Goal: Communication & Community: Participate in discussion

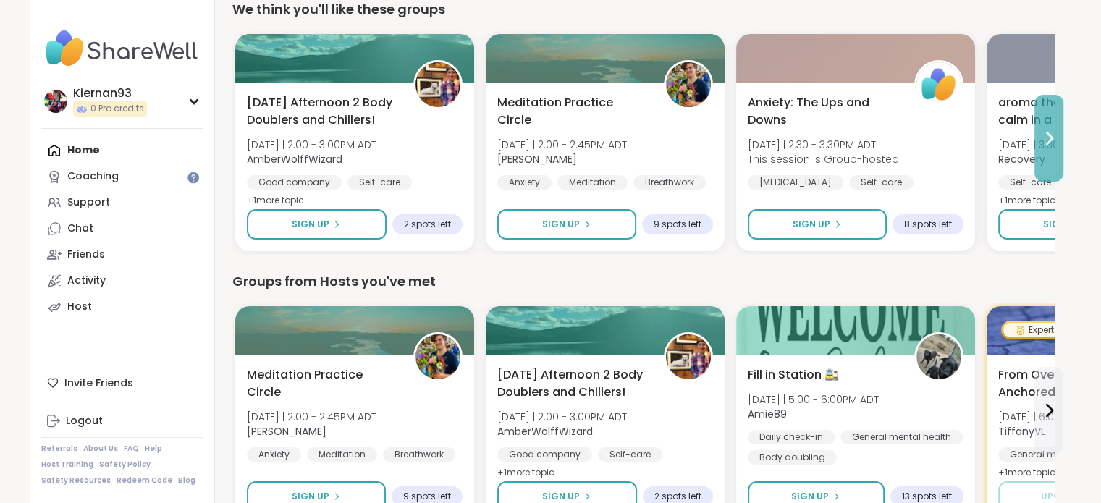
click at [1045, 153] on button at bounding box center [1048, 138] width 29 height 87
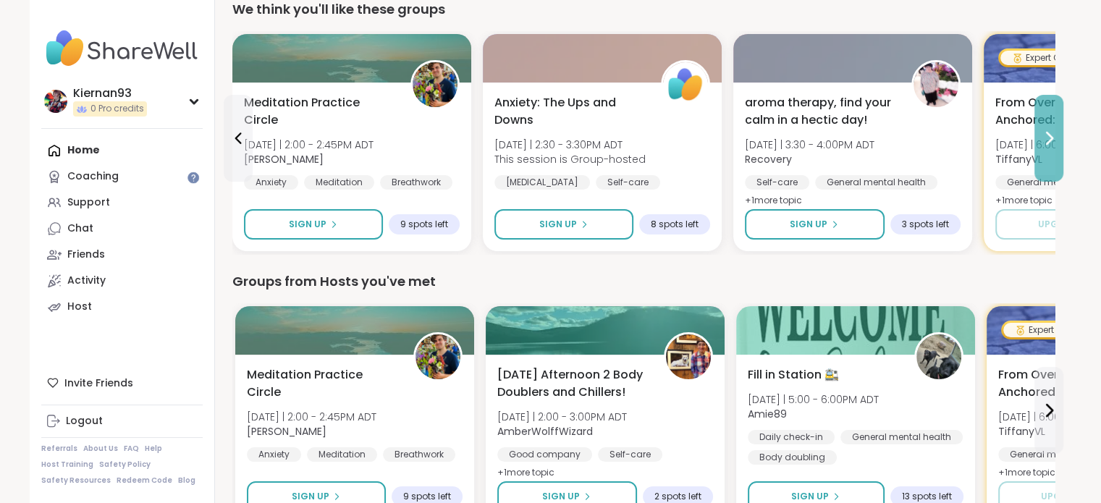
click at [1045, 153] on button at bounding box center [1048, 138] width 29 height 87
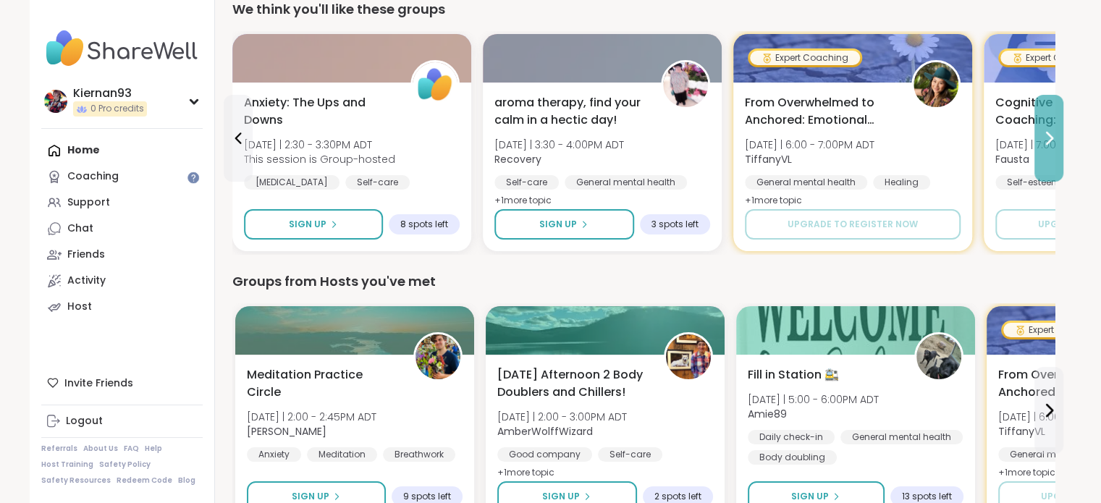
click at [1045, 153] on button at bounding box center [1048, 138] width 29 height 87
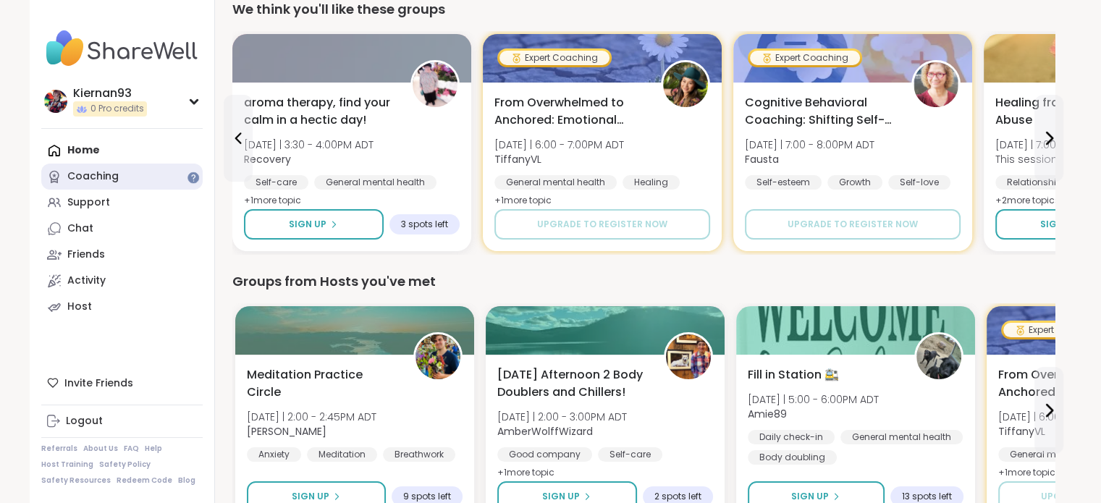
click at [158, 188] on link "Coaching" at bounding box center [121, 177] width 161 height 26
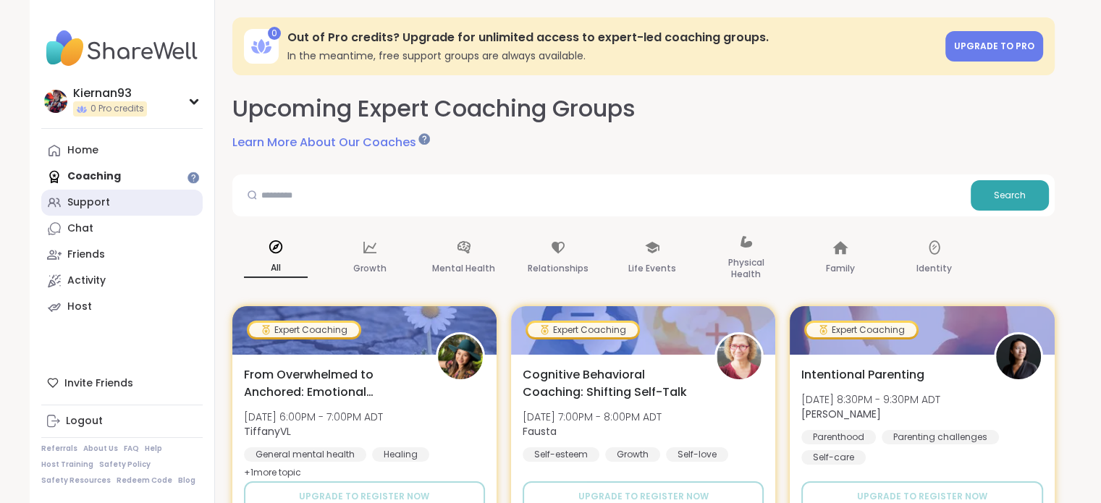
click at [133, 208] on link "Support" at bounding box center [121, 203] width 161 height 26
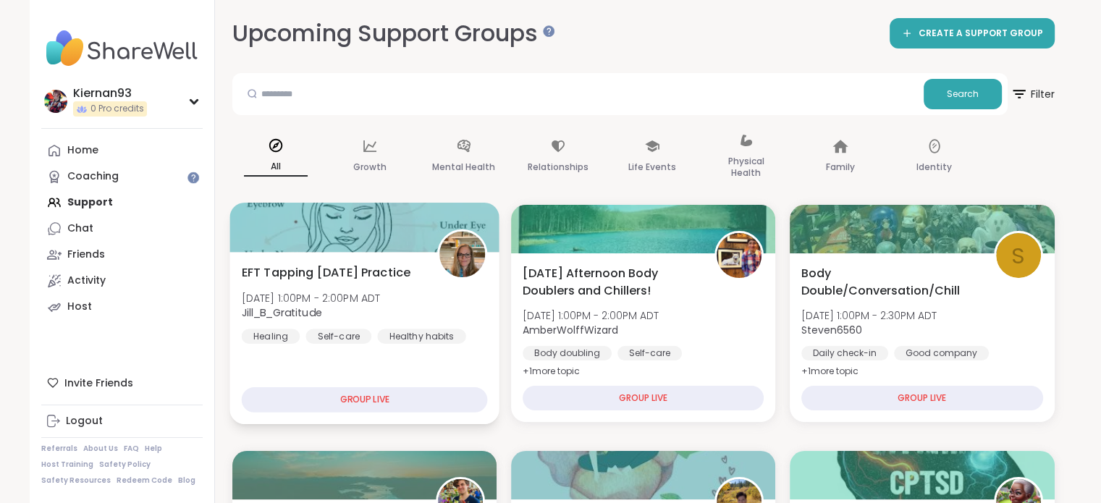
click at [346, 269] on span "EFT Tapping Tuesday Practice" at bounding box center [325, 271] width 169 height 17
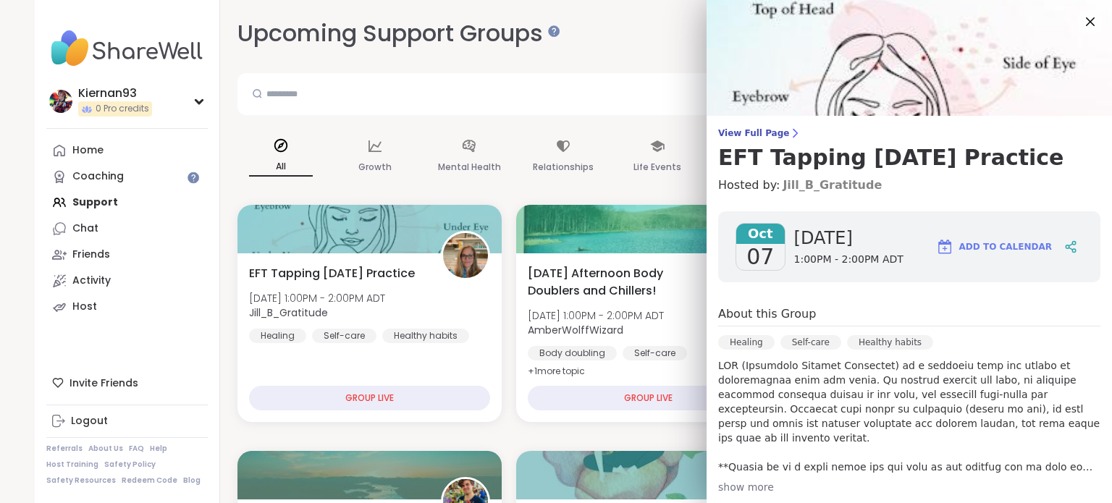
click at [797, 185] on link "Jill_B_Gratitude" at bounding box center [831, 185] width 99 height 17
click at [1080, 19] on icon at bounding box center [1089, 21] width 18 height 18
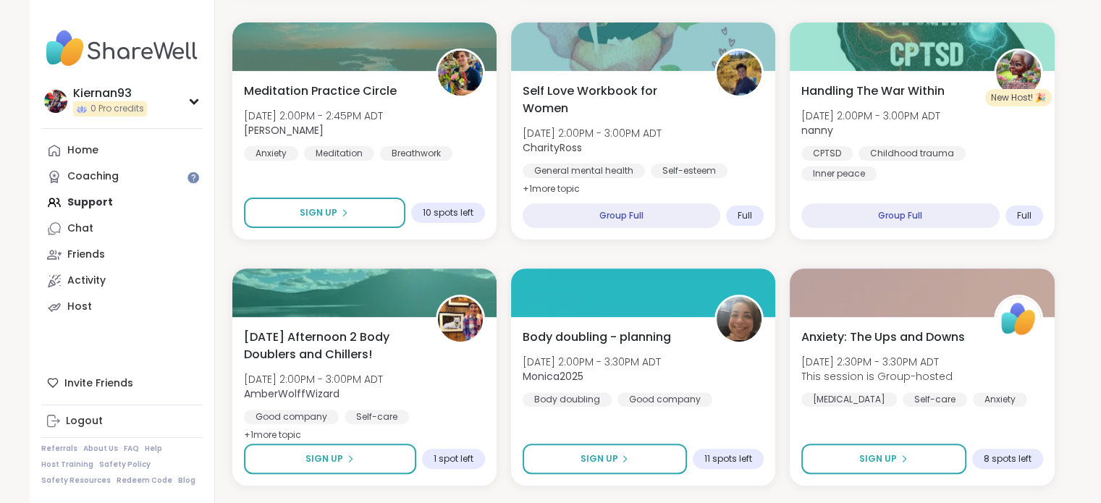
scroll to position [428, 0]
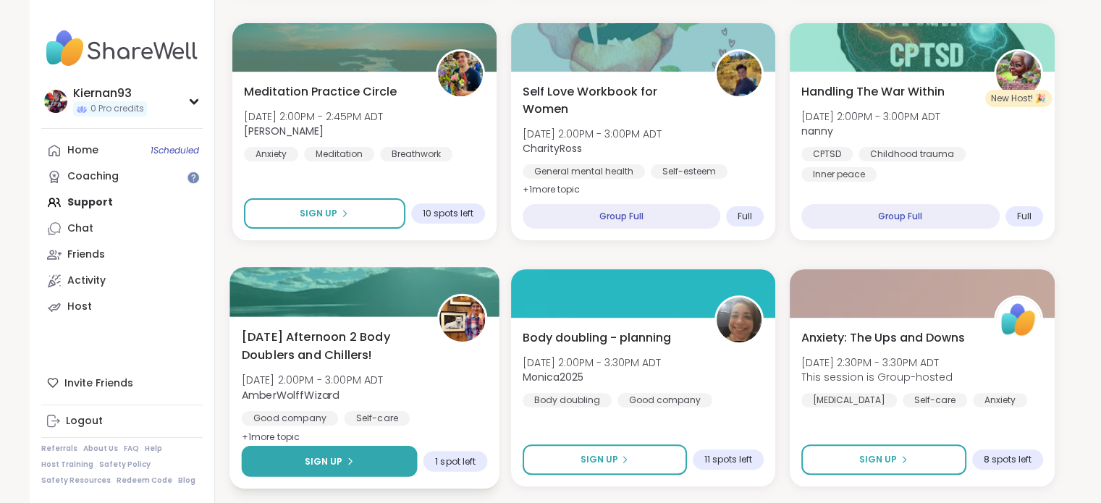
click at [323, 463] on span "Sign Up" at bounding box center [323, 460] width 38 height 13
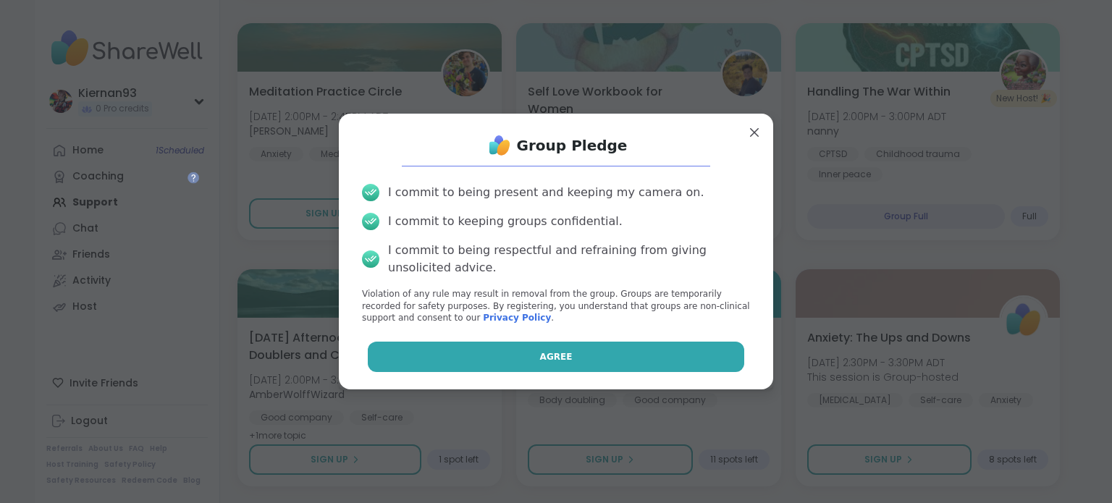
click at [498, 359] on button "Agree" at bounding box center [556, 357] width 377 height 30
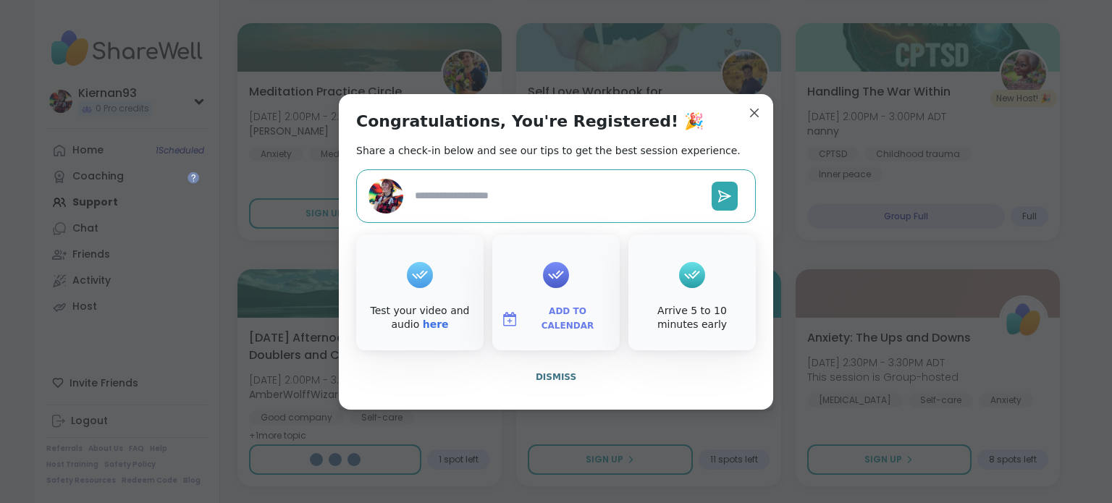
type textarea "*"
click at [558, 323] on span "Add to Calendar" at bounding box center [567, 319] width 87 height 28
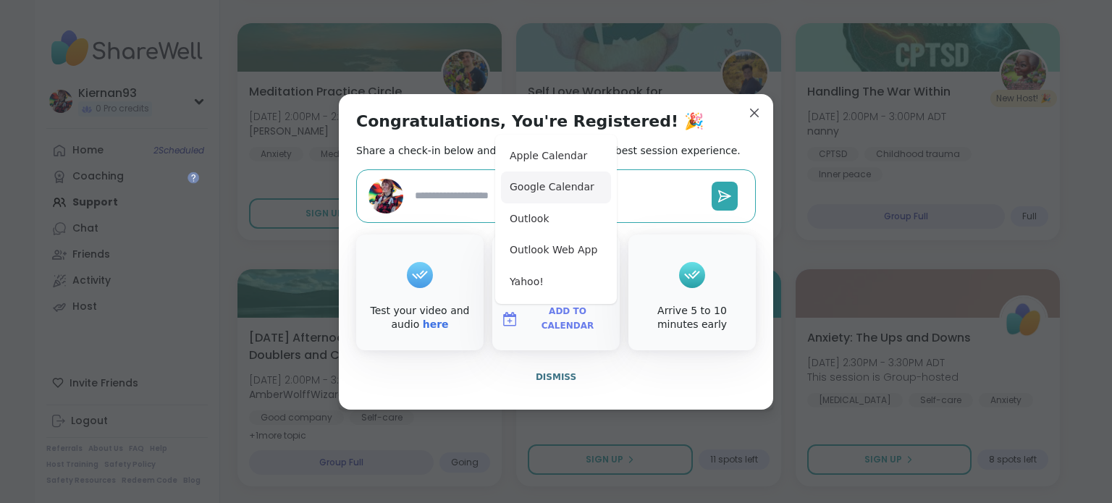
click at [571, 200] on button "Google Calendar" at bounding box center [556, 188] width 110 height 32
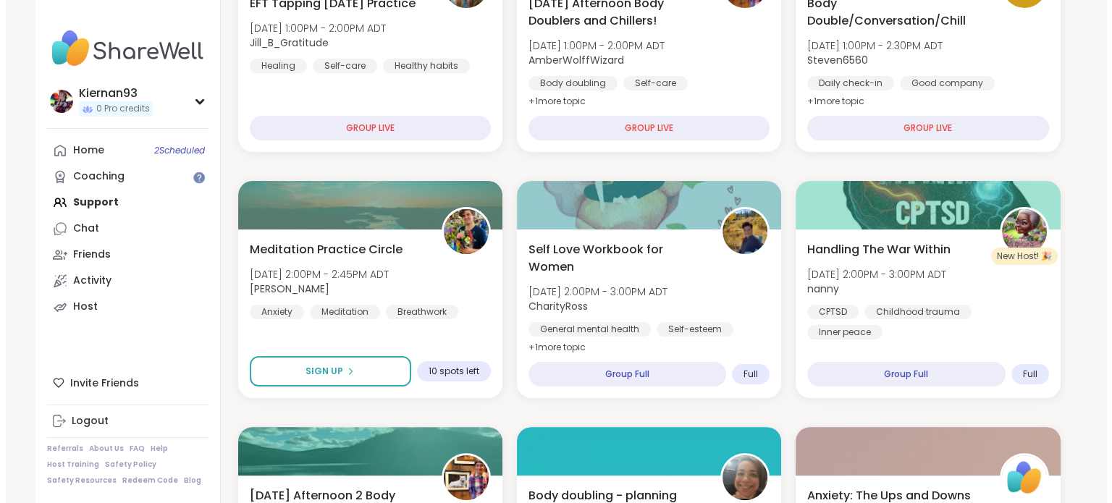
scroll to position [0, 0]
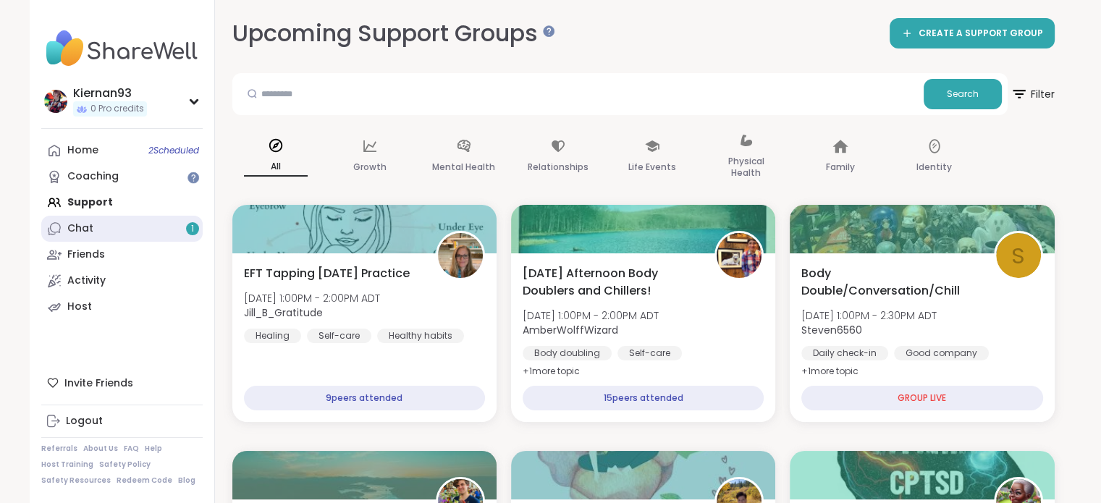
click at [135, 230] on link "Chat 1" at bounding box center [121, 229] width 161 height 26
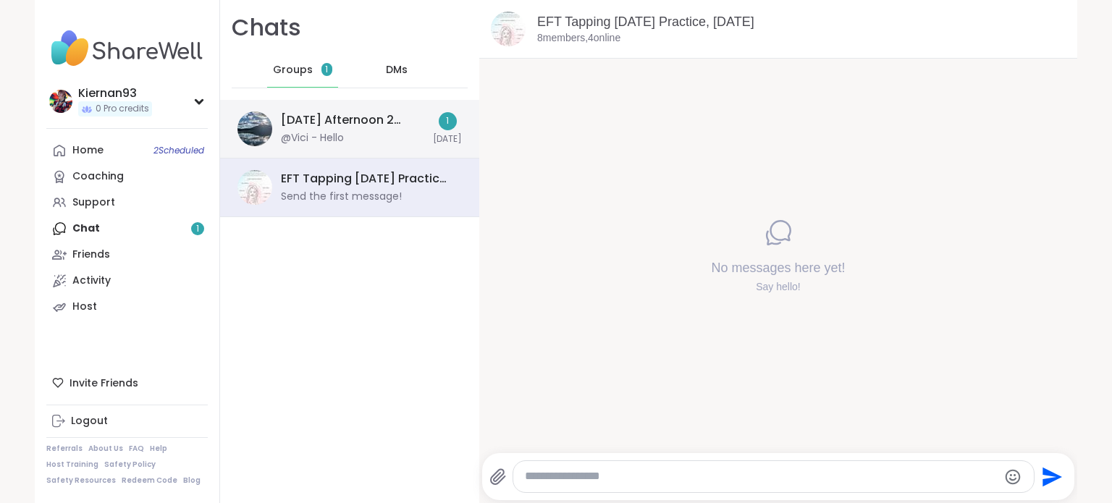
click at [390, 135] on div "Tuesday Afternoon 2 Body Doublers and Chillers!, Oct 07 @Vici - Hello" at bounding box center [352, 128] width 143 height 33
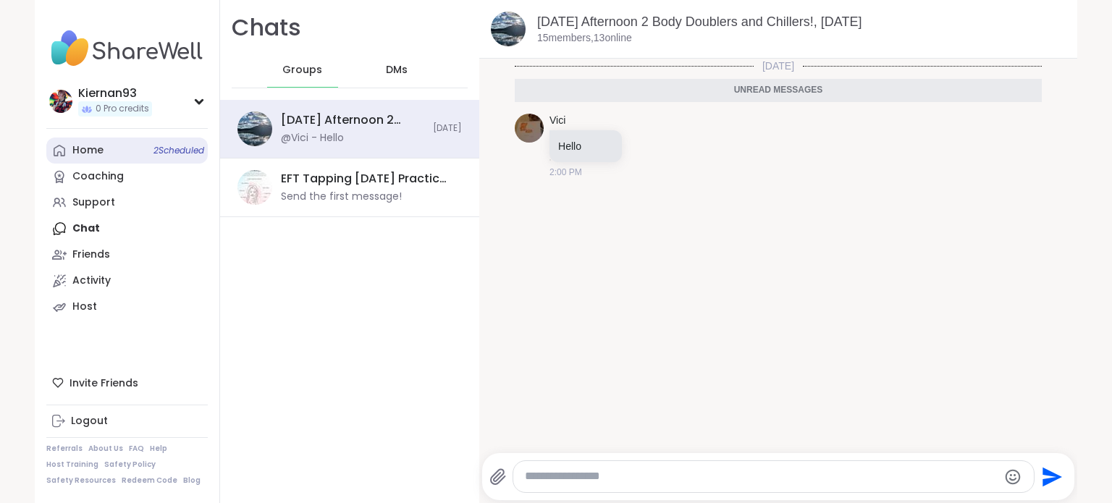
click at [137, 151] on link "Home 2 Scheduled" at bounding box center [126, 150] width 161 height 26
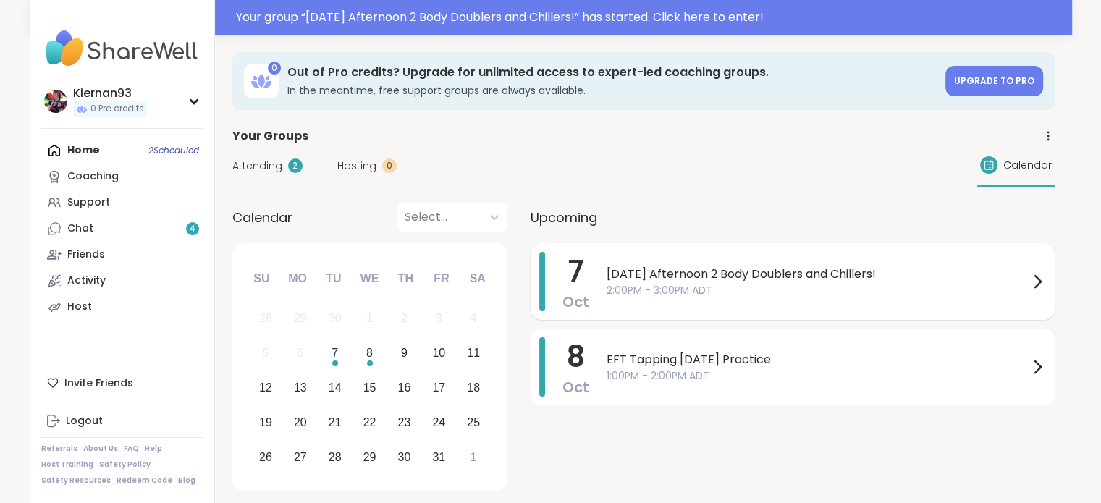
click at [749, 279] on span "[DATE] Afternoon 2 Body Doublers and Chillers!" at bounding box center [817, 274] width 422 height 17
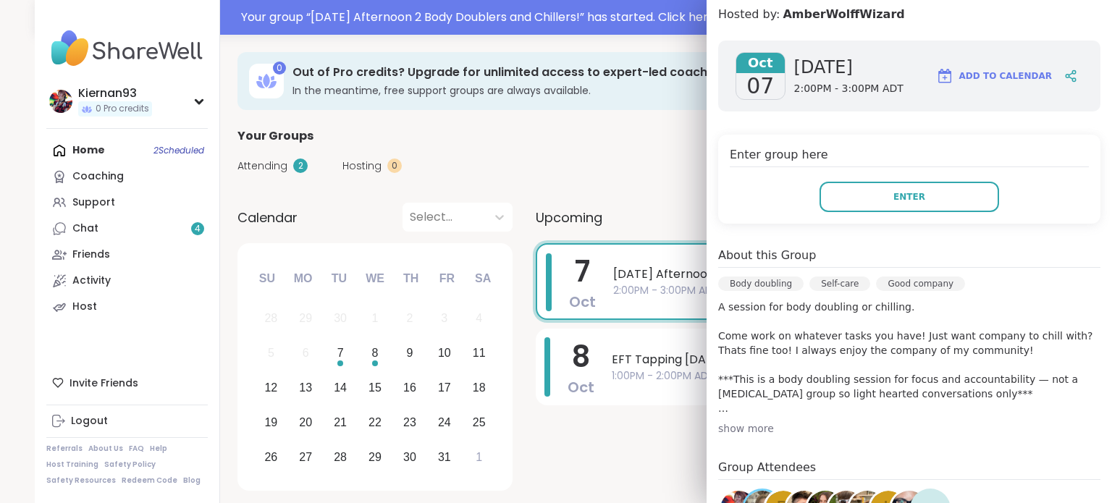
scroll to position [197, 0]
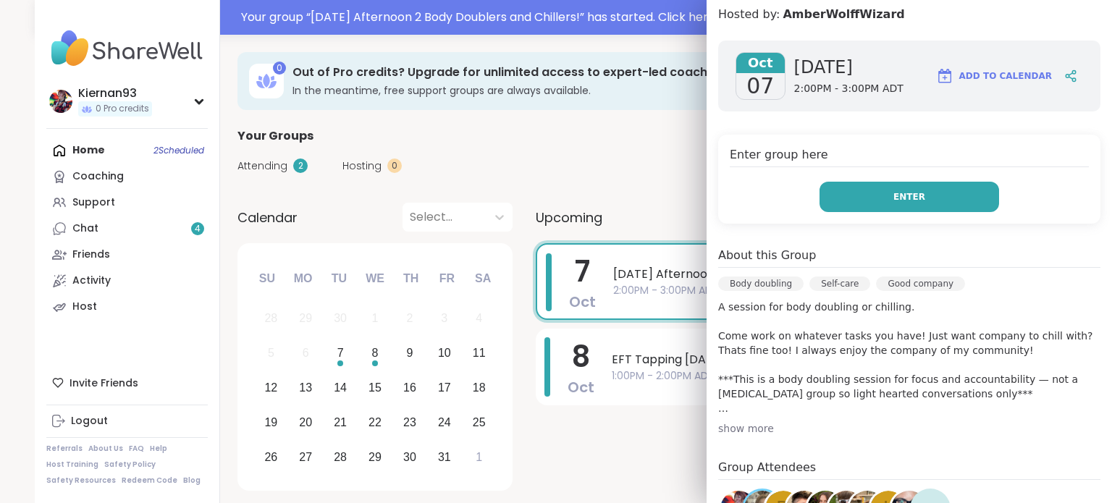
click at [893, 200] on span "Enter" at bounding box center [909, 196] width 32 height 13
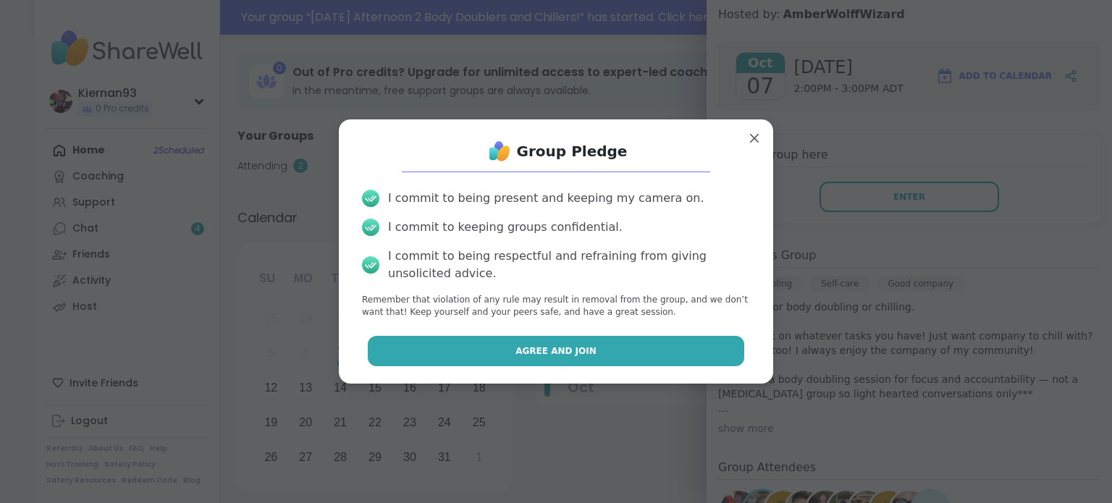
click at [570, 342] on button "Agree and Join" at bounding box center [556, 351] width 377 height 30
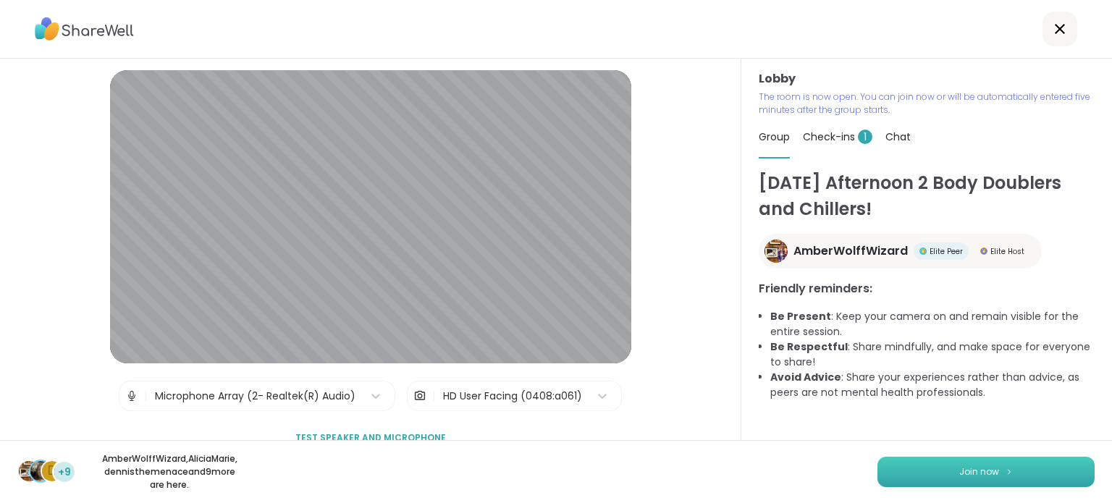
click at [1033, 474] on button "Join now" at bounding box center [985, 472] width 217 height 30
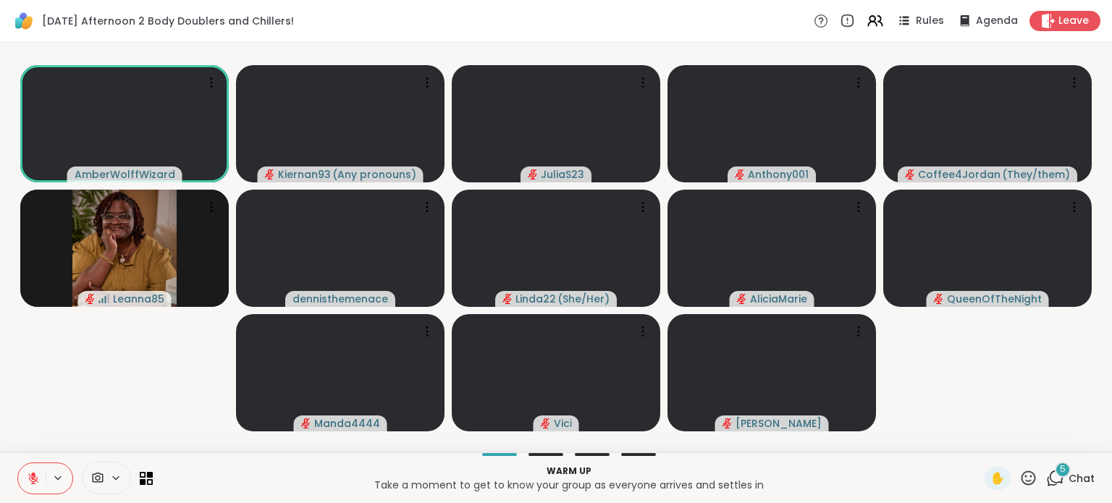
click at [1057, 474] on div "5" at bounding box center [1062, 470] width 16 height 16
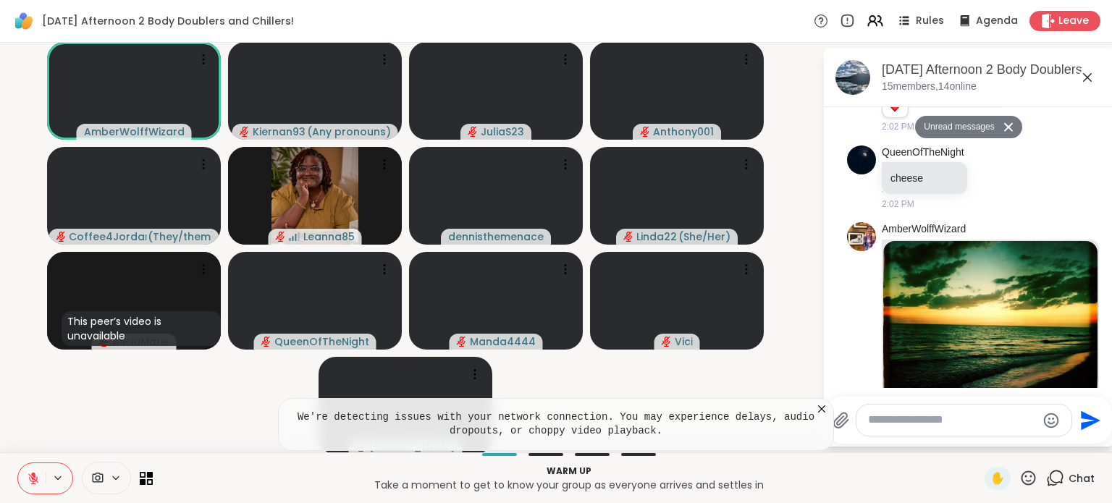
scroll to position [657, 0]
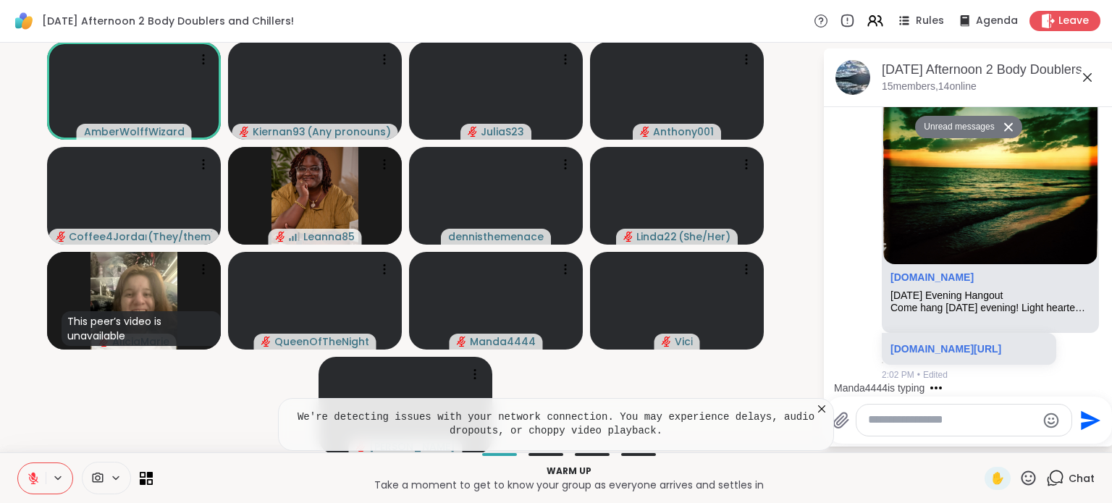
click at [814, 411] on icon at bounding box center [821, 409] width 14 height 14
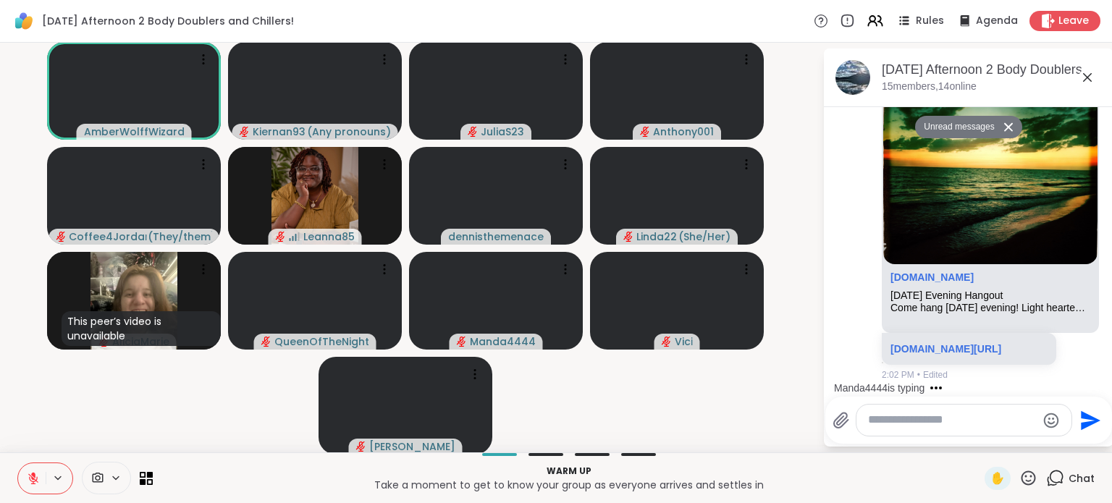
click at [918, 414] on textarea "Type your message" at bounding box center [952, 419] width 169 height 15
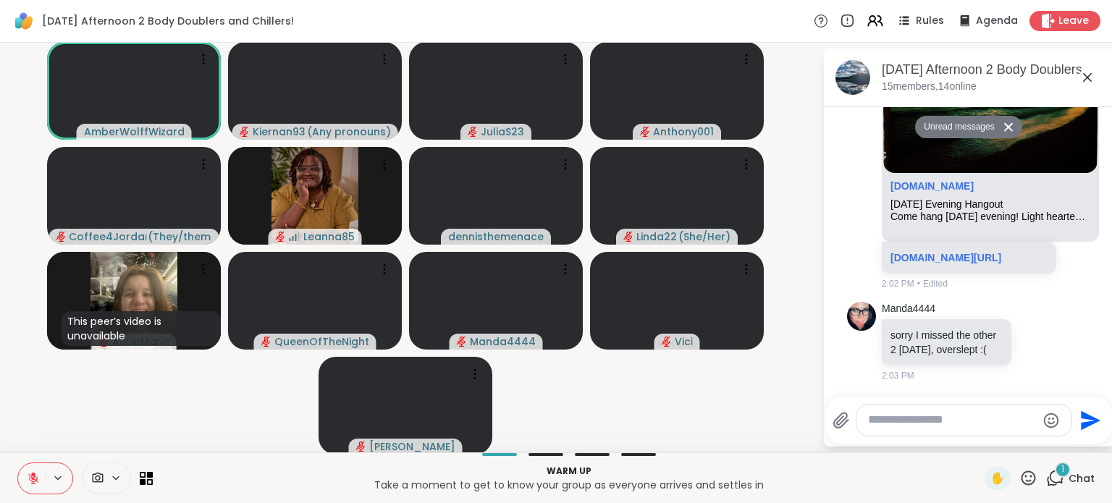
scroll to position [727, 0]
click at [31, 480] on icon at bounding box center [33, 478] width 13 height 13
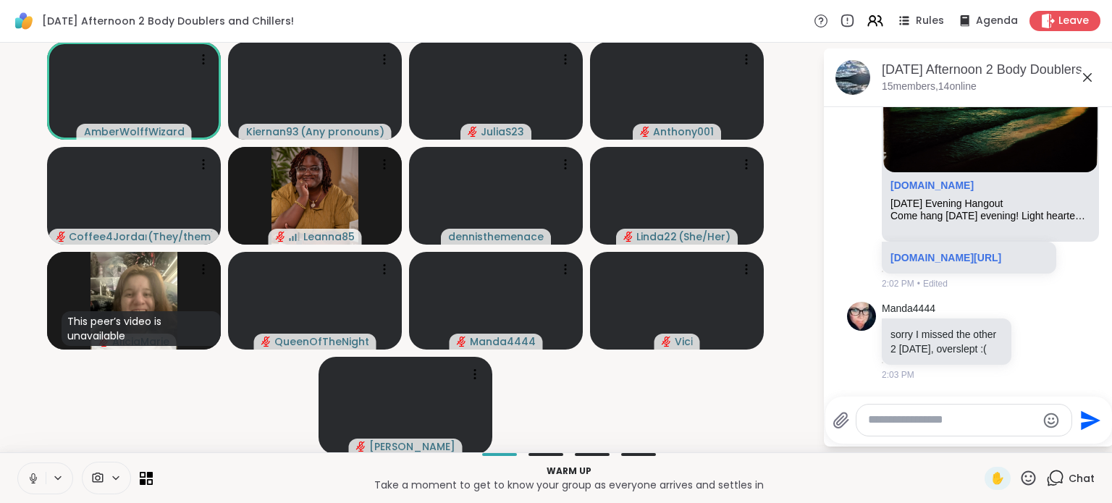
click at [31, 480] on icon at bounding box center [33, 478] width 7 height 4
click at [899, 426] on textarea "Type your message" at bounding box center [952, 419] width 169 height 15
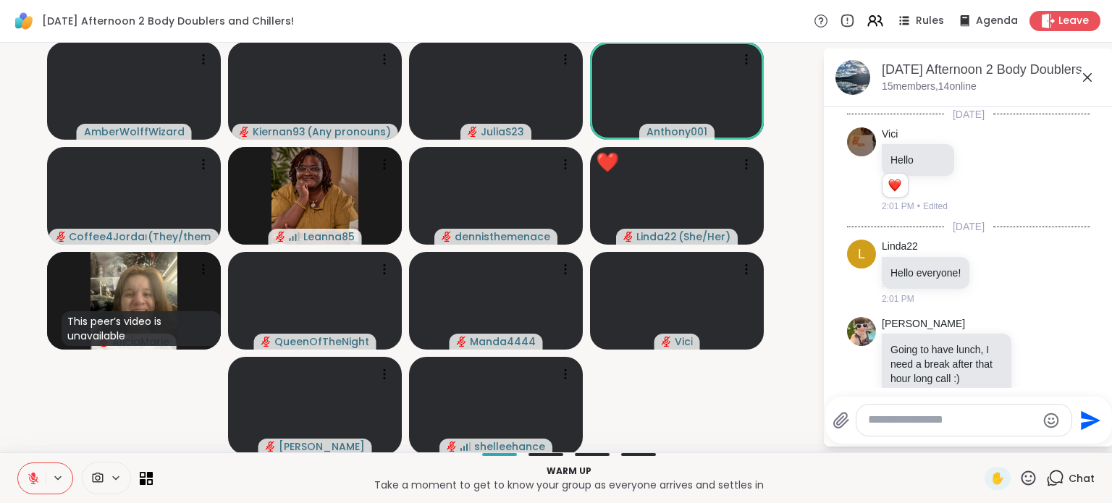
scroll to position [728, 0]
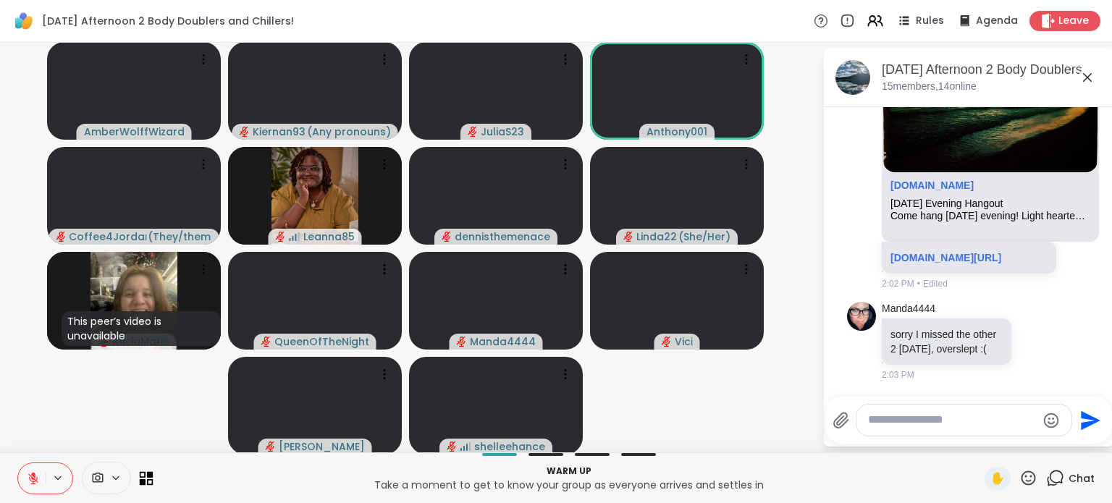
click at [143, 478] on icon at bounding box center [147, 478] width 14 height 14
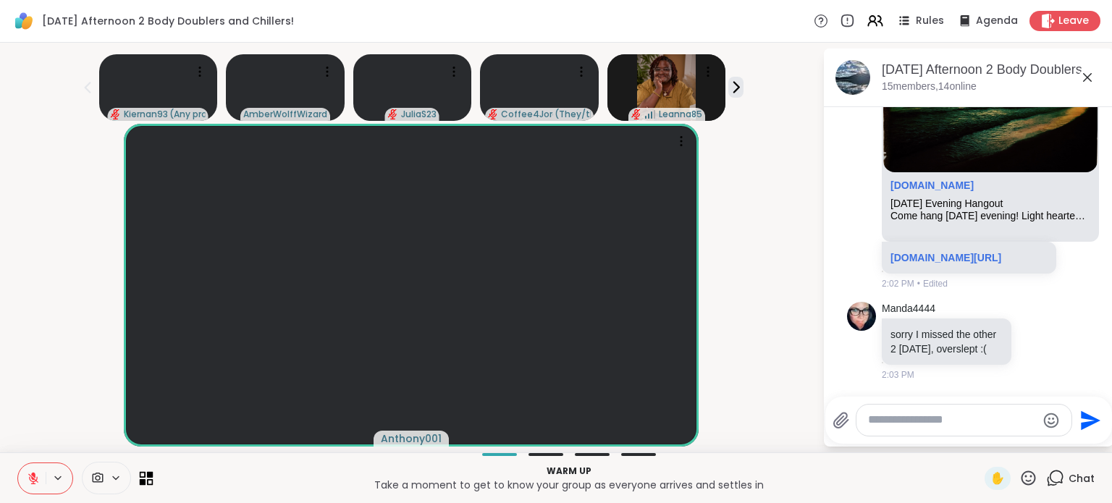
click at [143, 478] on icon at bounding box center [147, 478] width 14 height 14
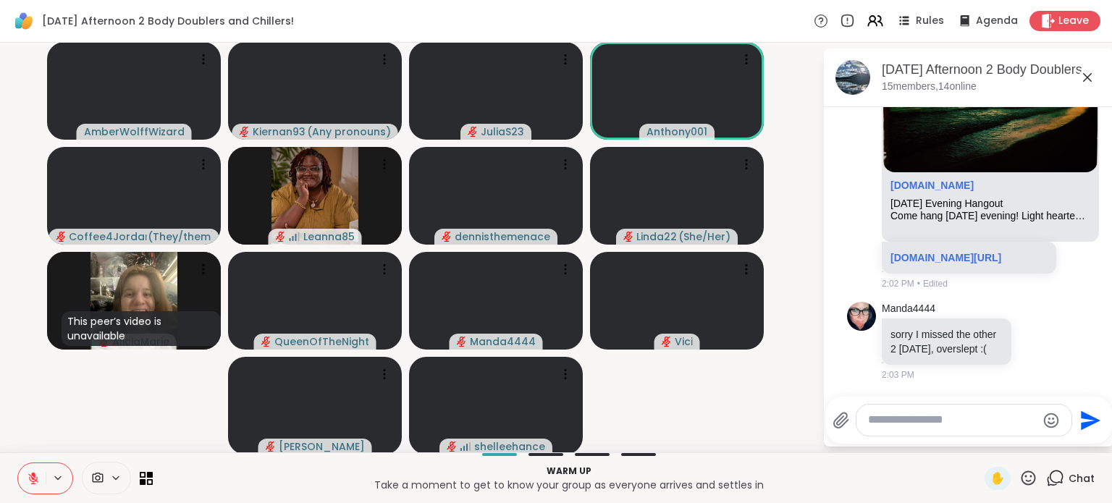
click at [932, 419] on textarea "Type your message" at bounding box center [952, 419] width 169 height 15
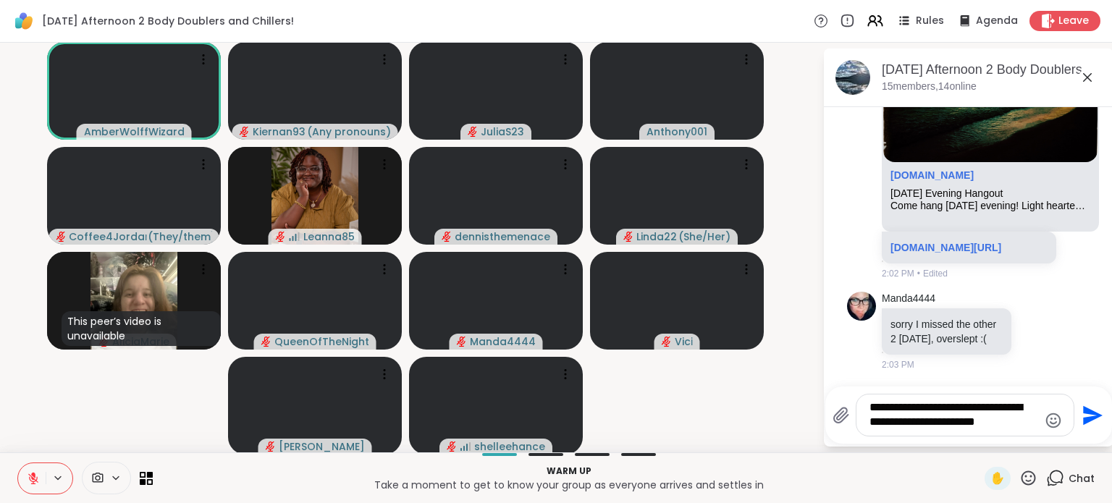
type textarea "**********"
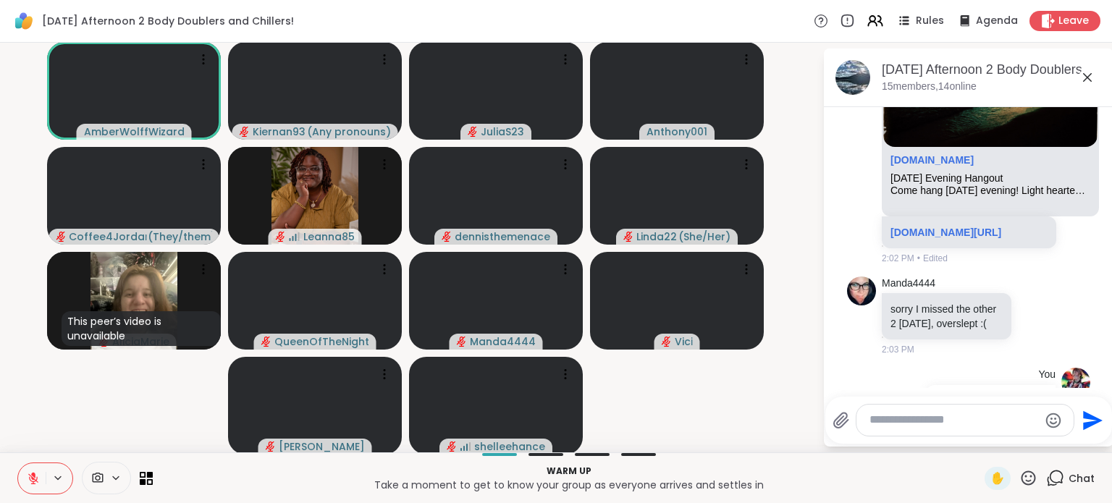
scroll to position [834, 0]
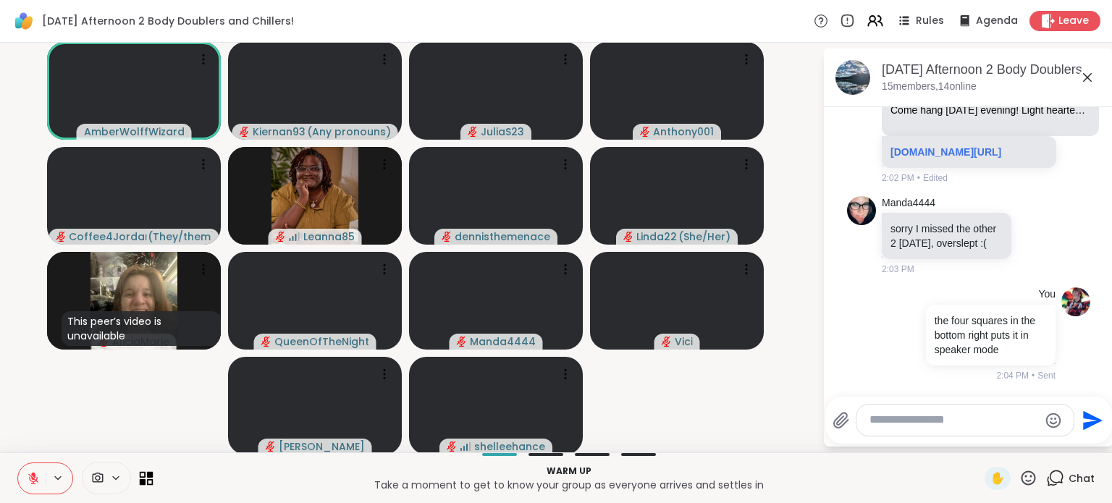
click at [145, 481] on icon at bounding box center [143, 481] width 7 height 7
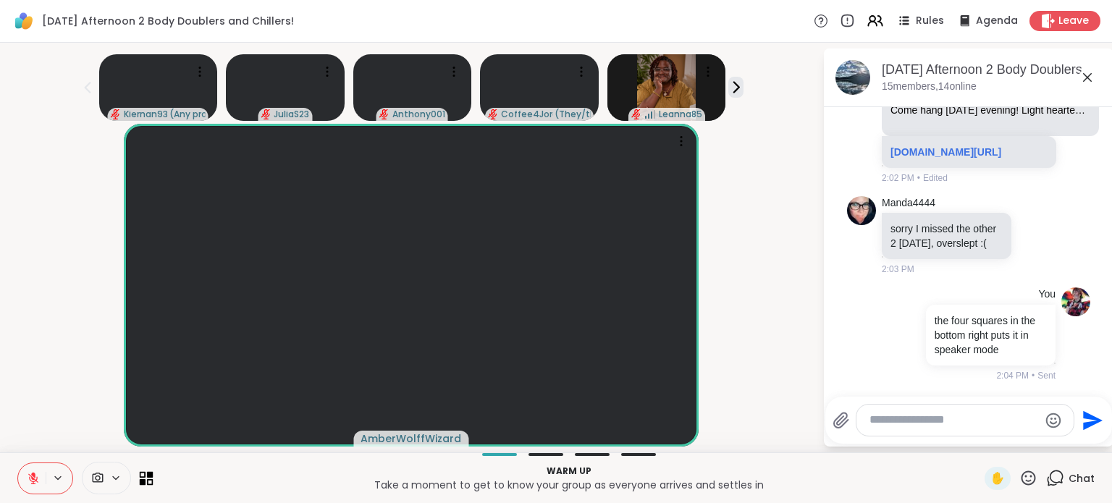
click at [145, 481] on icon at bounding box center [143, 481] width 7 height 7
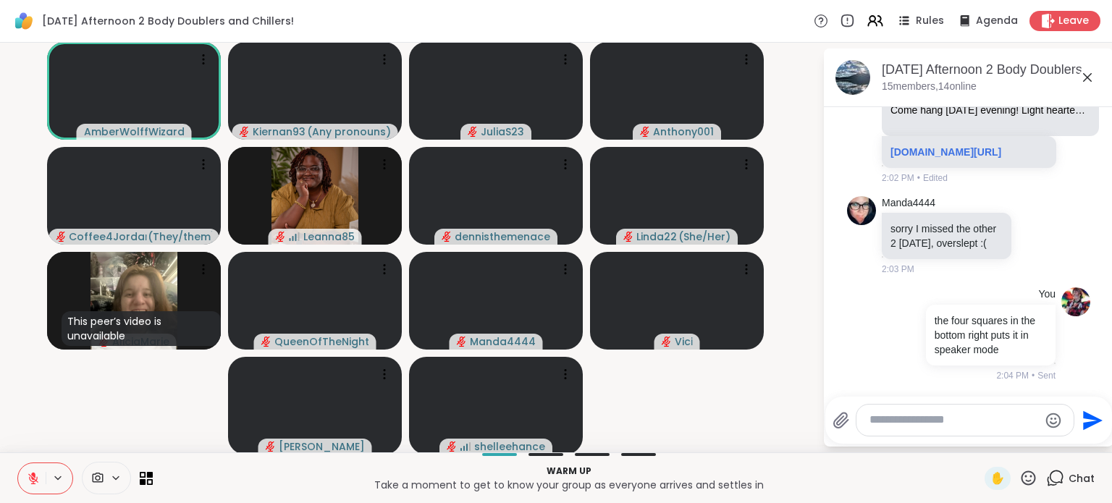
click at [944, 422] on textarea "Type your message" at bounding box center [953, 419] width 169 height 15
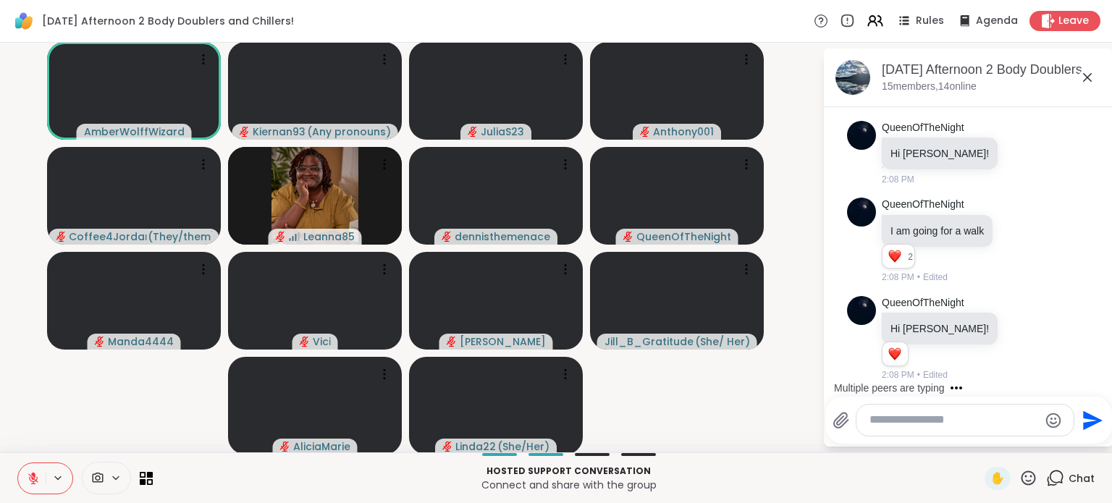
scroll to position [1415, 0]
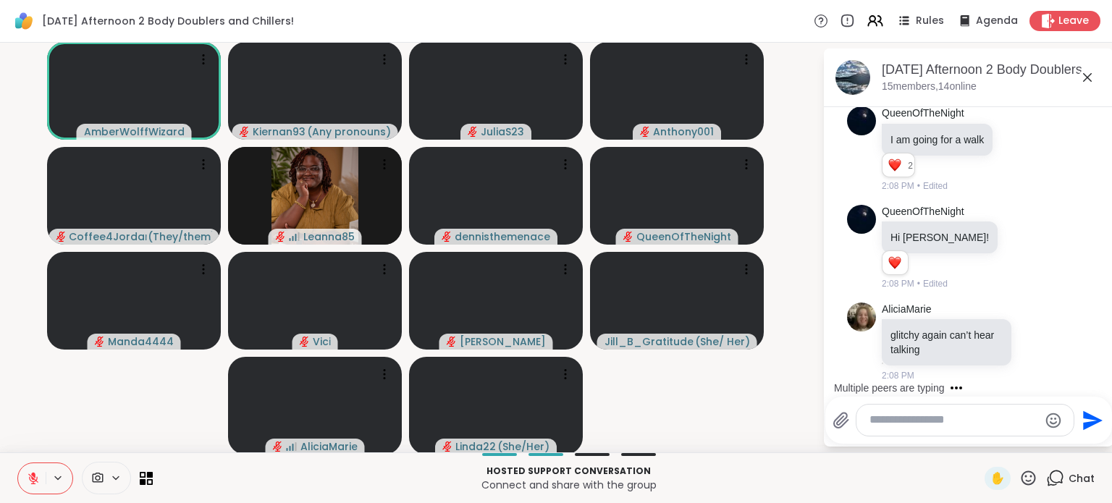
click at [923, 428] on textarea "Type your message" at bounding box center [953, 419] width 169 height 15
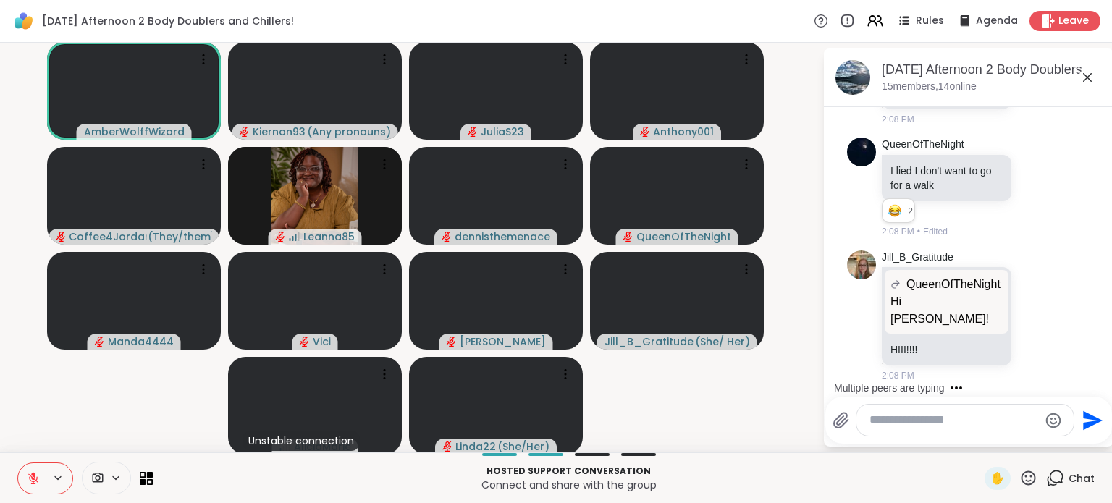
scroll to position [1730, 0]
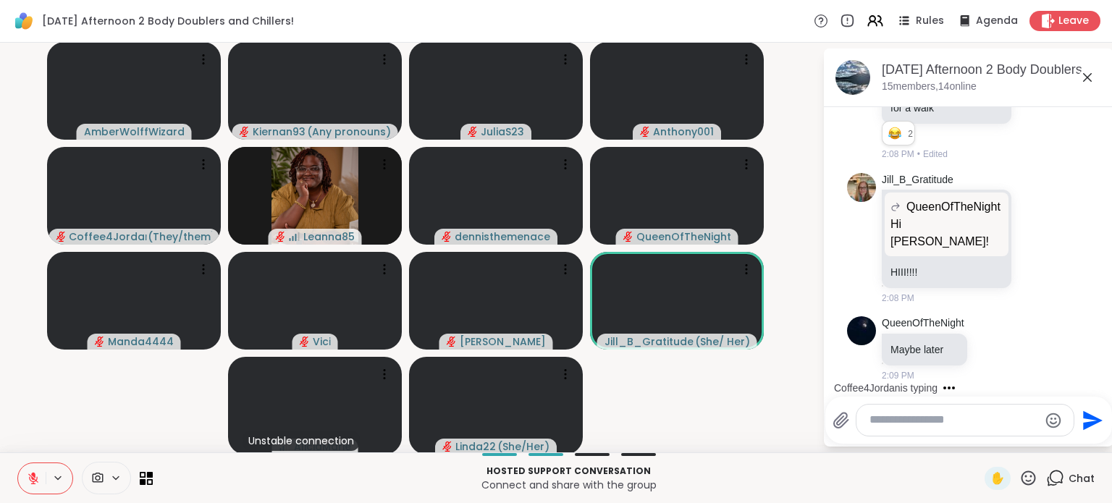
type textarea "*"
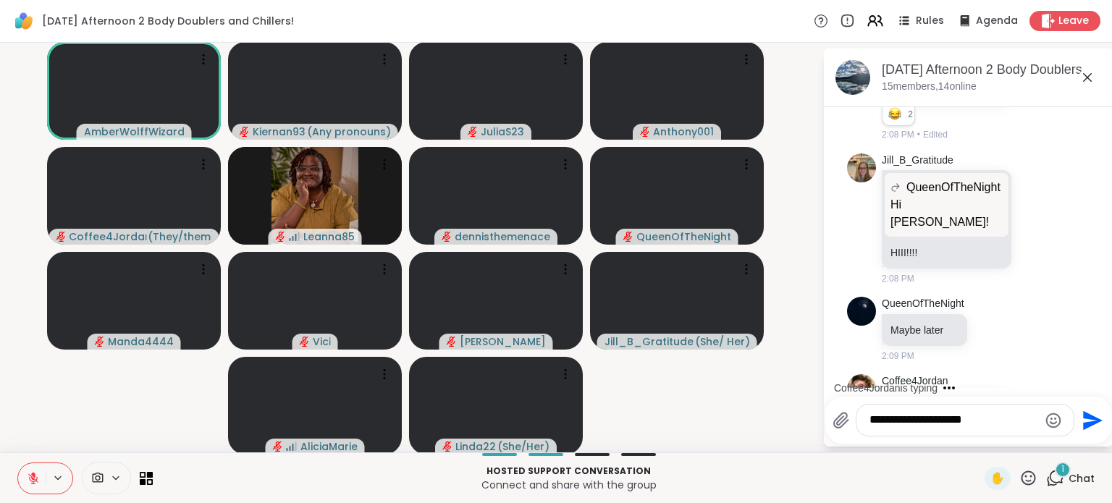
scroll to position [1879, 0]
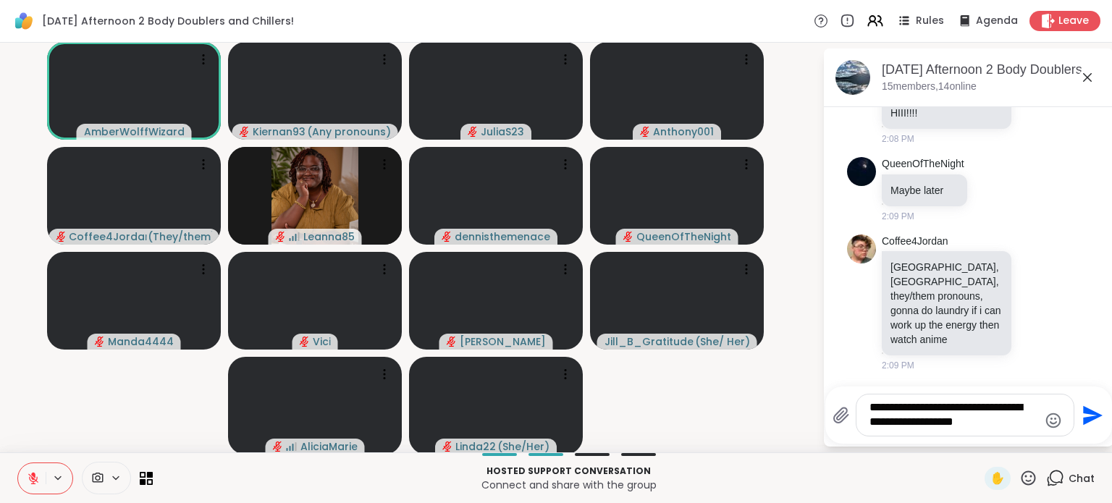
type textarea "**********"
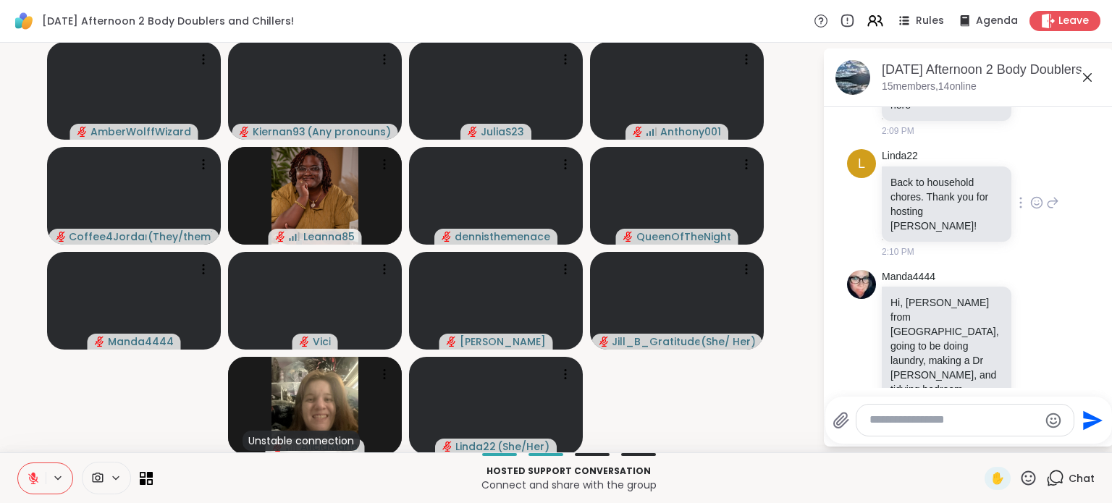
scroll to position [2748, 0]
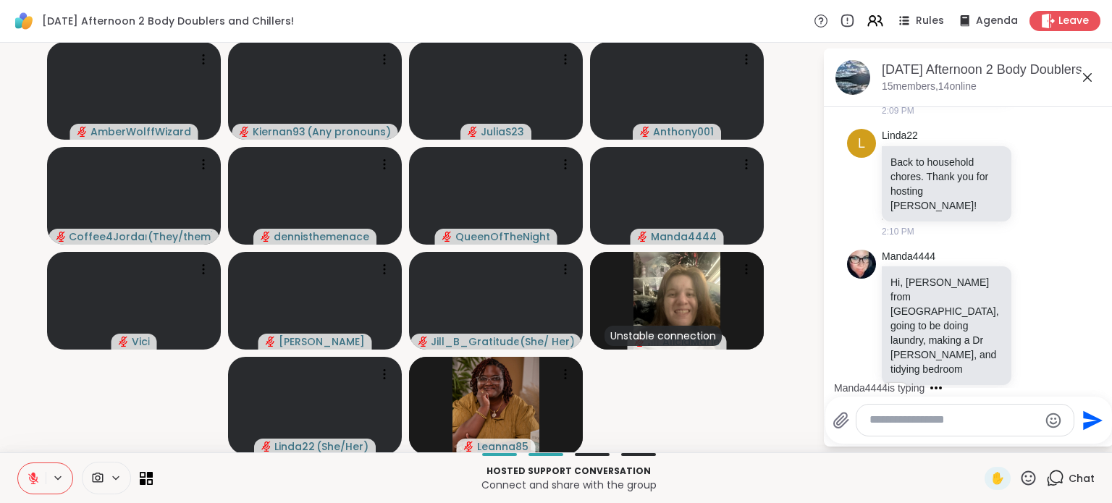
click at [876, 426] on textarea "Type your message" at bounding box center [953, 419] width 169 height 15
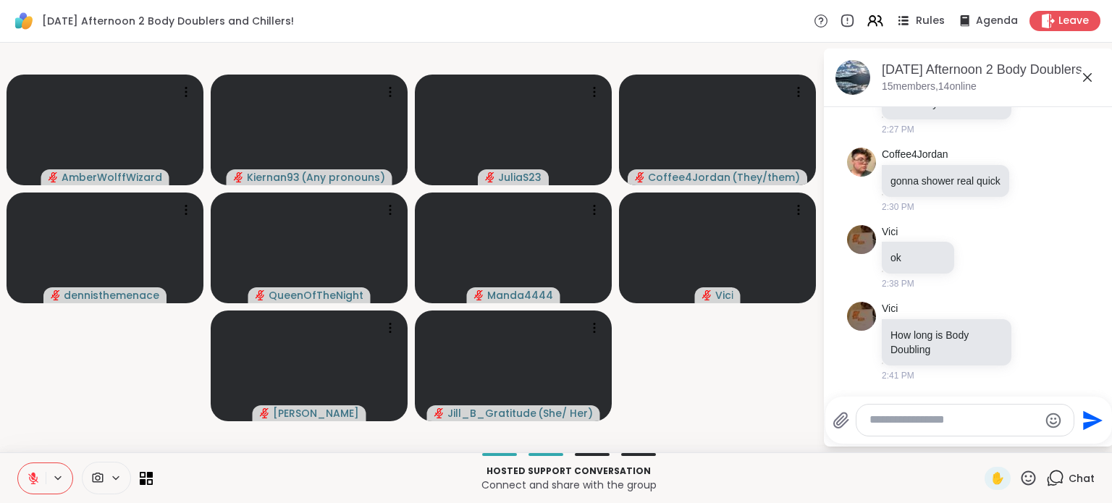
scroll to position [3577, 0]
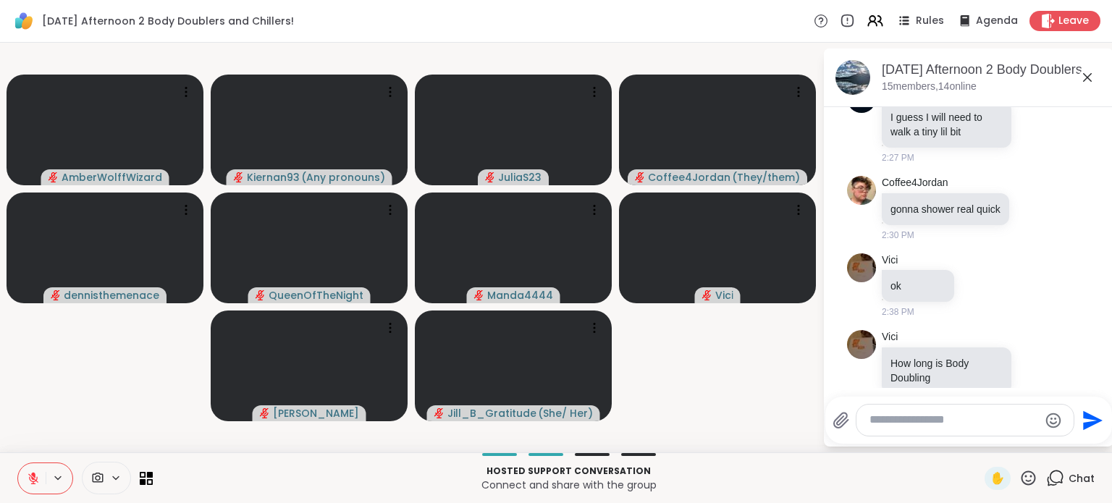
click at [931, 428] on div at bounding box center [964, 420] width 217 height 31
click at [938, 422] on textarea "Type your message" at bounding box center [953, 419] width 169 height 15
click at [947, 389] on div "Vi ci @" at bounding box center [953, 381] width 171 height 36
drag, startPoint x: 1016, startPoint y: 419, endPoint x: 963, endPoint y: 420, distance: 52.8
click at [963, 420] on textarea "**********" at bounding box center [953, 419] width 169 height 15
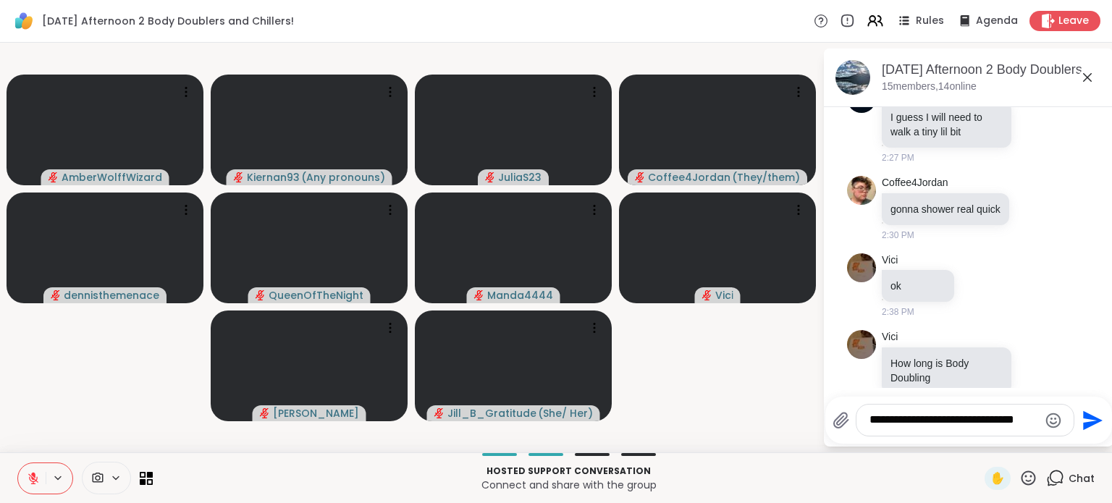
type textarea "**********"
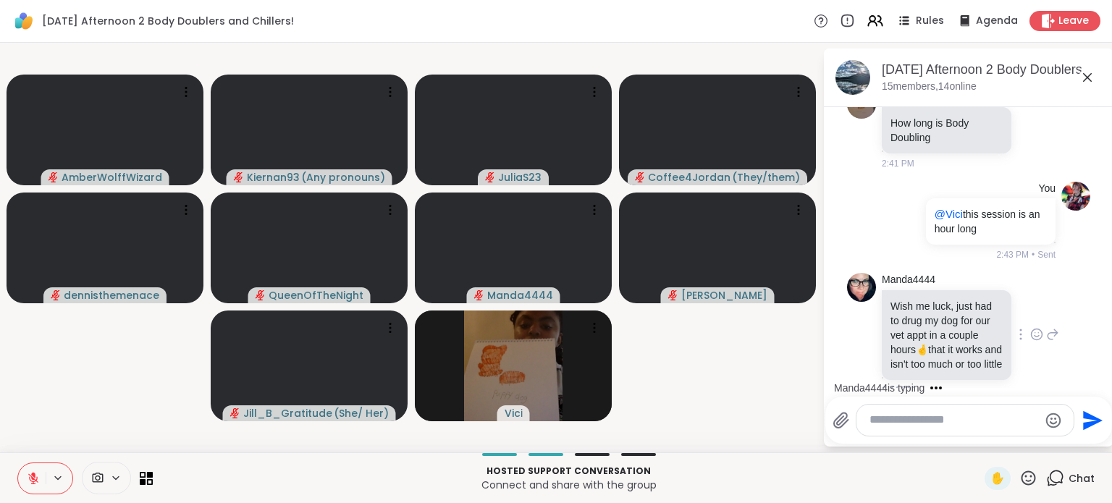
scroll to position [3817, 0]
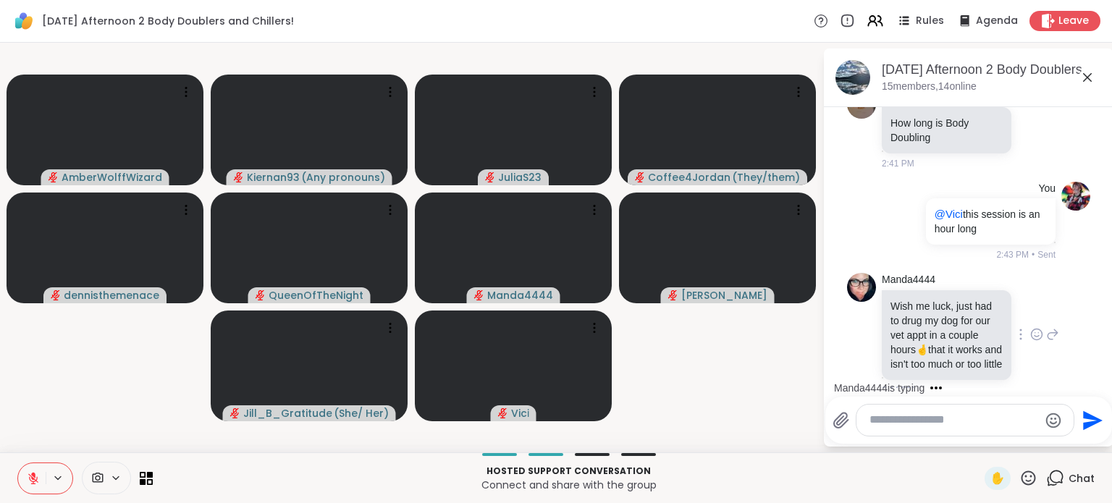
click at [1030, 327] on icon at bounding box center [1036, 334] width 13 height 14
click at [1030, 305] on div "Select Reaction: Heart" at bounding box center [1036, 311] width 13 height 13
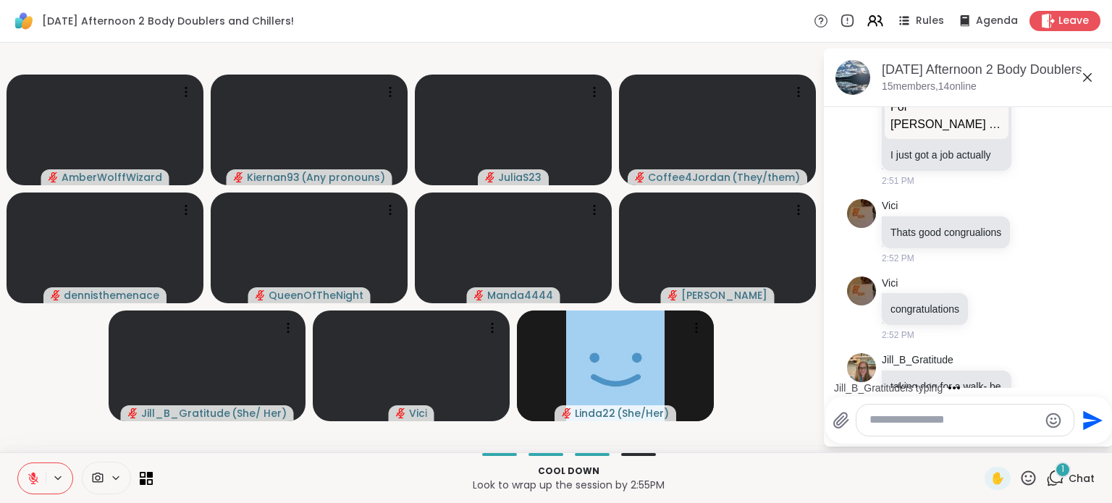
scroll to position [5189, 0]
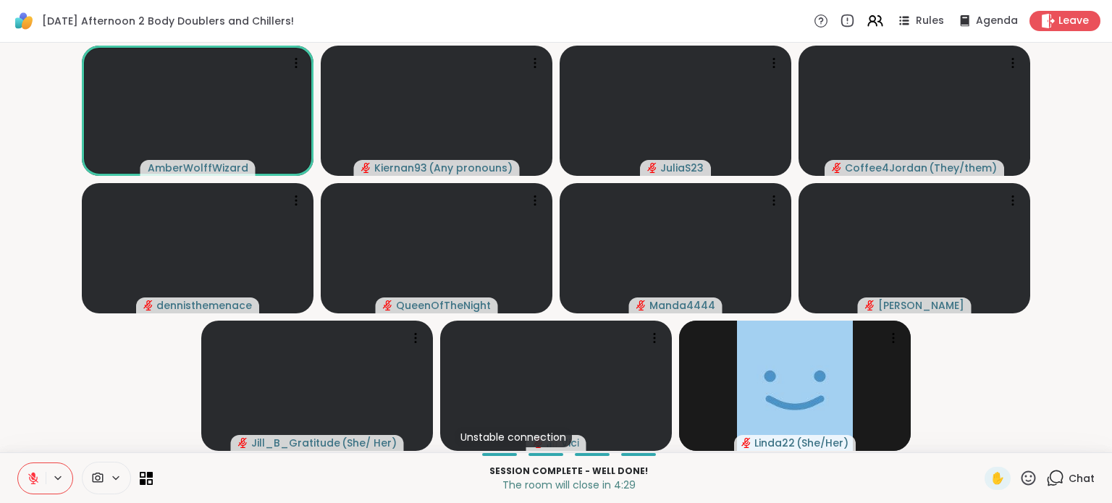
click at [1046, 480] on icon at bounding box center [1055, 478] width 18 height 18
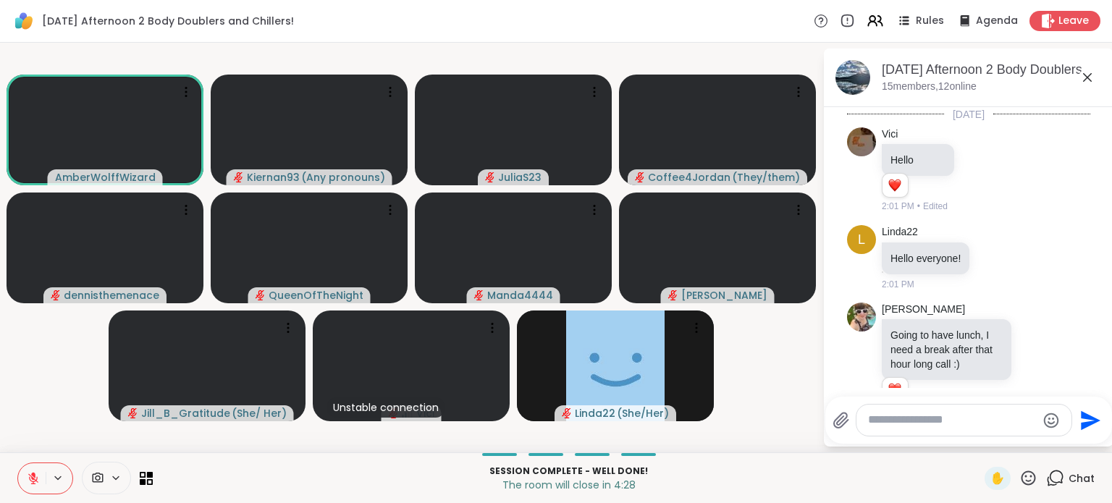
scroll to position [5174, 0]
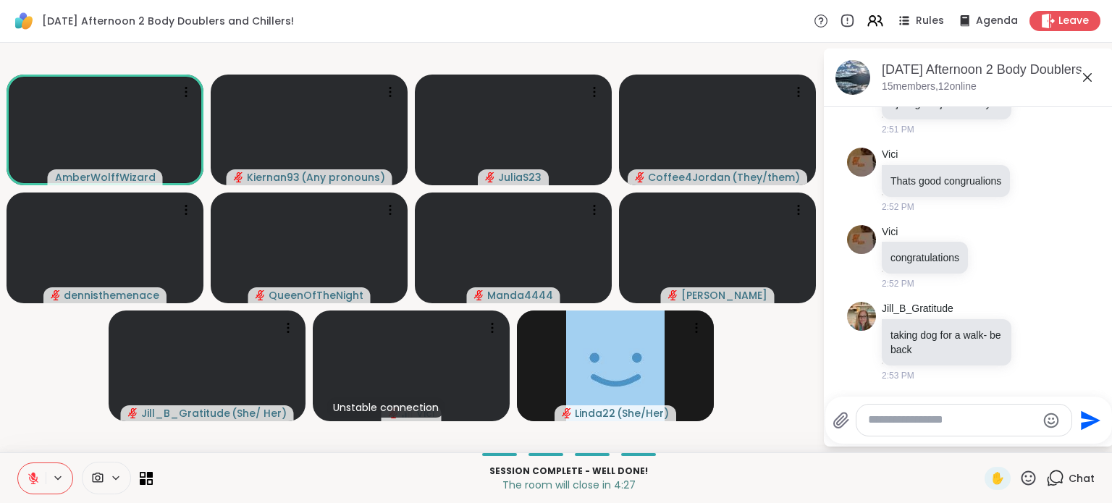
click at [908, 424] on textarea "Type your message" at bounding box center [952, 419] width 169 height 15
click at [873, 402] on div "Send" at bounding box center [968, 420] width 287 height 47
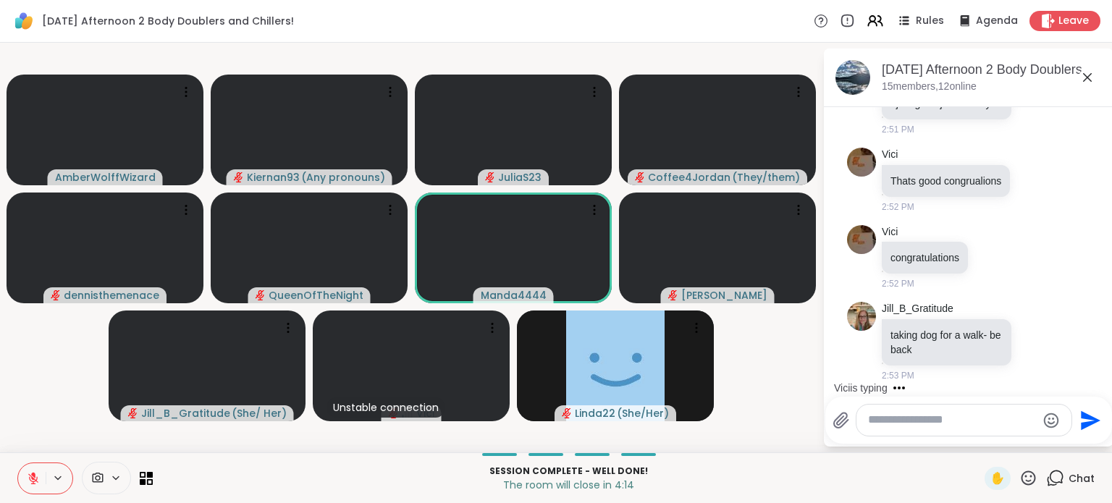
click at [934, 428] on div at bounding box center [963, 420] width 215 height 31
click at [934, 423] on textarea "Type your message" at bounding box center [952, 419] width 169 height 15
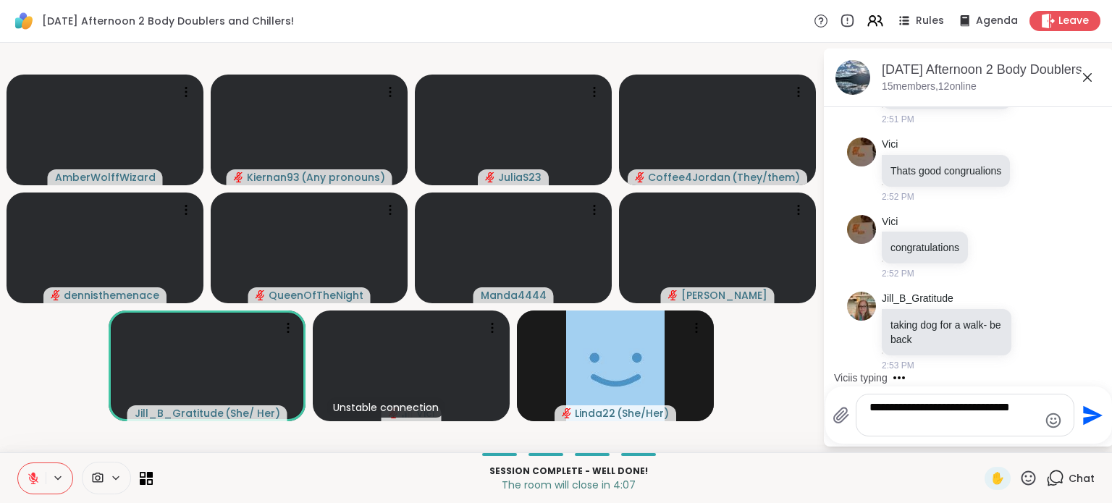
type textarea "**********"
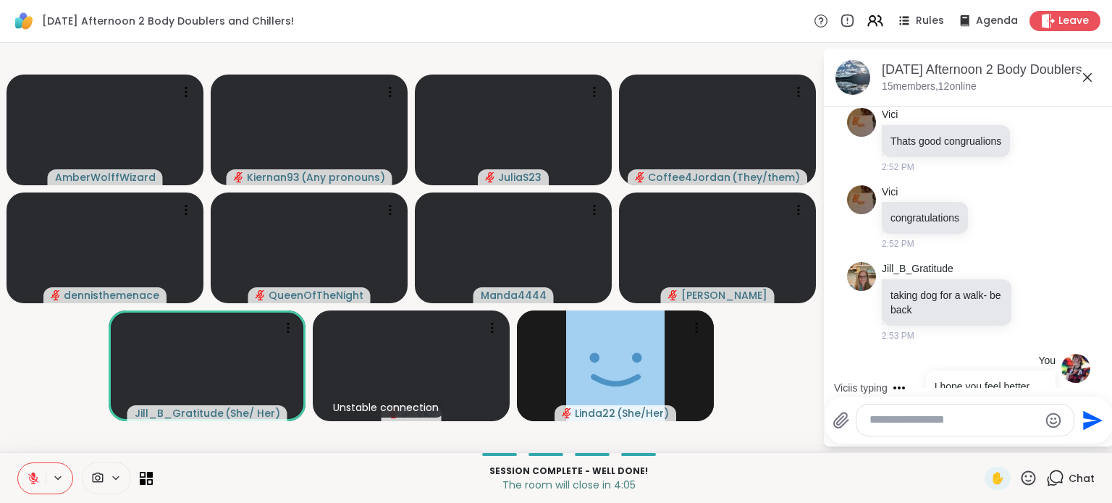
scroll to position [5265, 0]
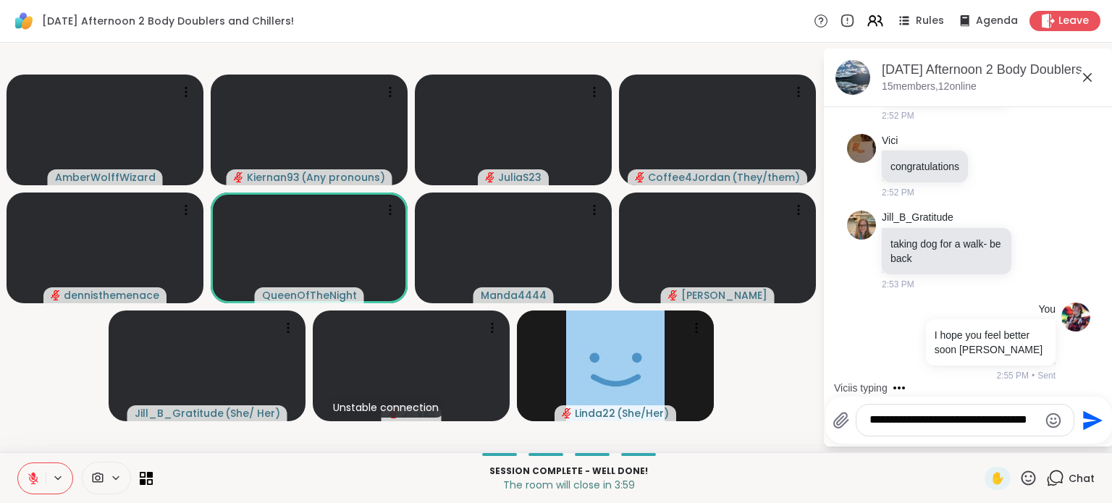
type textarea "**********"
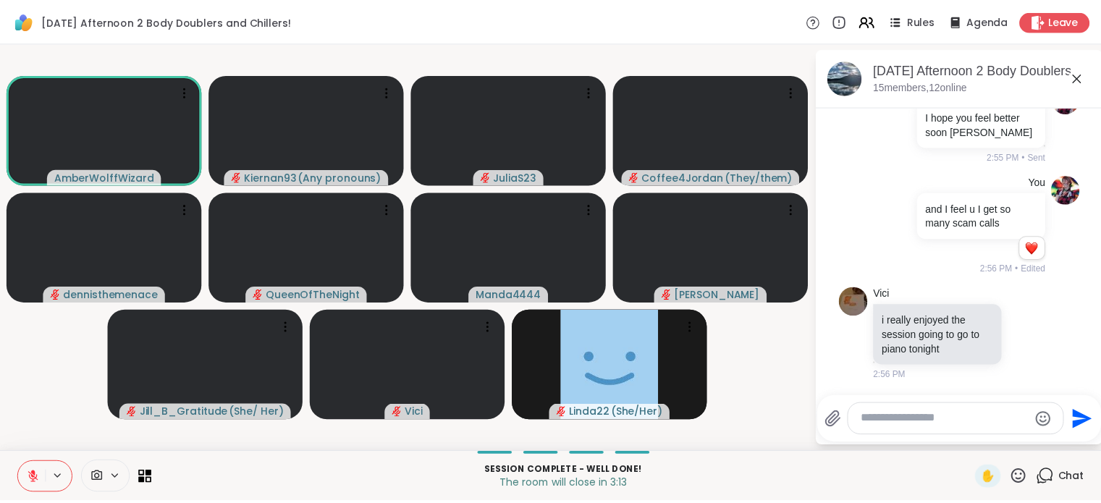
scroll to position [5483, 0]
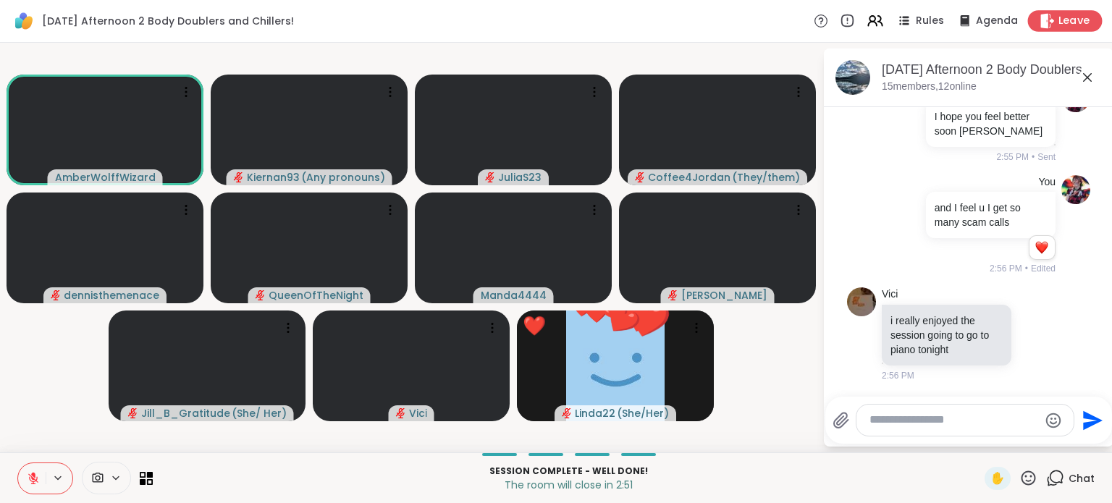
click at [1065, 24] on span "Leave" at bounding box center [1074, 21] width 32 height 15
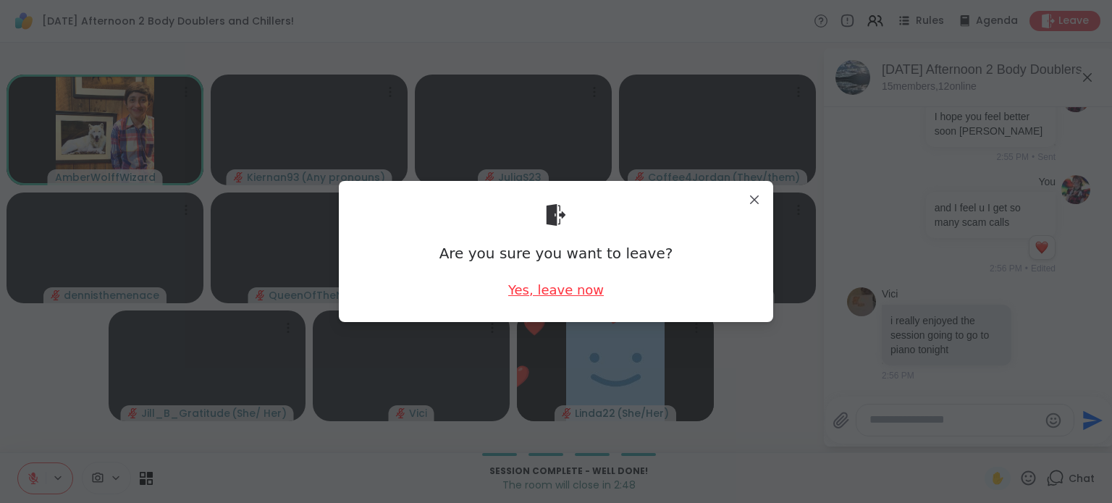
click at [560, 290] on div "Yes, leave now" at bounding box center [556, 290] width 96 height 18
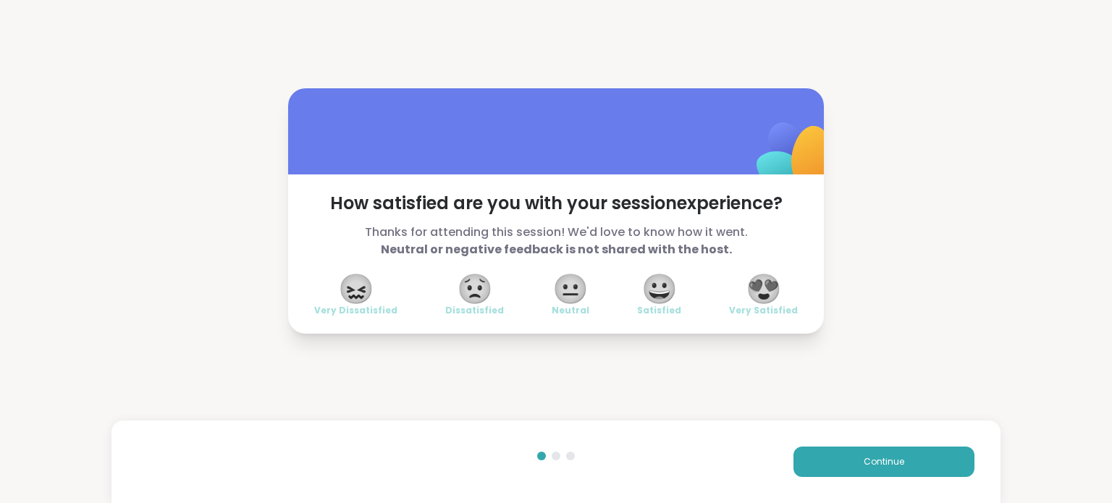
click at [648, 301] on span "😀" at bounding box center [659, 289] width 36 height 26
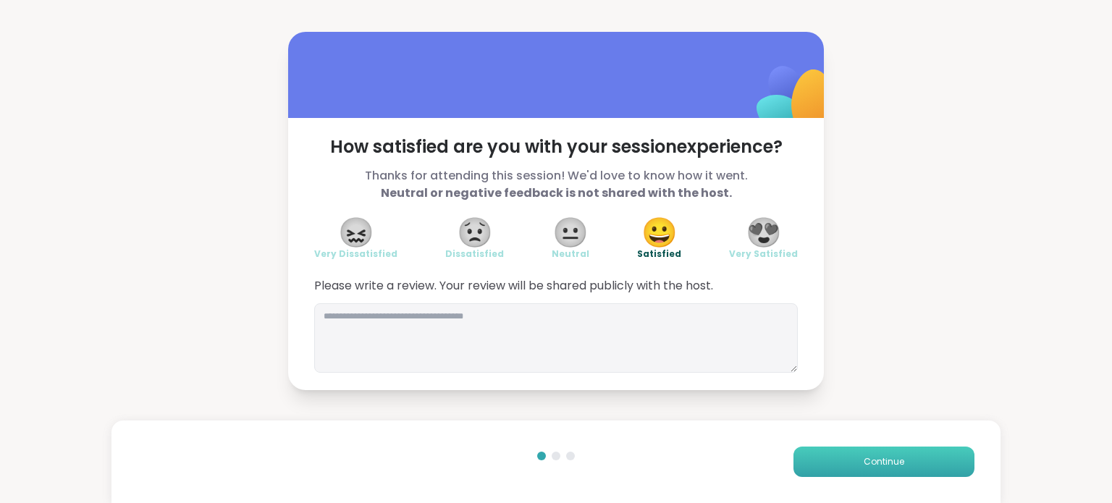
click at [884, 468] on button "Continue" at bounding box center [883, 461] width 181 height 30
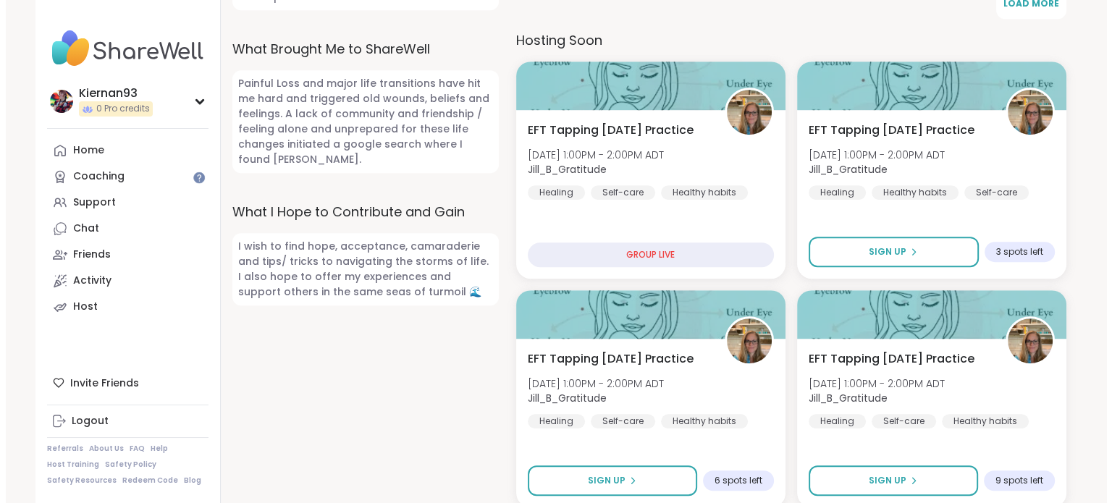
scroll to position [773, 0]
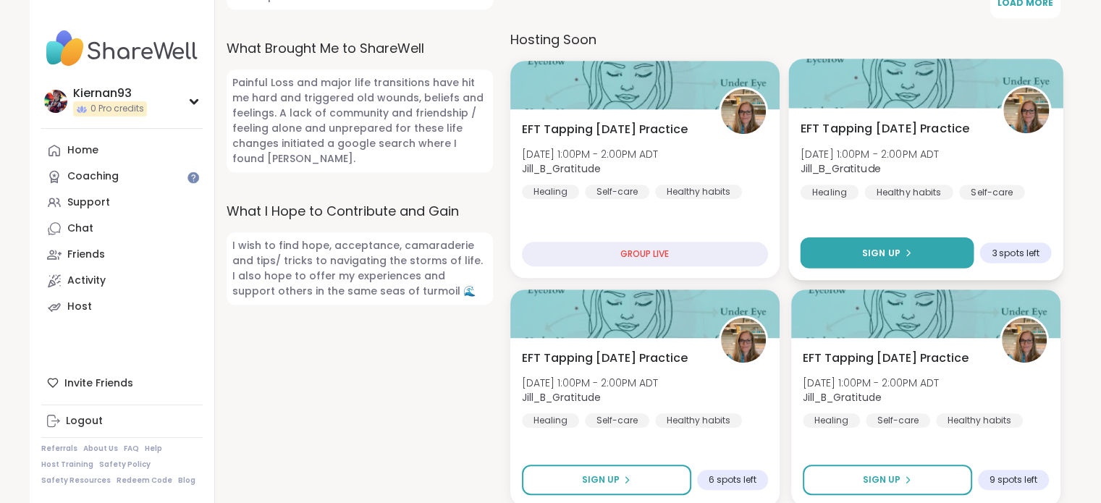
click at [846, 248] on button "Sign Up" at bounding box center [887, 252] width 174 height 31
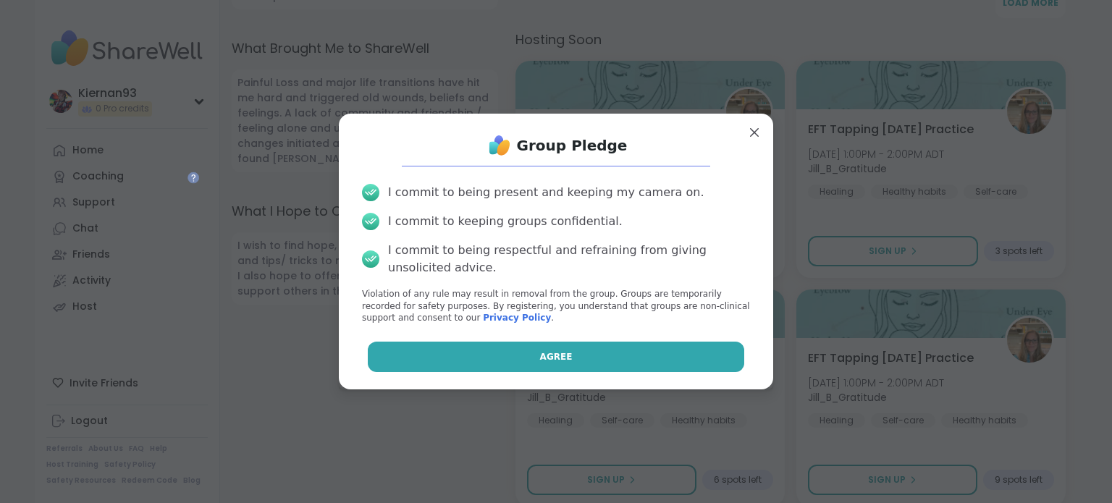
click at [695, 343] on button "Agree" at bounding box center [556, 357] width 377 height 30
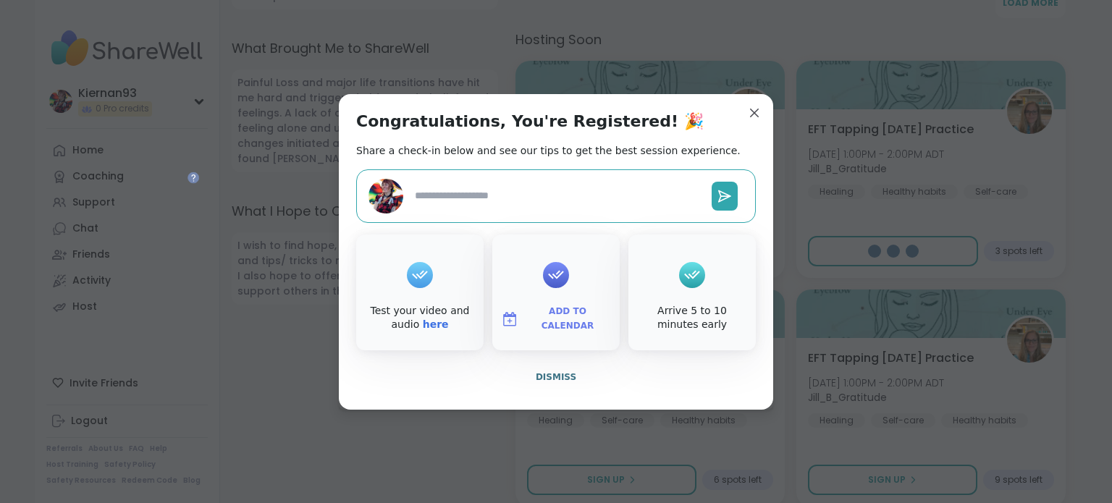
type textarea "*"
click at [541, 320] on span "Add to Calendar" at bounding box center [567, 319] width 87 height 28
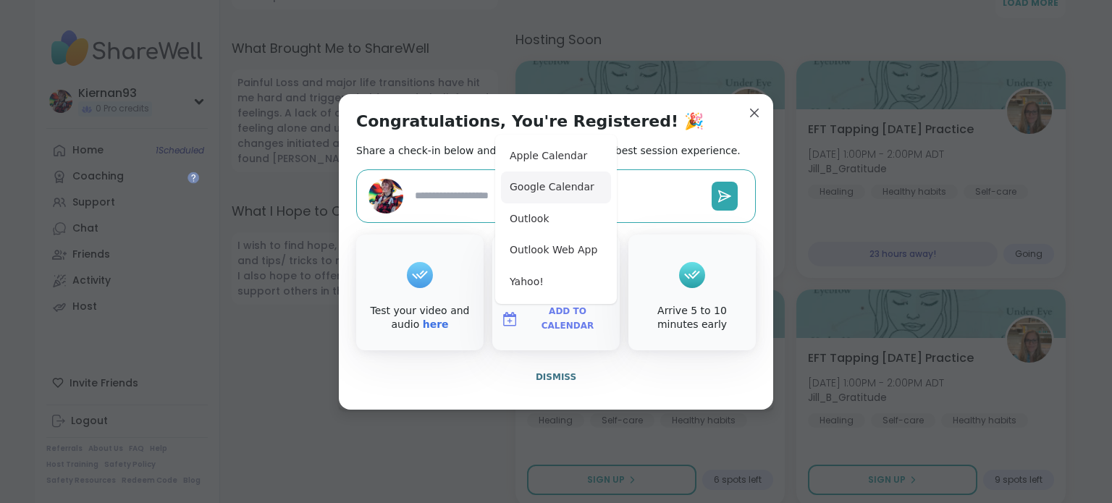
click at [576, 186] on button "Google Calendar" at bounding box center [556, 188] width 110 height 32
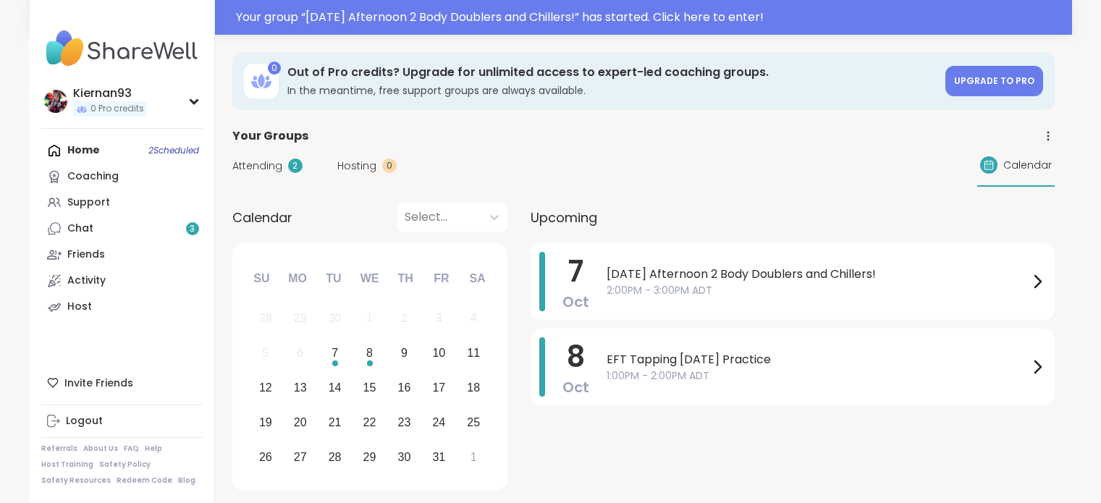
click at [107, 311] on link "Host" at bounding box center [121, 307] width 161 height 26
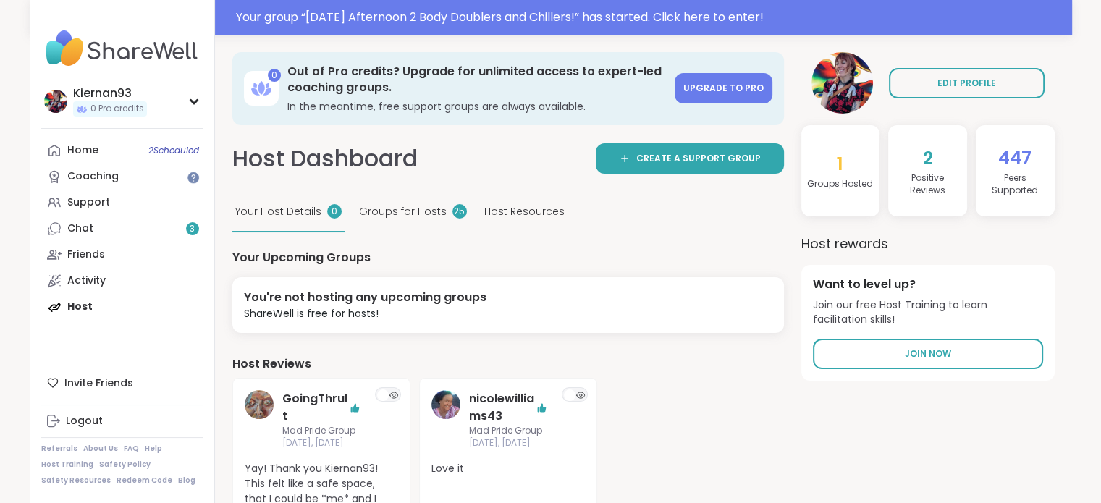
click at [512, 211] on span "Host Resources" at bounding box center [524, 211] width 80 height 15
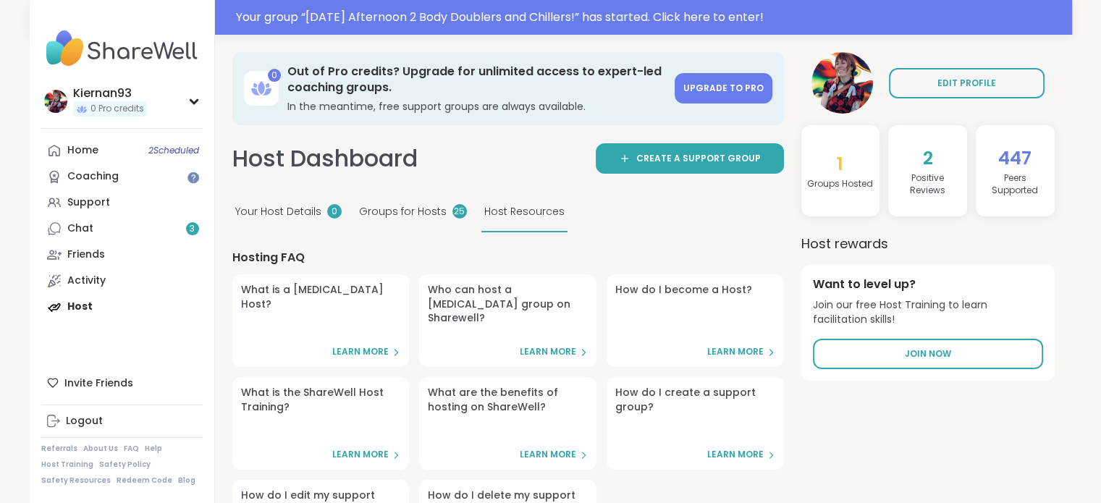
scroll to position [87, 0]
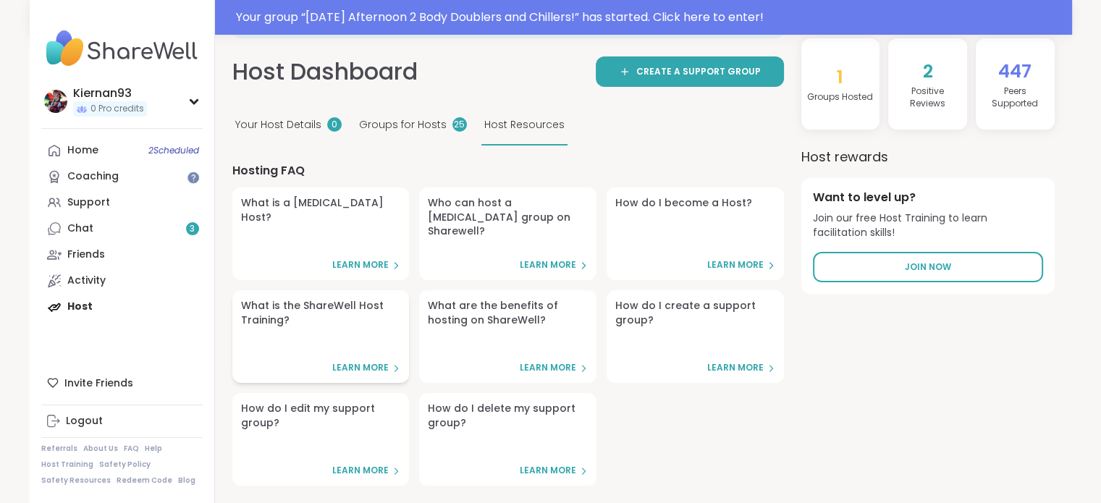
click at [359, 367] on span "Learn More" at bounding box center [360, 368] width 56 height 12
click at [145, 228] on link "Chat 2" at bounding box center [121, 229] width 161 height 26
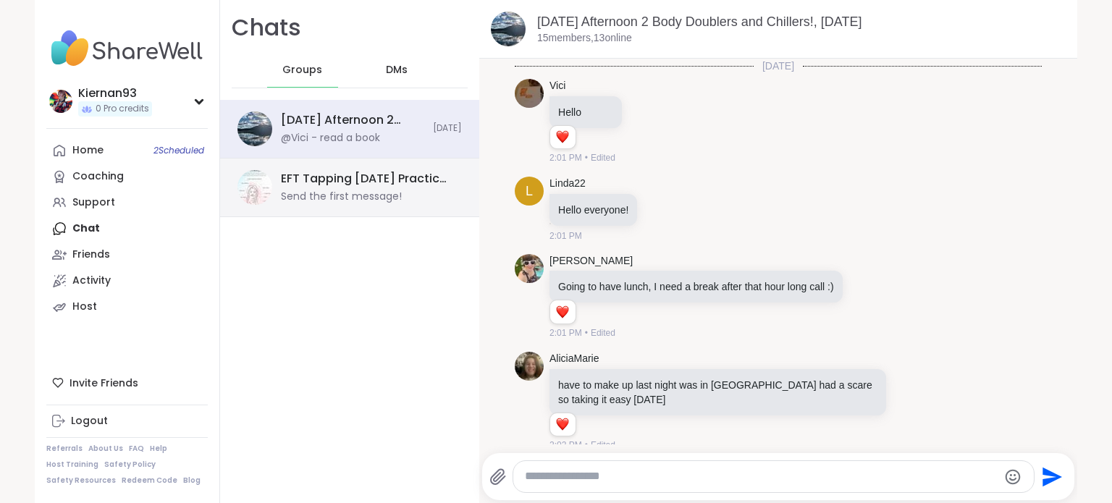
scroll to position [2609, 0]
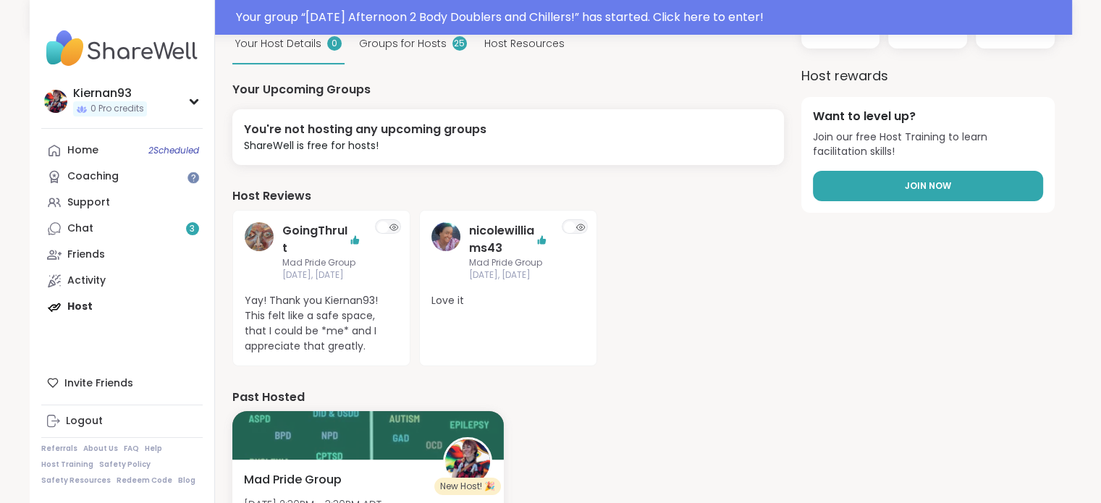
click at [871, 187] on link "Join Now" at bounding box center [928, 186] width 230 height 30
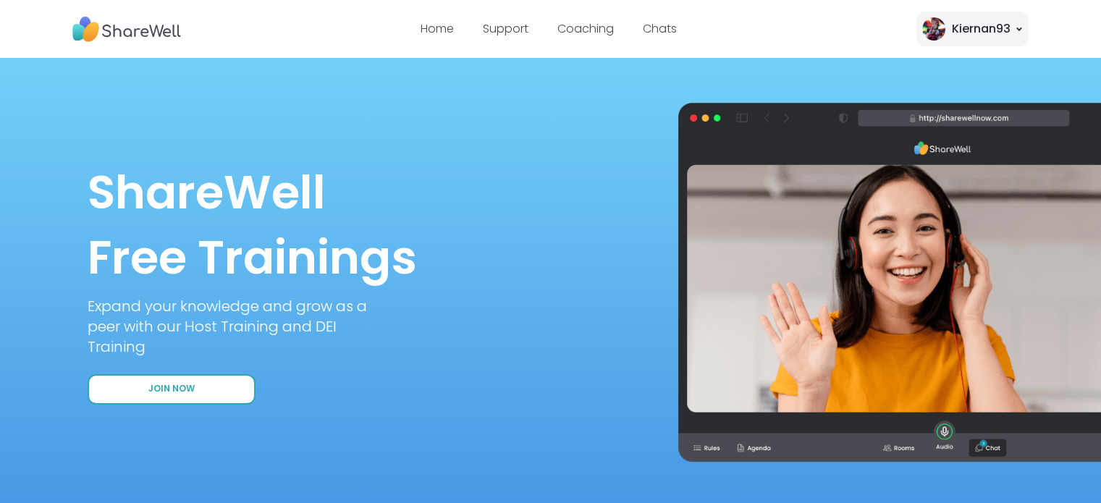
click at [201, 391] on button "Join Now" at bounding box center [172, 389] width 168 height 30
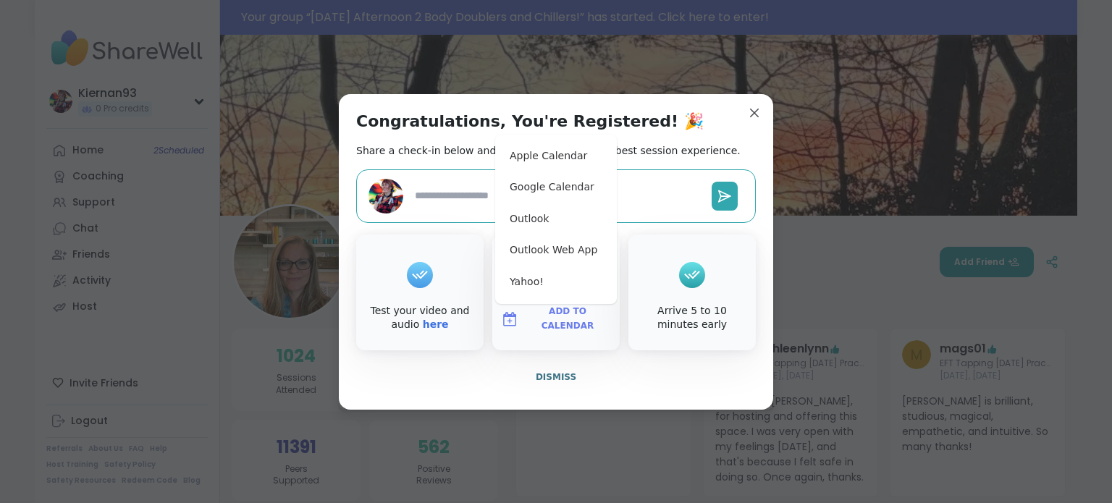
scroll to position [808, 0]
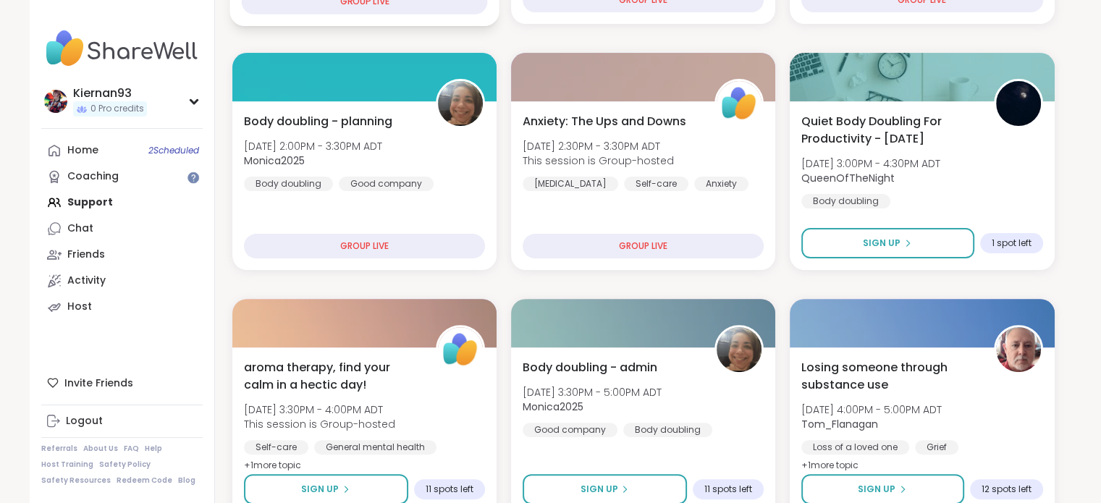
scroll to position [399, 0]
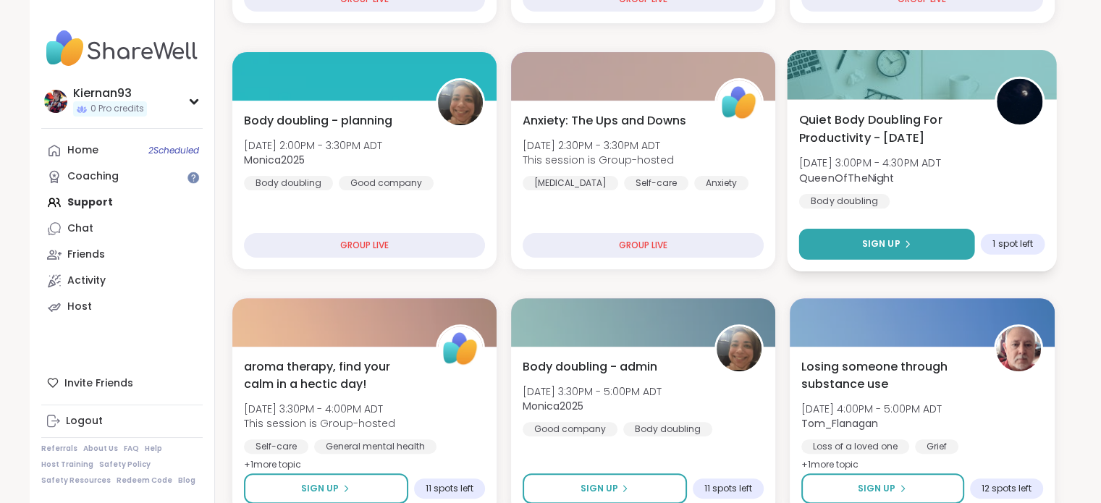
click at [899, 243] on div "Sign Up" at bounding box center [887, 243] width 50 height 13
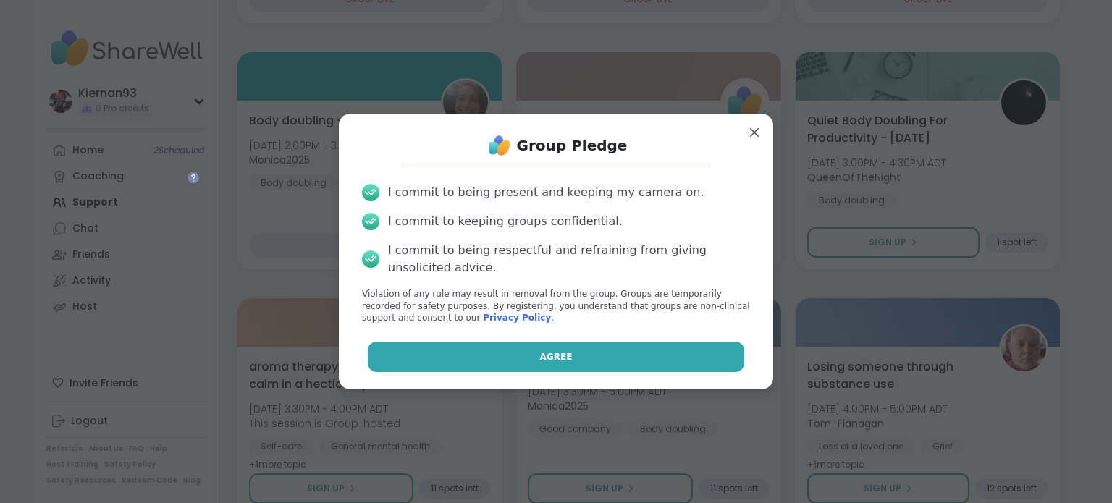
click at [620, 357] on button "Agree" at bounding box center [556, 357] width 377 height 30
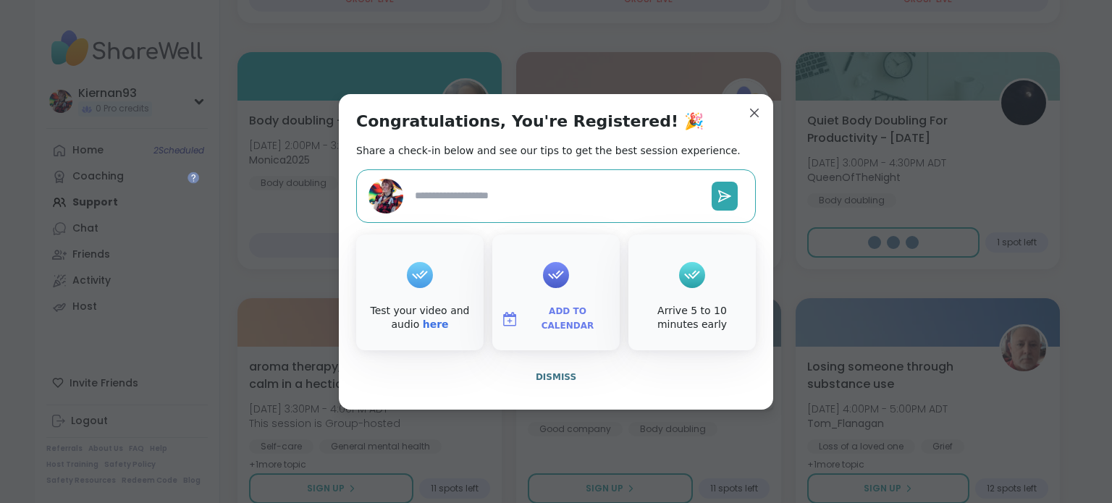
type textarea "*"
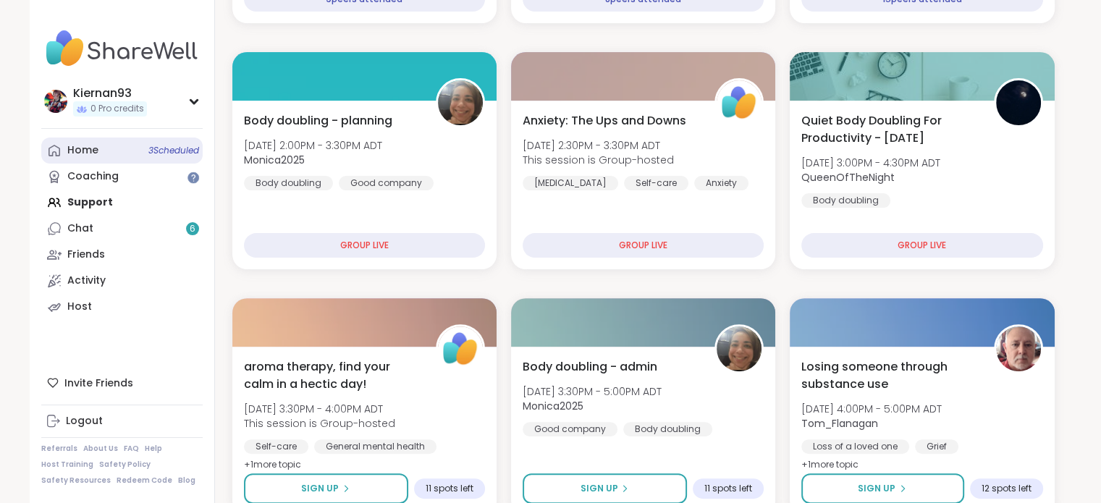
click at [132, 153] on link "Home 3 Scheduled" at bounding box center [121, 150] width 161 height 26
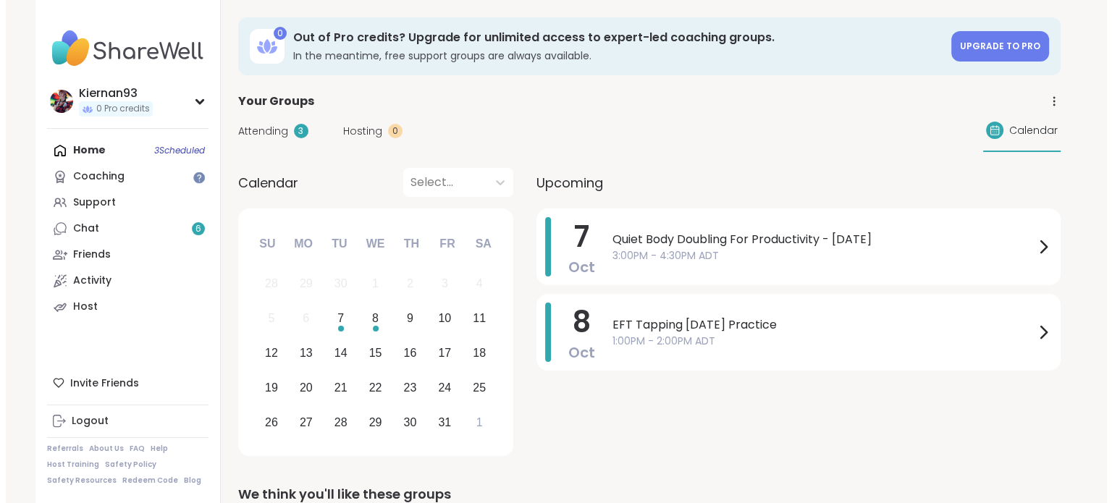
scroll to position [0, 0]
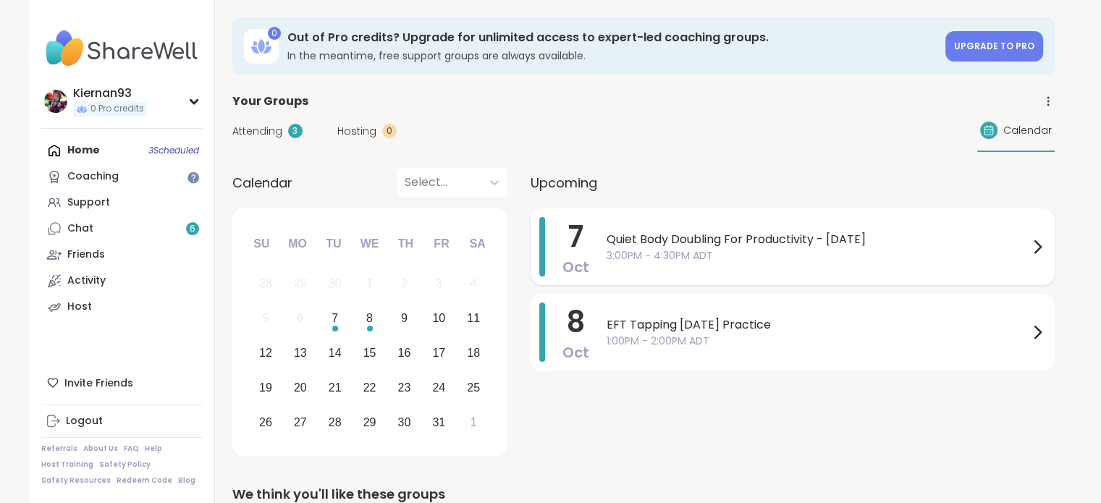
click at [820, 248] on span "3:00PM - 4:30PM ADT" at bounding box center [817, 255] width 422 height 15
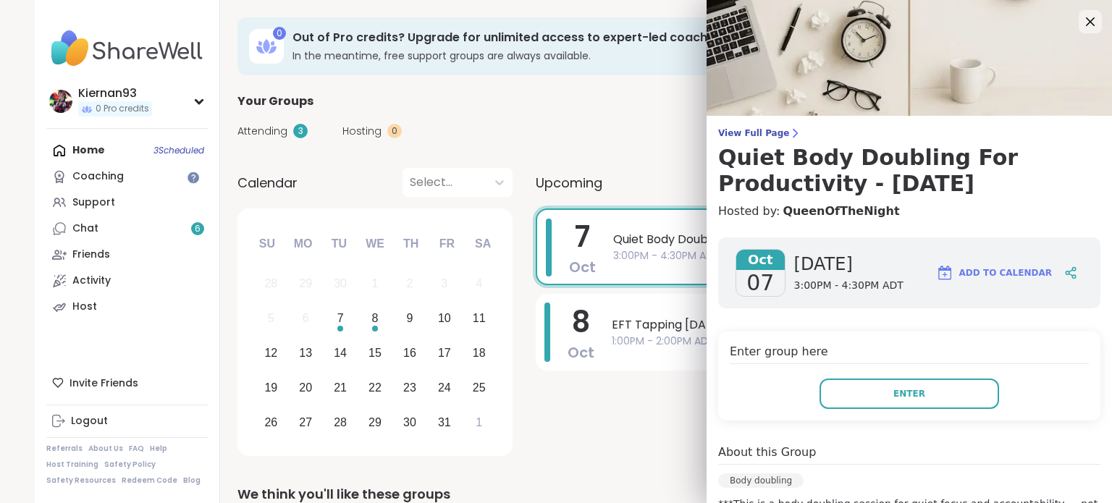
click at [845, 376] on div "Enter group here Enter" at bounding box center [909, 375] width 382 height 89
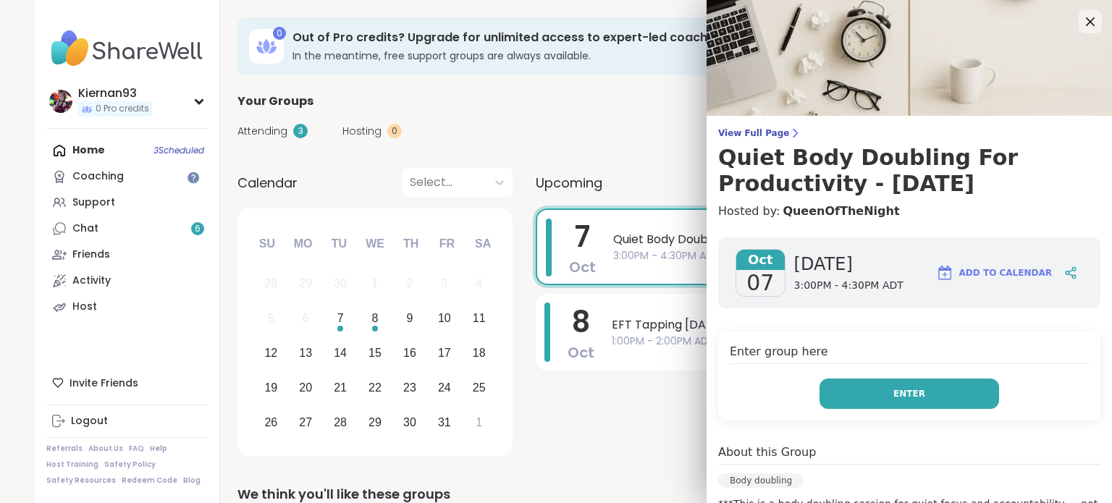
click at [845, 387] on button "Enter" at bounding box center [908, 393] width 179 height 30
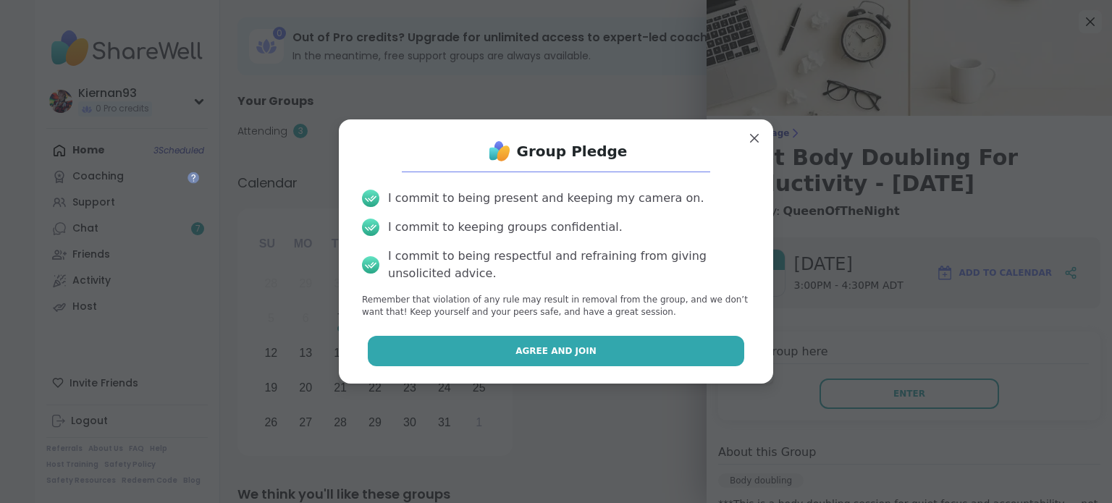
click at [602, 350] on button "Agree and Join" at bounding box center [556, 351] width 377 height 30
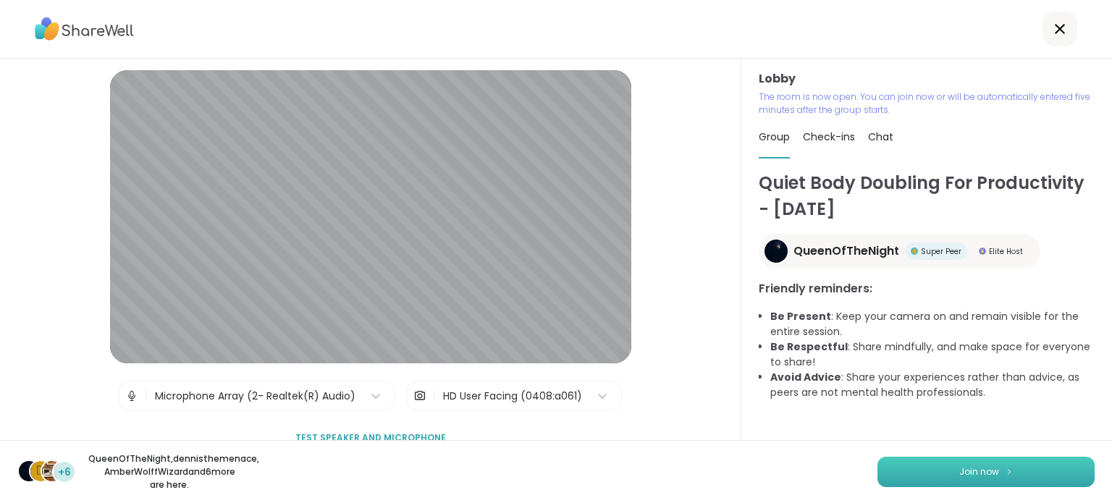
click at [962, 473] on button "Join now" at bounding box center [985, 472] width 217 height 30
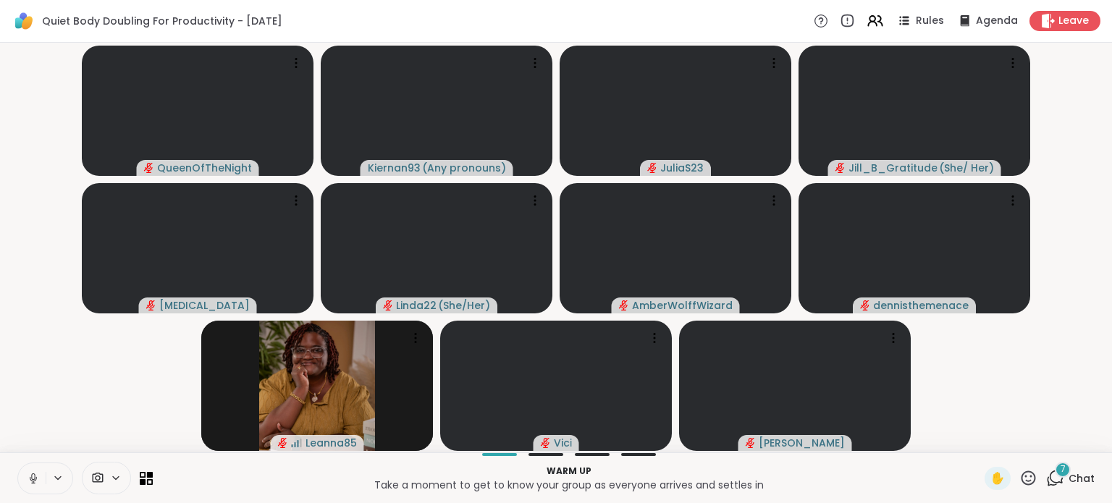
click at [30, 480] on icon at bounding box center [33, 478] width 7 height 4
click at [1053, 478] on icon at bounding box center [1055, 478] width 18 height 18
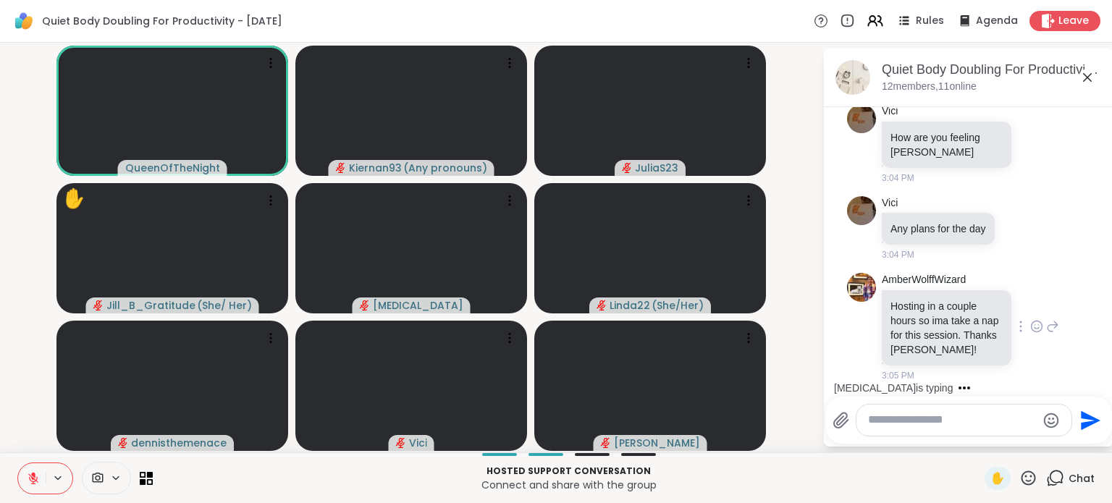
scroll to position [2924, 0]
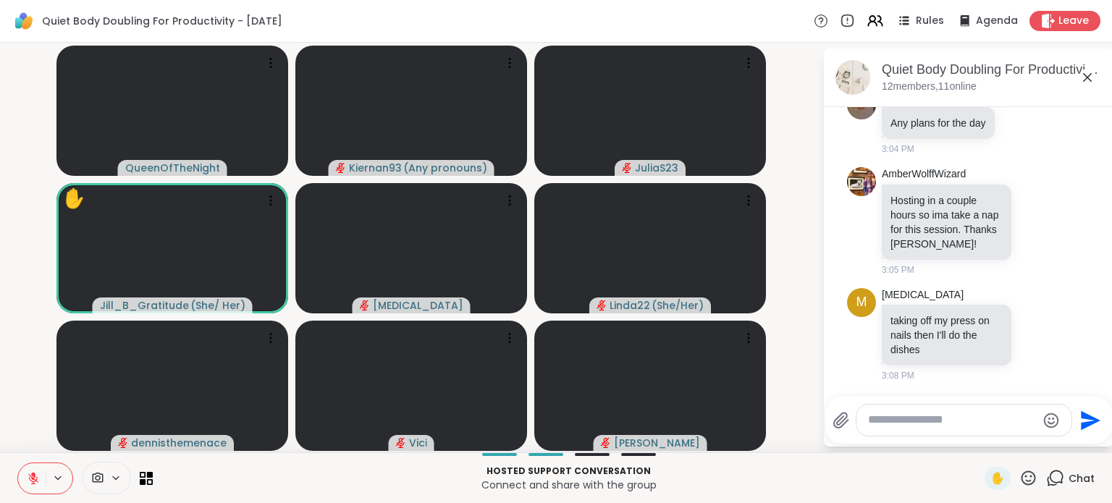
click at [916, 423] on textarea "Type your message" at bounding box center [952, 419] width 169 height 15
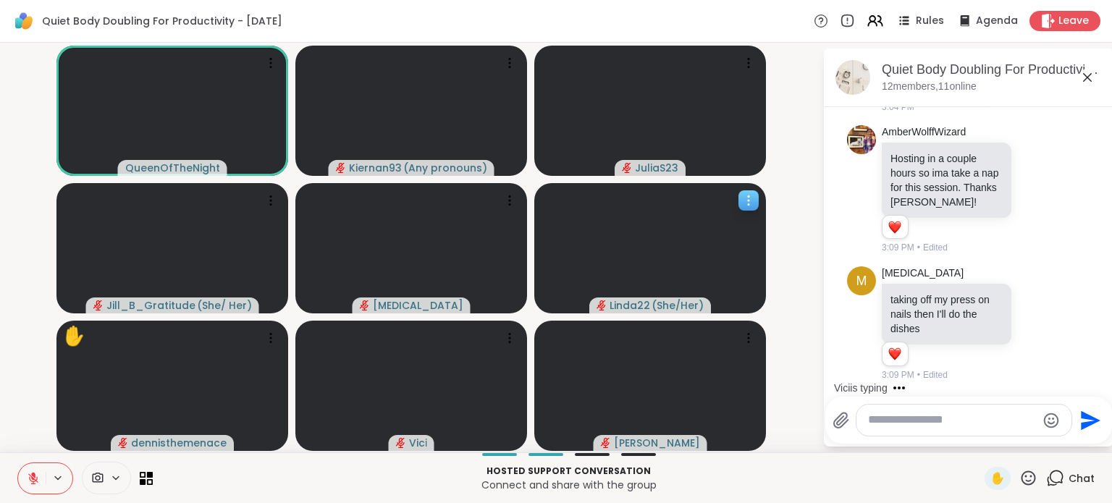
scroll to position [3042, 0]
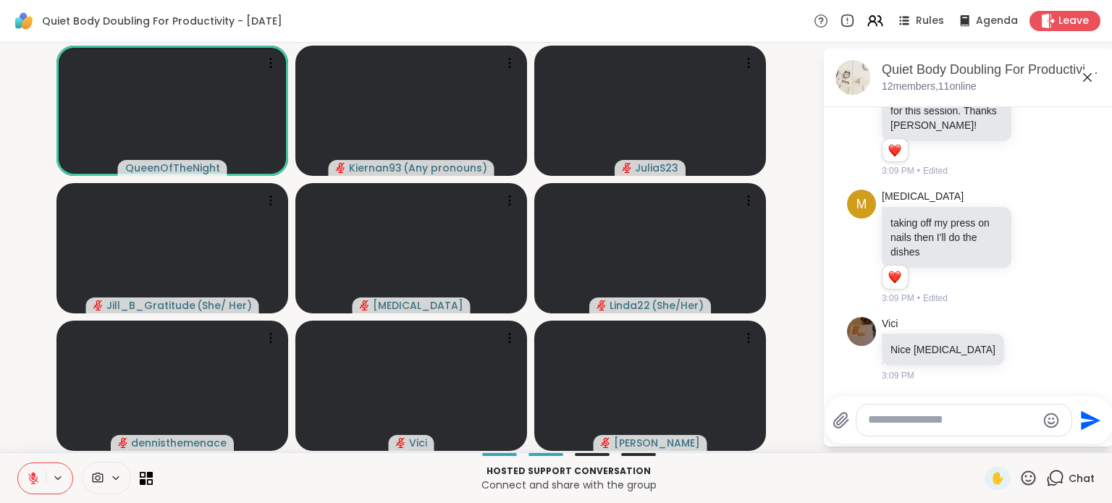
click at [37, 482] on icon at bounding box center [33, 478] width 13 height 13
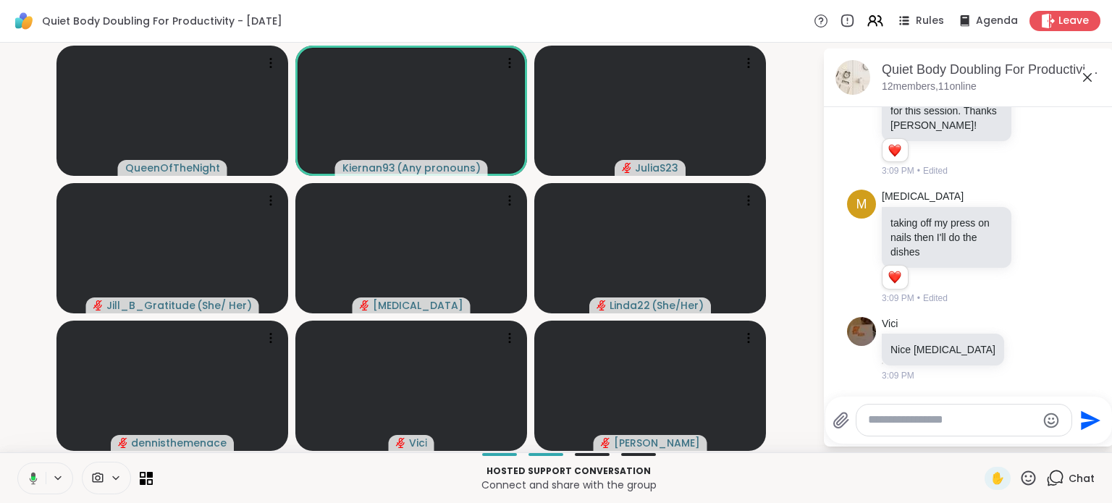
click at [32, 479] on icon at bounding box center [33, 478] width 4 height 4
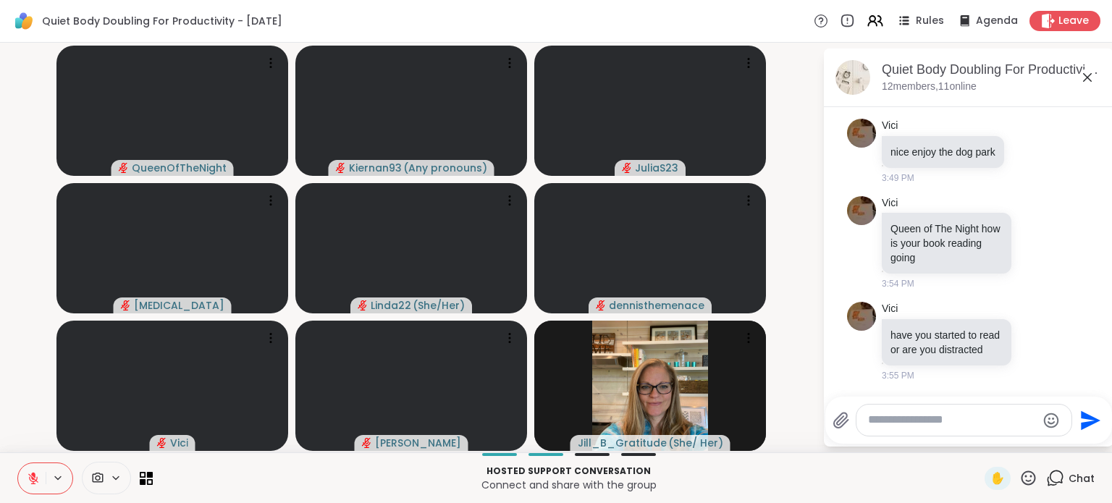
scroll to position [4223, 0]
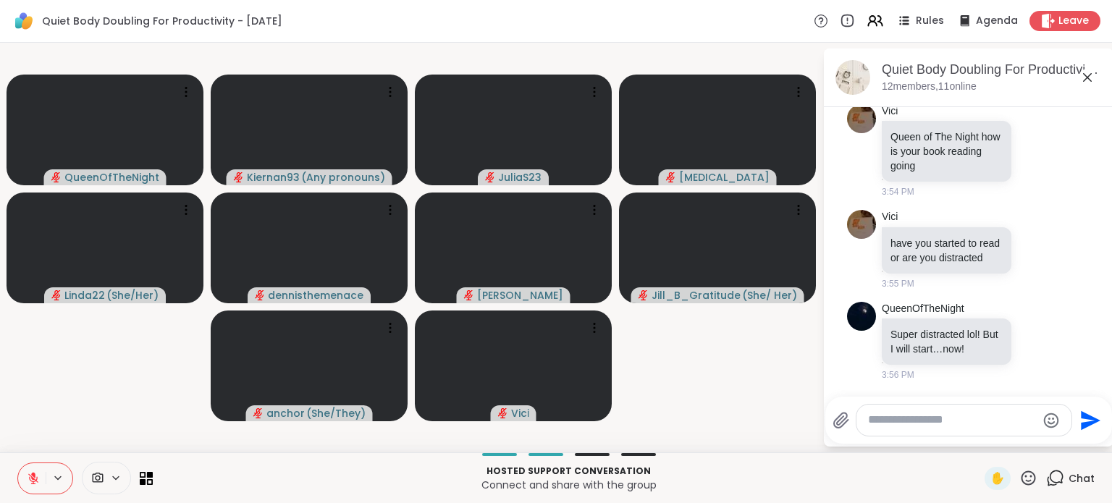
click at [904, 420] on textarea "Type your message" at bounding box center [952, 419] width 169 height 15
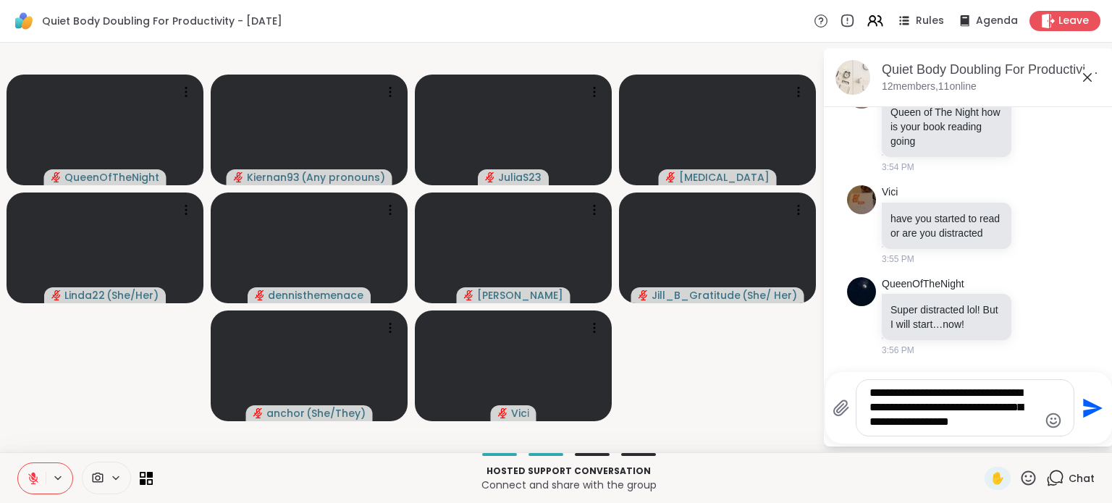
type textarea "**********"
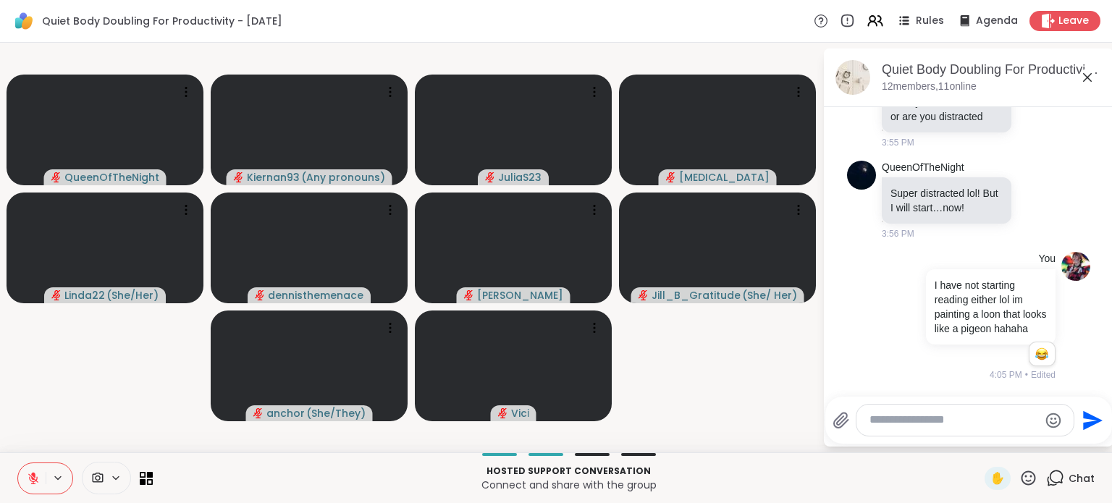
scroll to position [4378, 0]
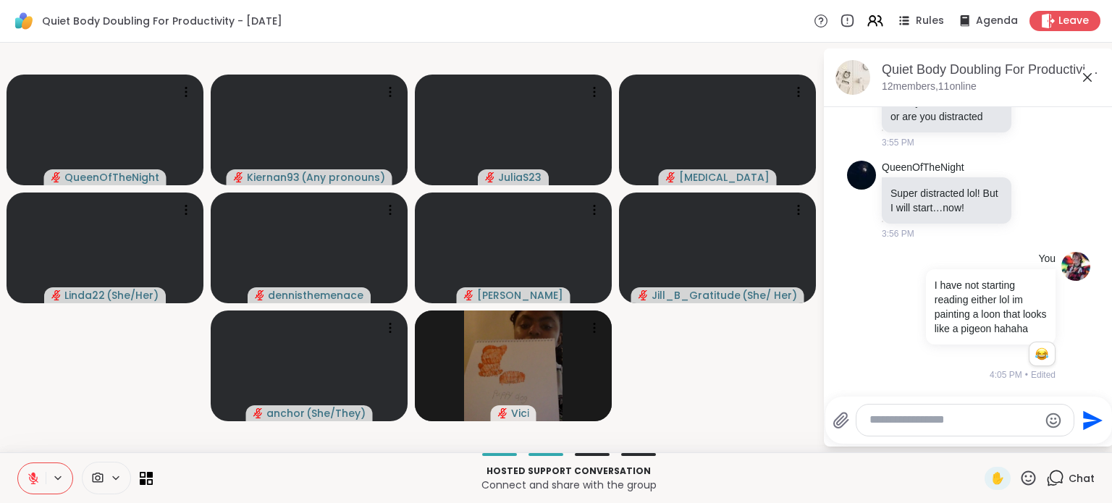
click at [920, 420] on textarea "Type your message" at bounding box center [953, 419] width 169 height 15
type textarea "**********"
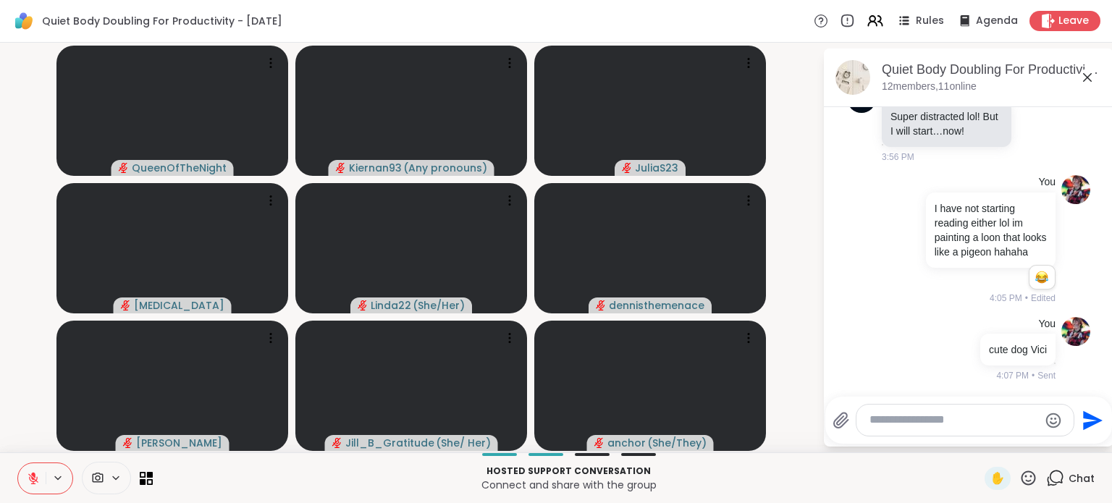
click at [930, 421] on textarea "Type your message" at bounding box center [953, 419] width 169 height 15
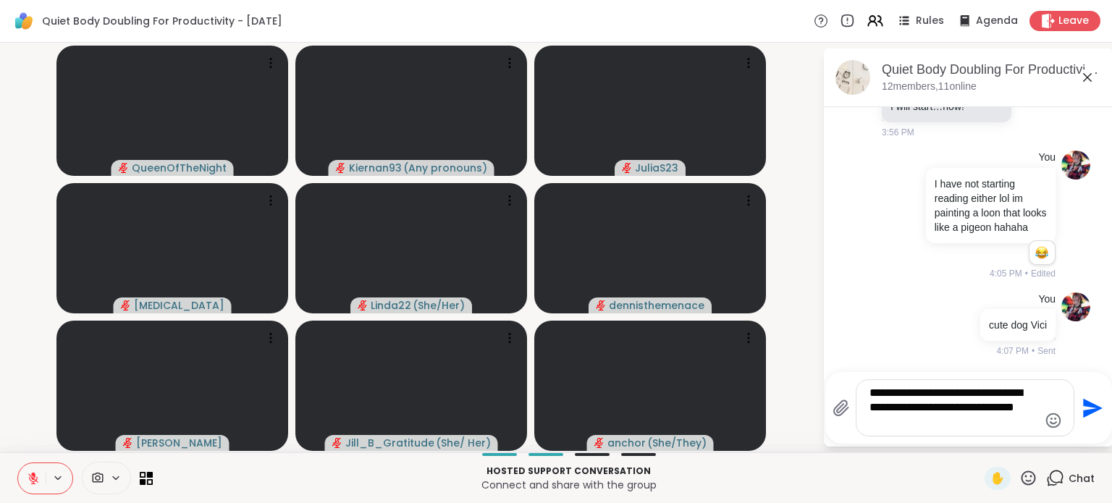
type textarea "**********"
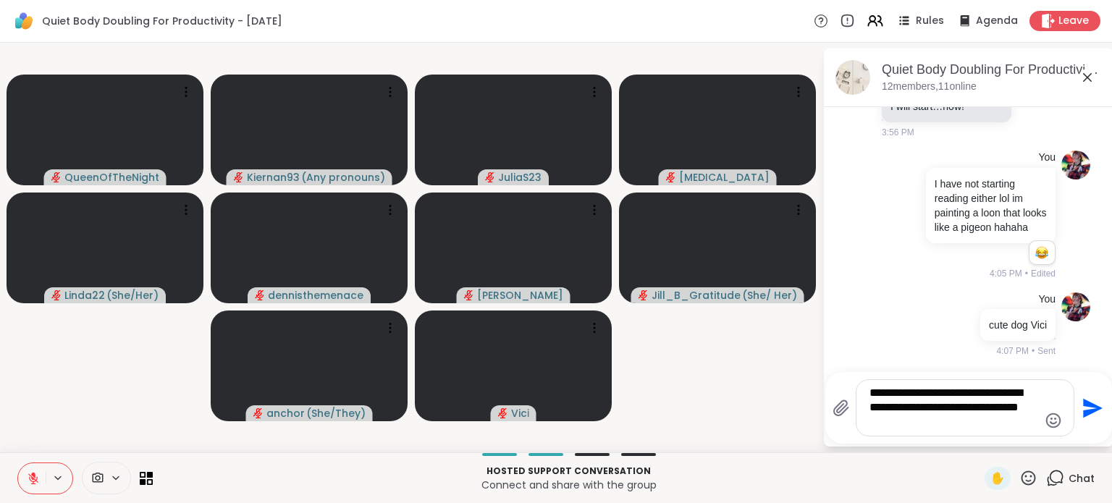
drag, startPoint x: 944, startPoint y: 426, endPoint x: 850, endPoint y: 389, distance: 100.4
click at [850, 389] on div "**********" at bounding box center [953, 407] width 242 height 57
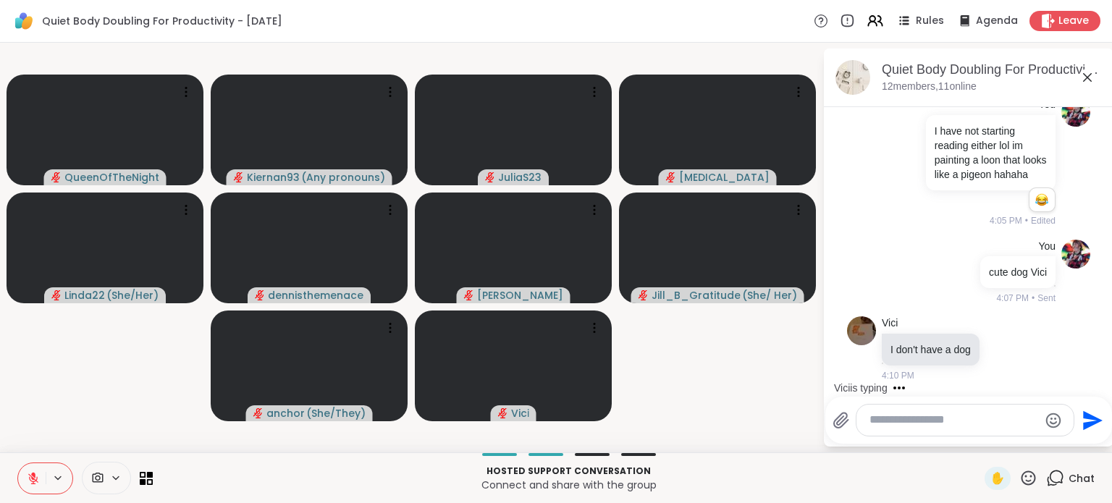
scroll to position [4532, 0]
click at [916, 428] on textarea "Type your message" at bounding box center [953, 419] width 169 height 15
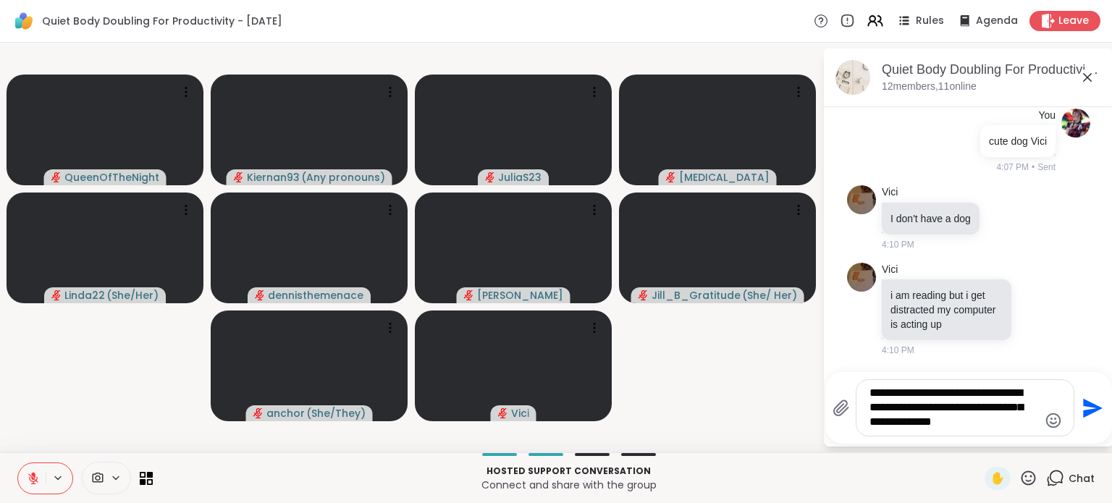
type textarea "**********"
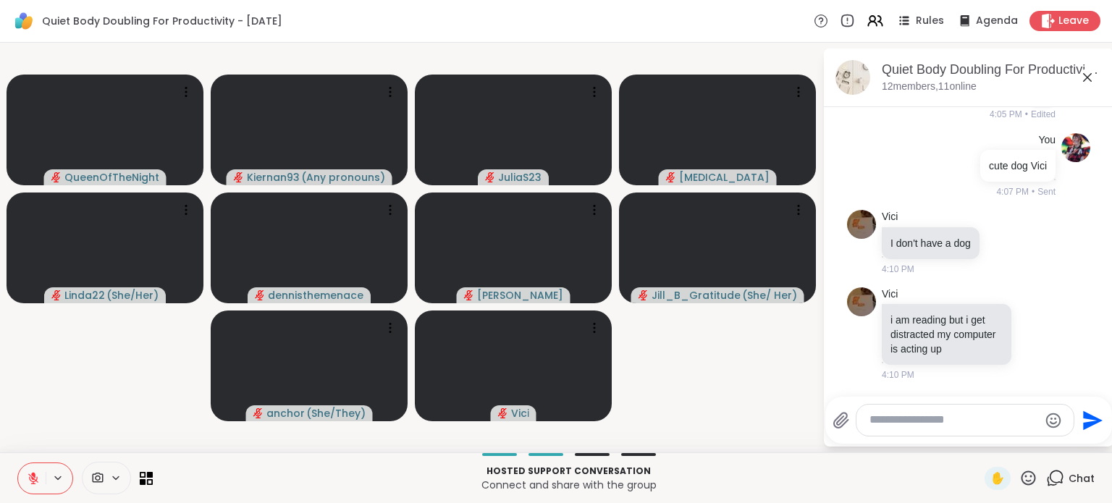
scroll to position [4772, 0]
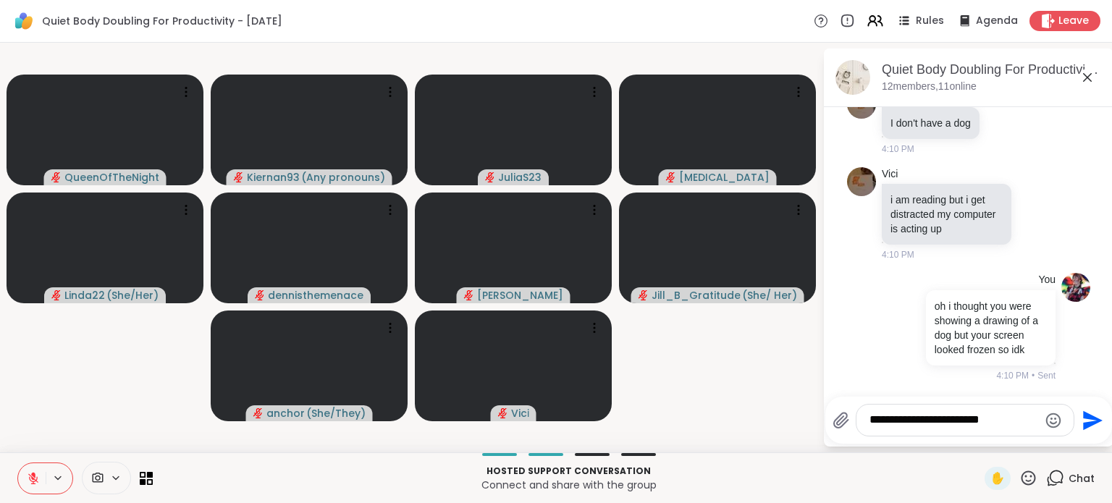
type textarea "**********"
drag, startPoint x: 1022, startPoint y: 423, endPoint x: 863, endPoint y: 432, distance: 158.8
click at [863, 432] on div "**********" at bounding box center [964, 420] width 217 height 31
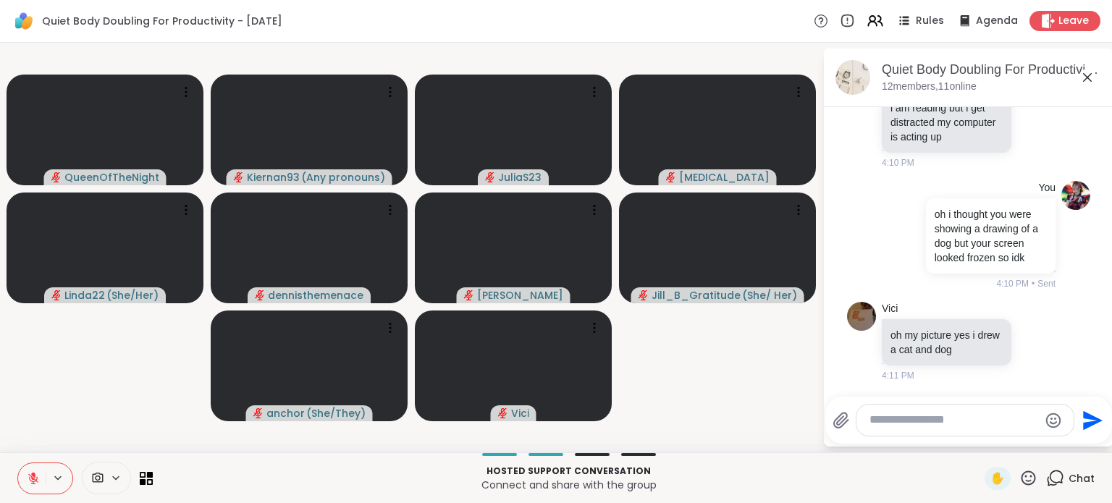
scroll to position [4864, 0]
click at [891, 425] on textarea "Type your message" at bounding box center [953, 419] width 169 height 15
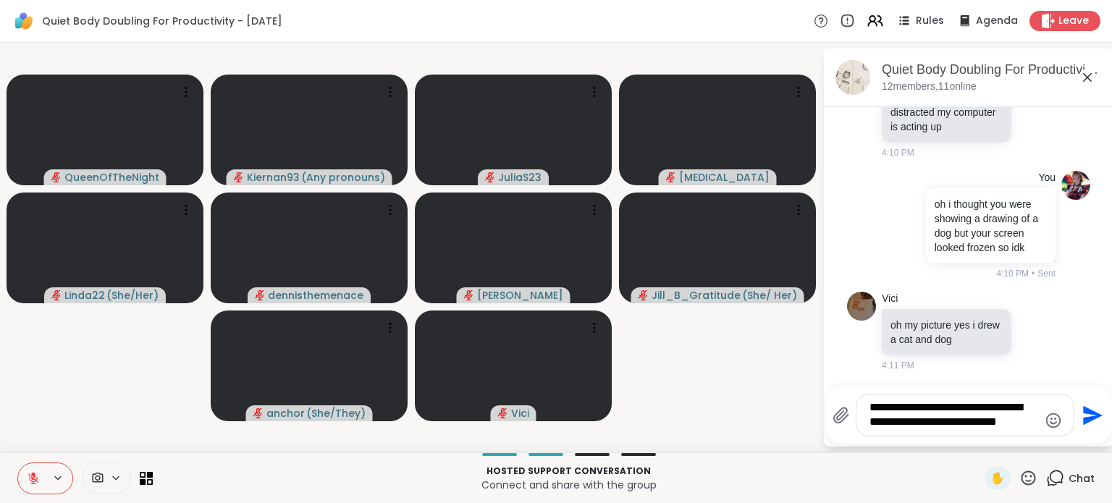
click at [920, 425] on textarea "**********" at bounding box center [953, 415] width 169 height 30
drag, startPoint x: 924, startPoint y: 425, endPoint x: 895, endPoint y: 410, distance: 32.4
click at [895, 410] on textarea "**********" at bounding box center [953, 415] width 169 height 30
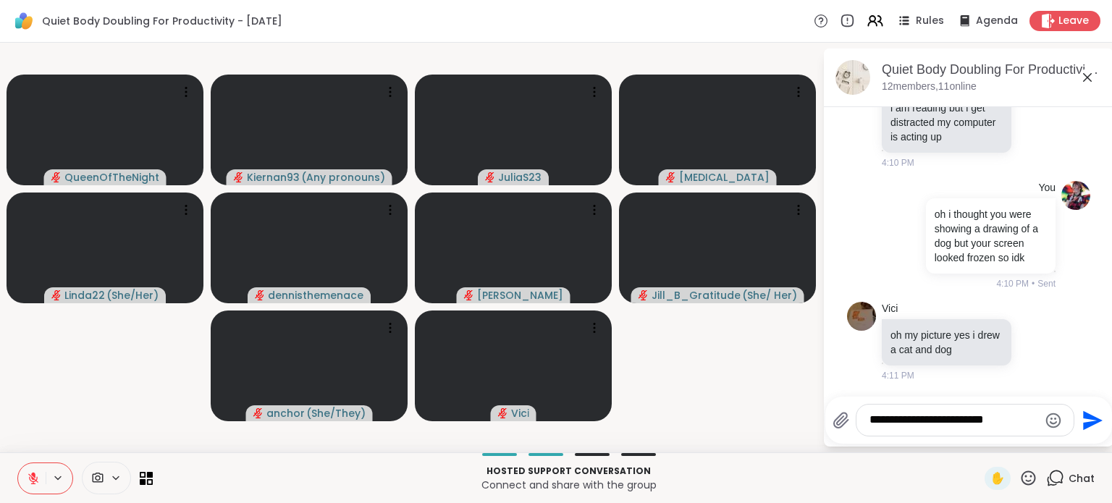
click at [1016, 425] on textarea "**********" at bounding box center [953, 419] width 169 height 15
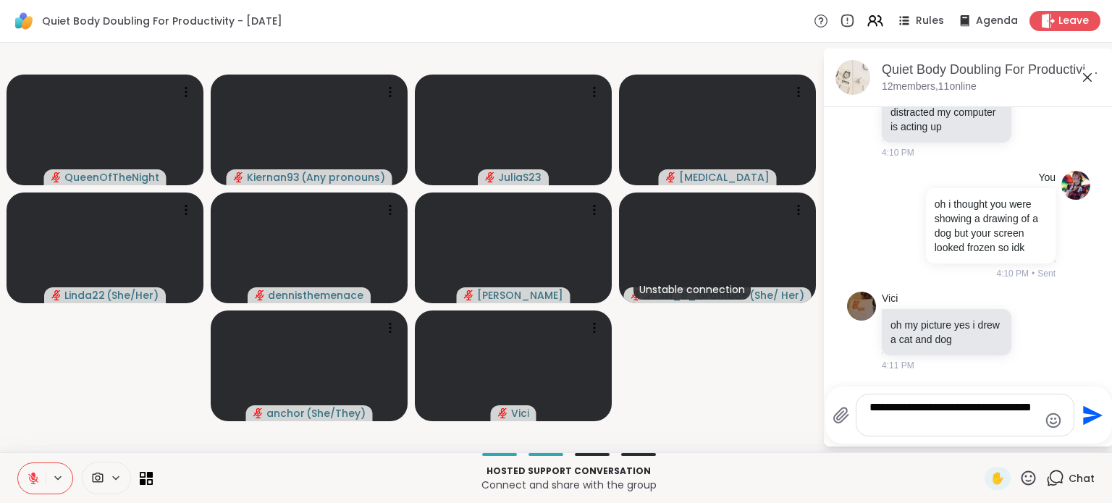
scroll to position [4874, 0]
type textarea "**********"
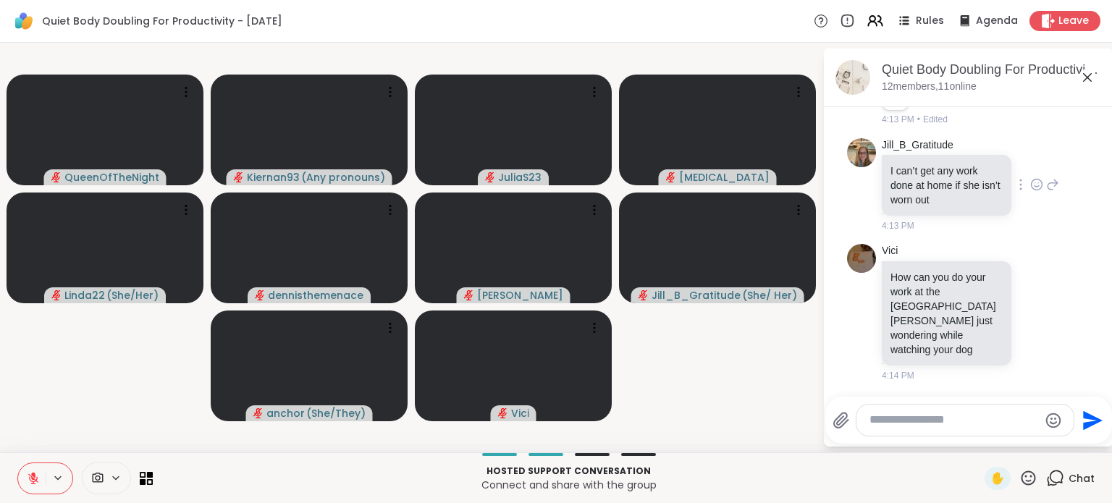
scroll to position [5587, 0]
click at [521, 415] on span "Vici" at bounding box center [520, 413] width 18 height 14
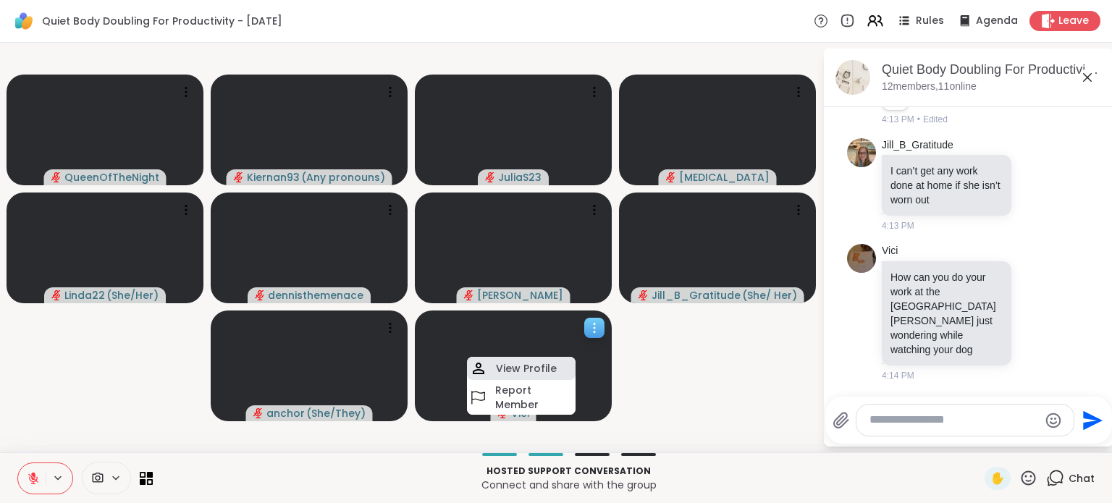
click at [538, 370] on h4 "View Profile" at bounding box center [526, 368] width 61 height 14
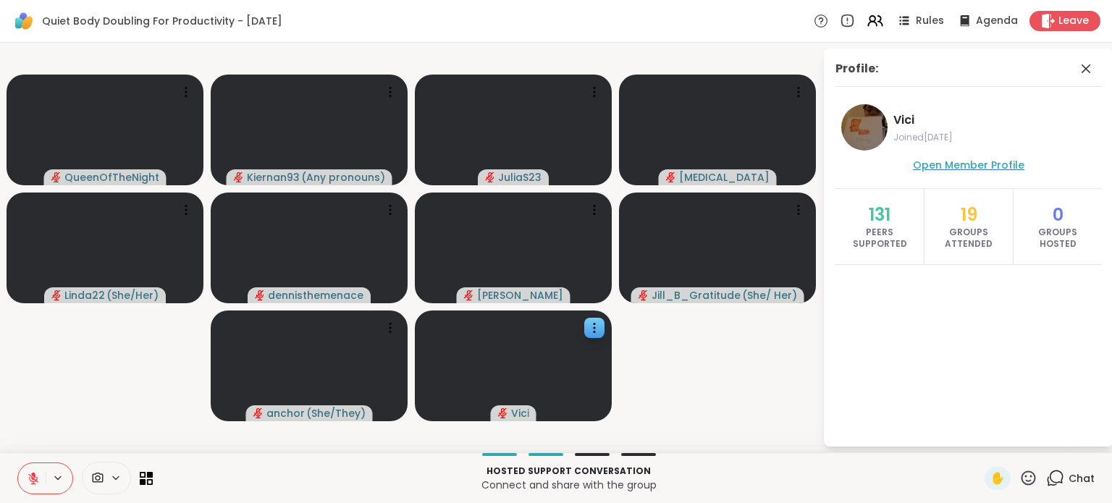
click at [937, 170] on span "Open Member Profile" at bounding box center [968, 165] width 111 height 14
click at [1083, 75] on icon at bounding box center [1085, 68] width 17 height 17
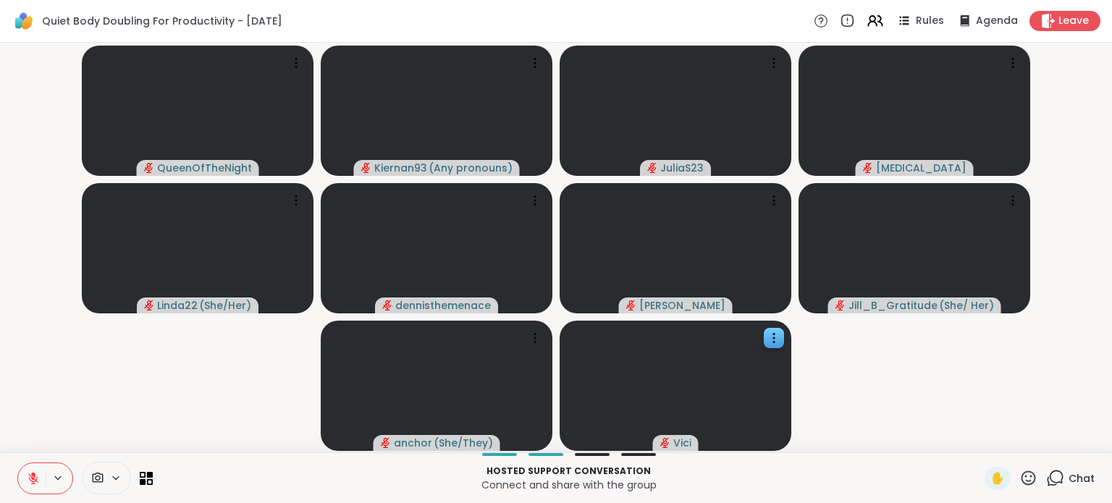
click at [1072, 480] on span "Chat" at bounding box center [1081, 478] width 26 height 14
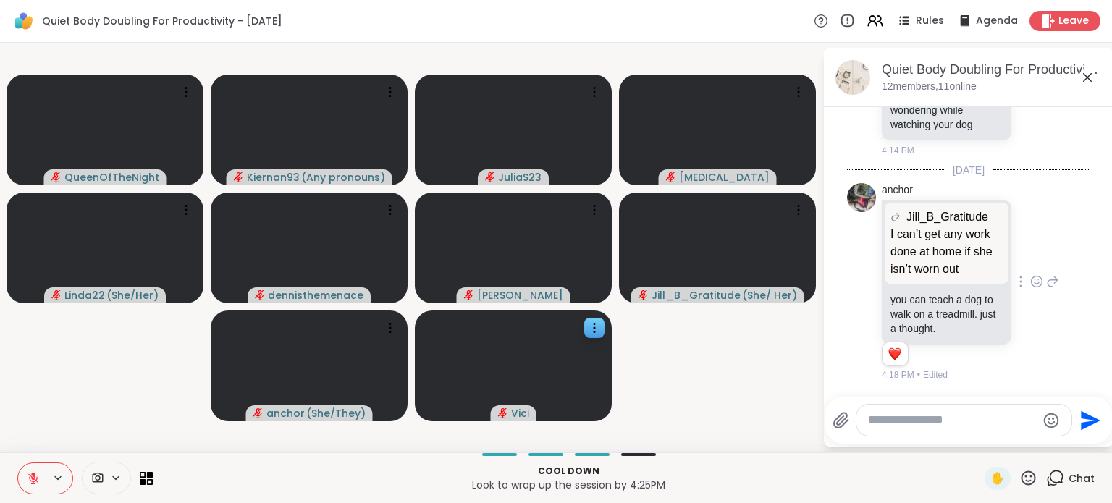
scroll to position [5812, 0]
click at [892, 419] on textarea "Type your message" at bounding box center [952, 419] width 169 height 15
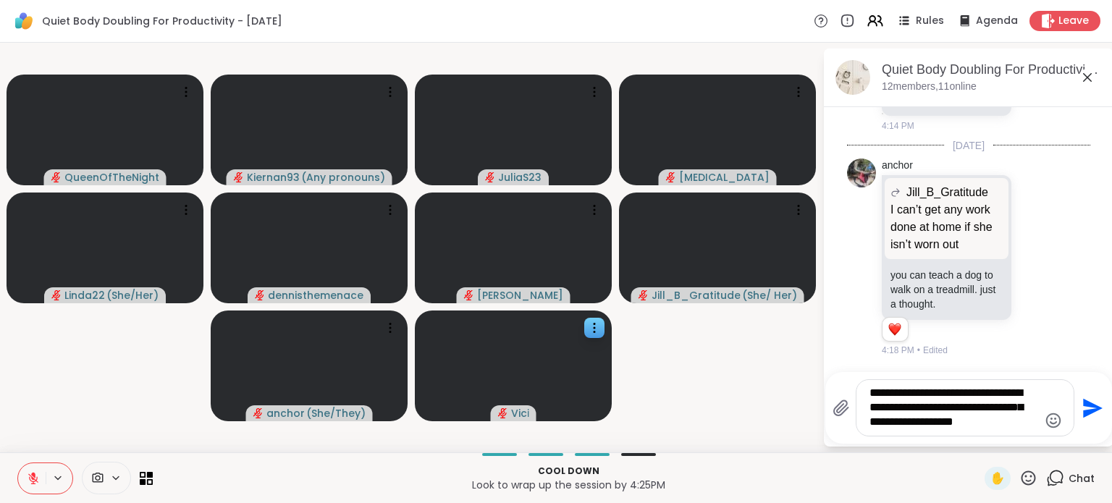
click at [967, 410] on textarea "**********" at bounding box center [953, 408] width 169 height 44
type textarea "**********"
click at [1083, 415] on icon "Send" at bounding box center [1093, 408] width 20 height 20
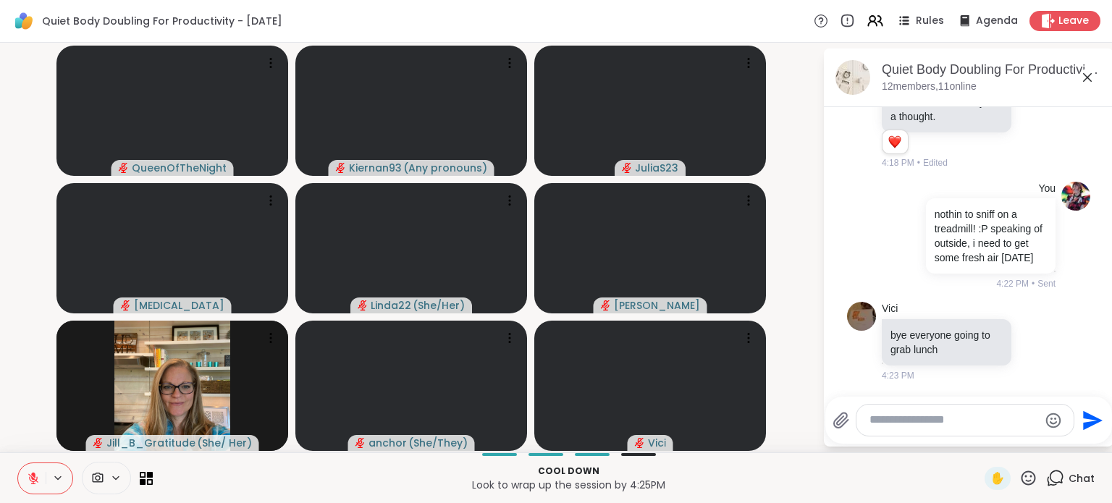
scroll to position [6059, 0]
click at [907, 421] on textarea "Type your message" at bounding box center [953, 419] width 169 height 15
click at [1031, 343] on icon at bounding box center [1036, 341] width 11 height 11
click at [998, 322] on div "Select Reaction: Thumbs up" at bounding box center [1004, 317] width 13 height 13
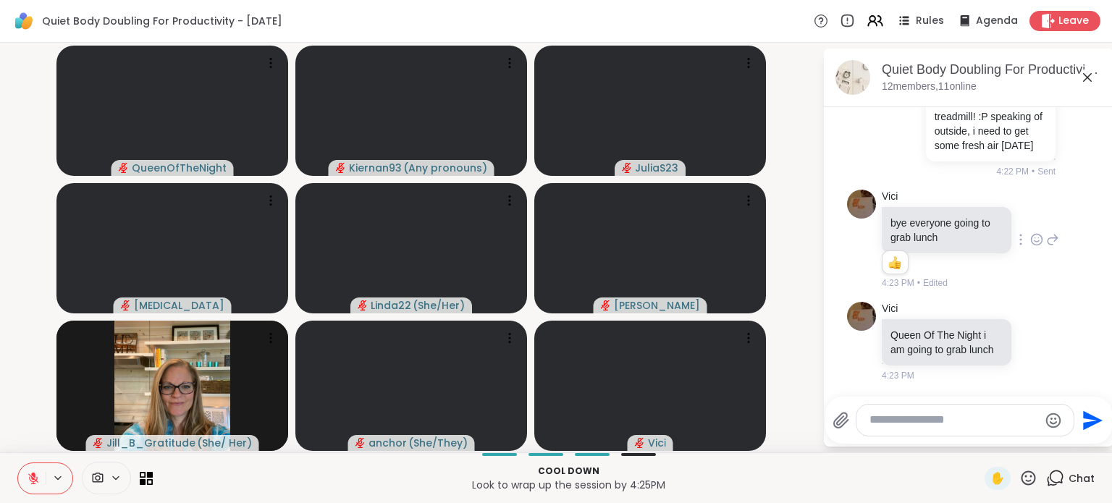
scroll to position [6186, 0]
click at [926, 416] on textarea "Type your message" at bounding box center [953, 419] width 169 height 15
click at [1063, 14] on span "Leave" at bounding box center [1074, 21] width 32 height 15
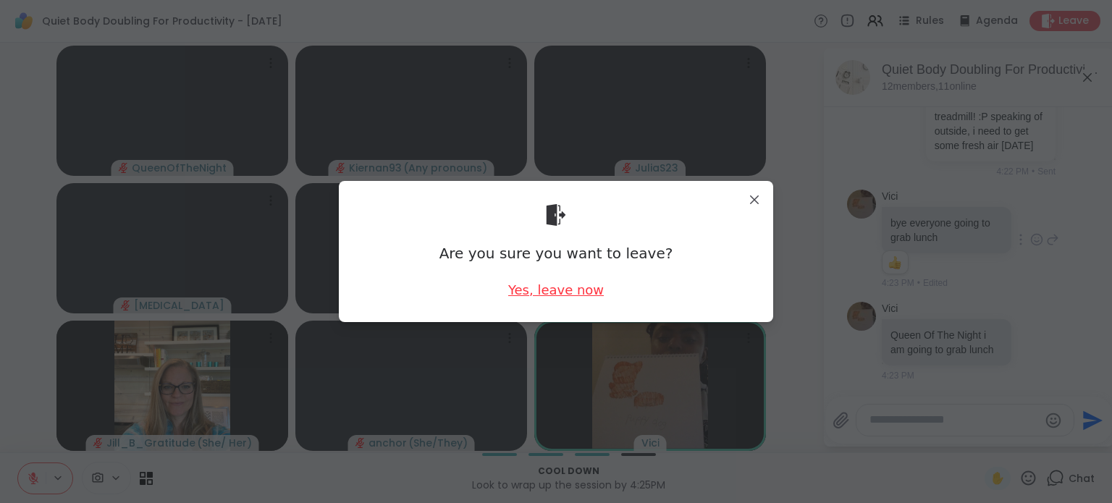
click at [563, 286] on div "Yes, leave now" at bounding box center [556, 290] width 96 height 18
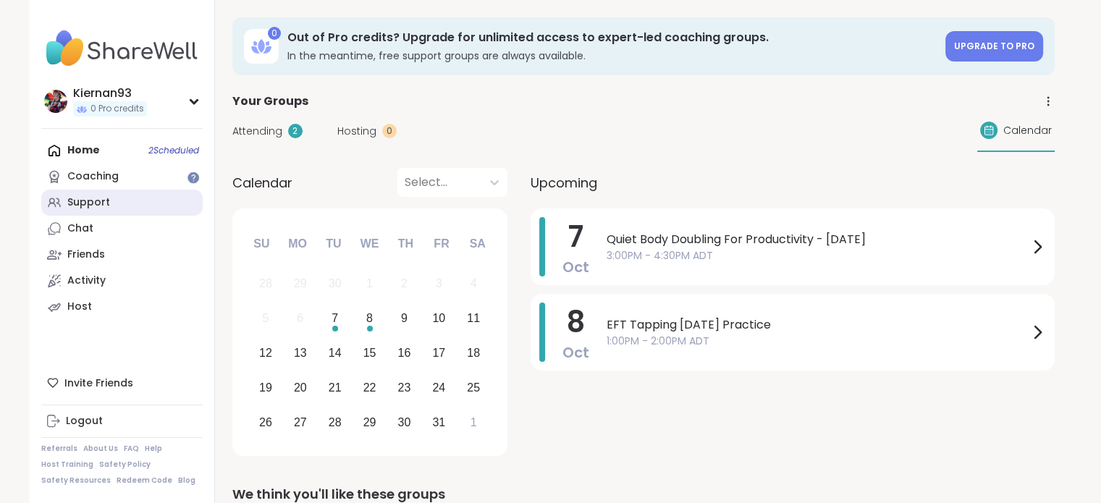
click at [84, 206] on div "Support" at bounding box center [88, 202] width 43 height 14
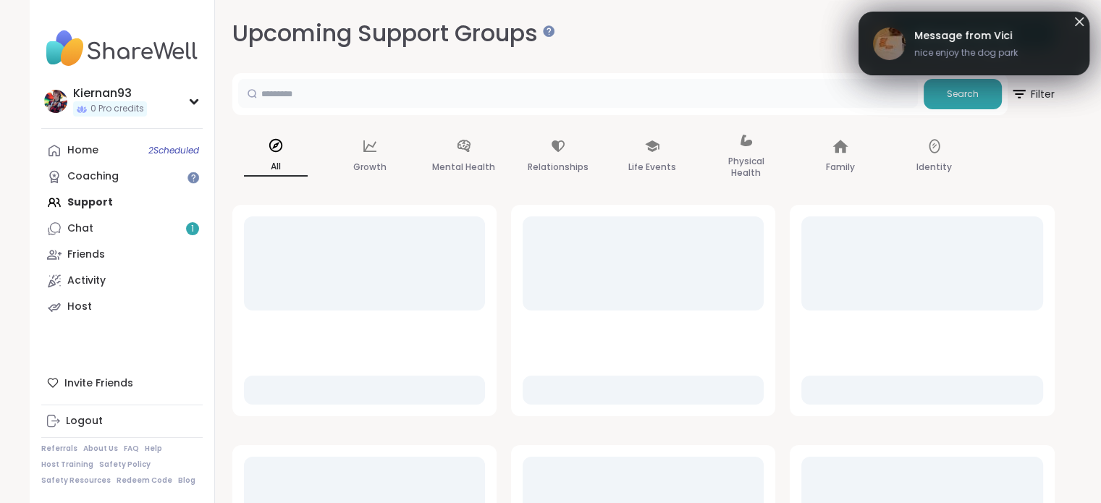
click at [446, 98] on input "text" at bounding box center [578, 93] width 680 height 29
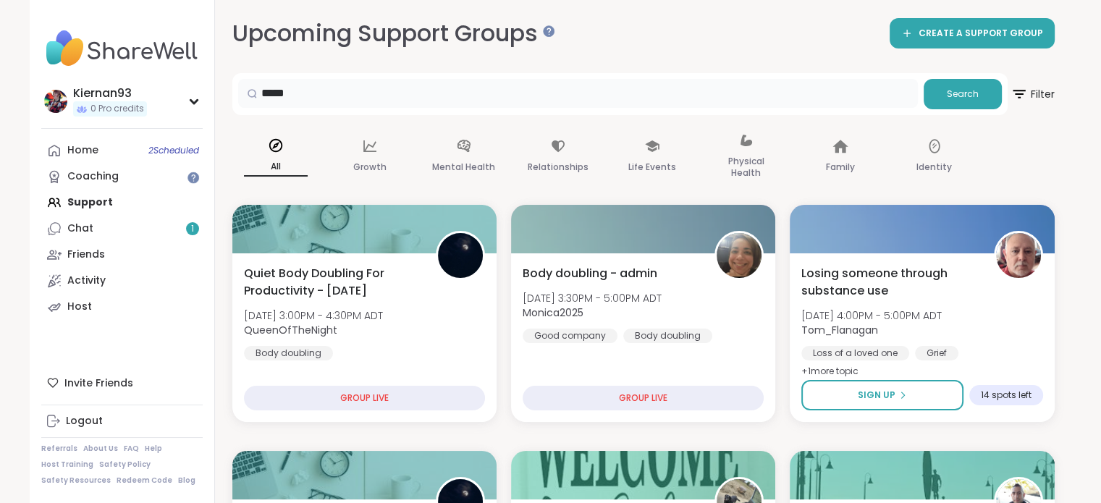
type input "*****"
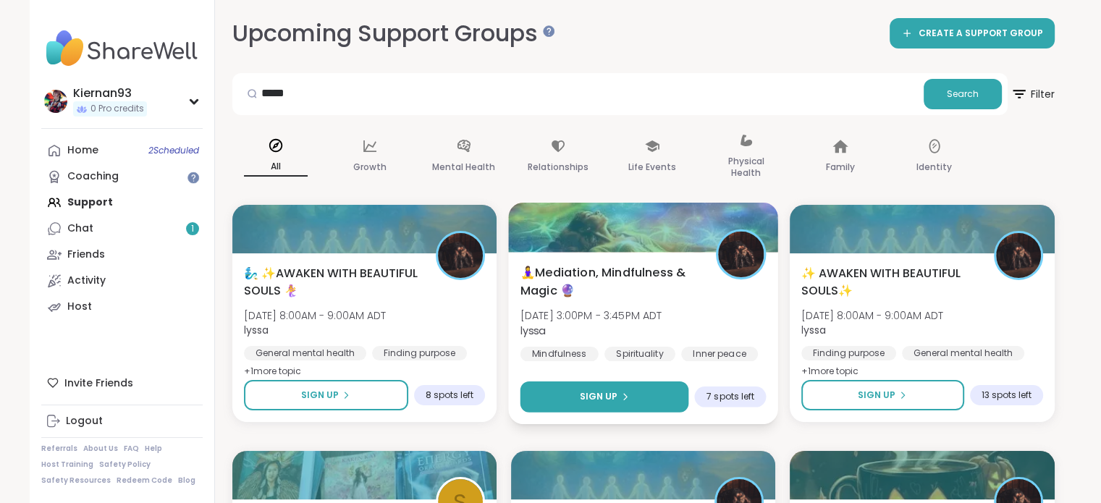
click at [606, 402] on span "Sign Up" at bounding box center [598, 396] width 38 height 13
click at [609, 391] on span "Sign Up" at bounding box center [598, 396] width 38 height 13
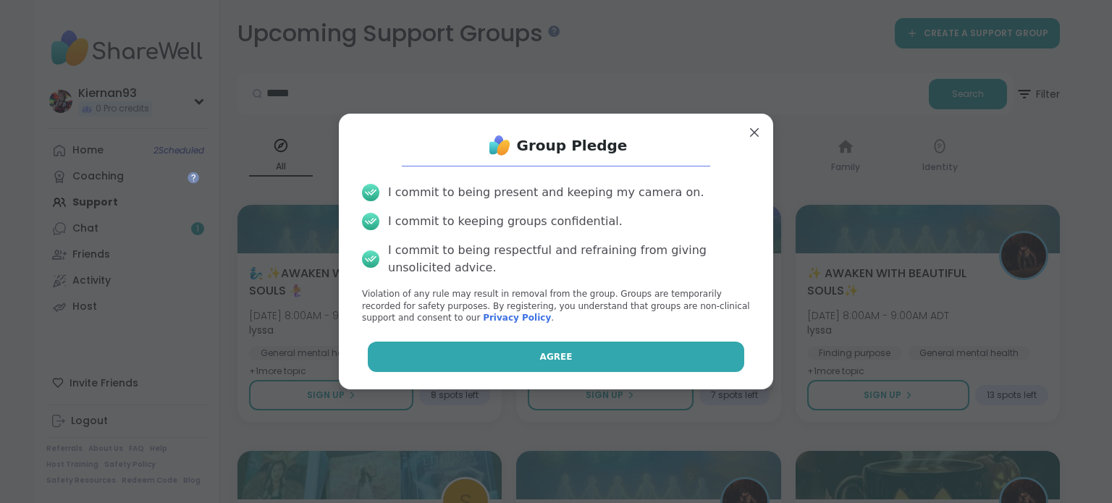
click at [619, 358] on button "Agree" at bounding box center [556, 357] width 377 height 30
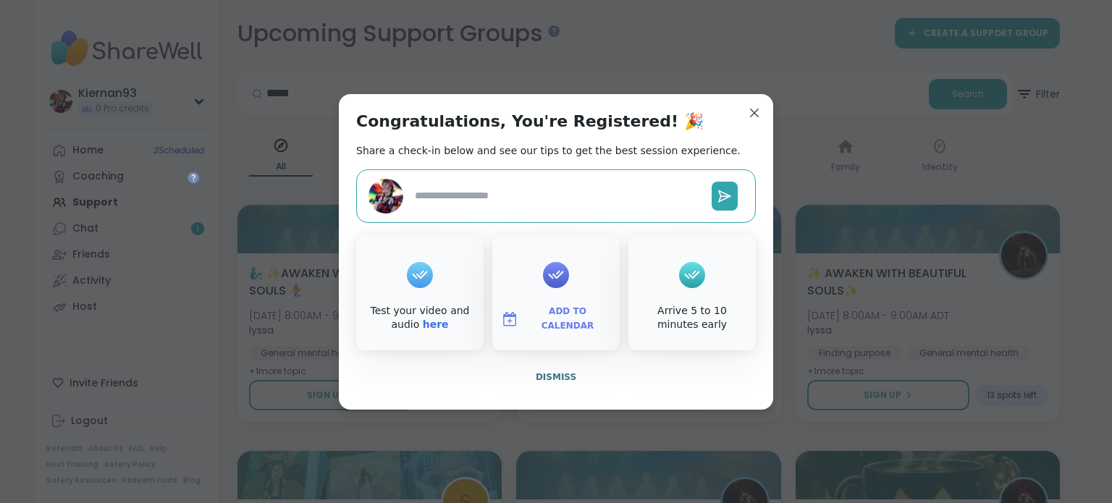
click at [544, 323] on span "Add to Calendar" at bounding box center [567, 319] width 87 height 28
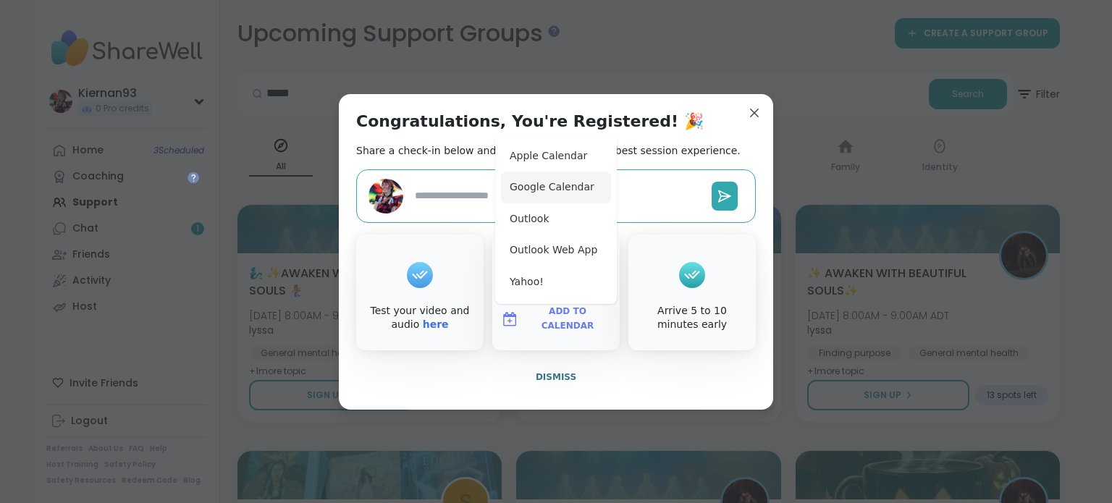
click at [569, 193] on button "Google Calendar" at bounding box center [556, 188] width 110 height 32
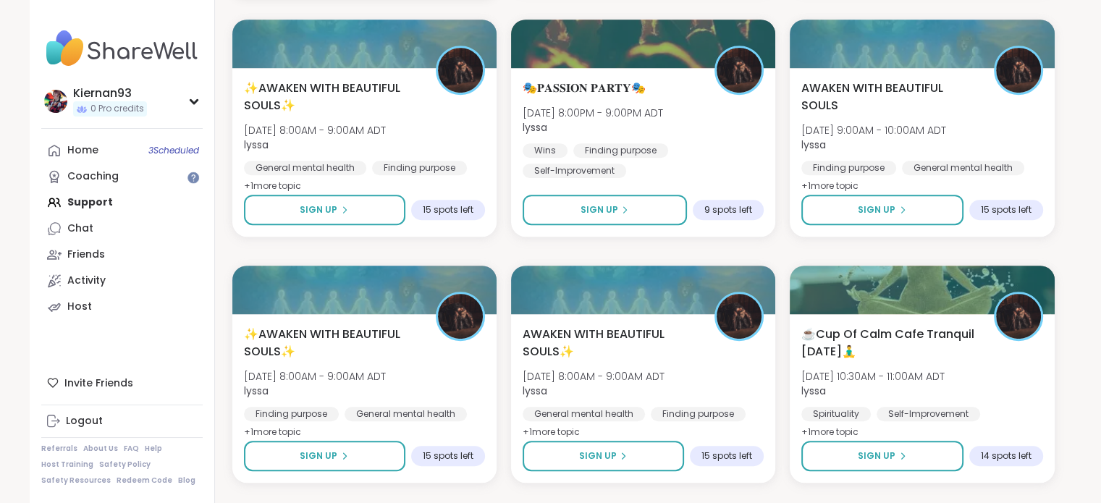
scroll to position [676, 0]
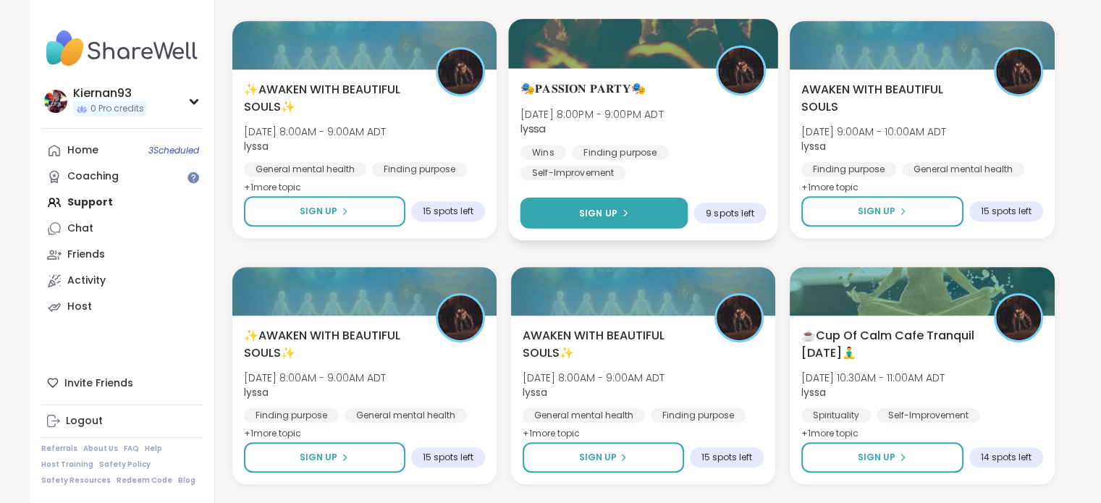
click at [610, 222] on button "Sign Up" at bounding box center [604, 213] width 168 height 31
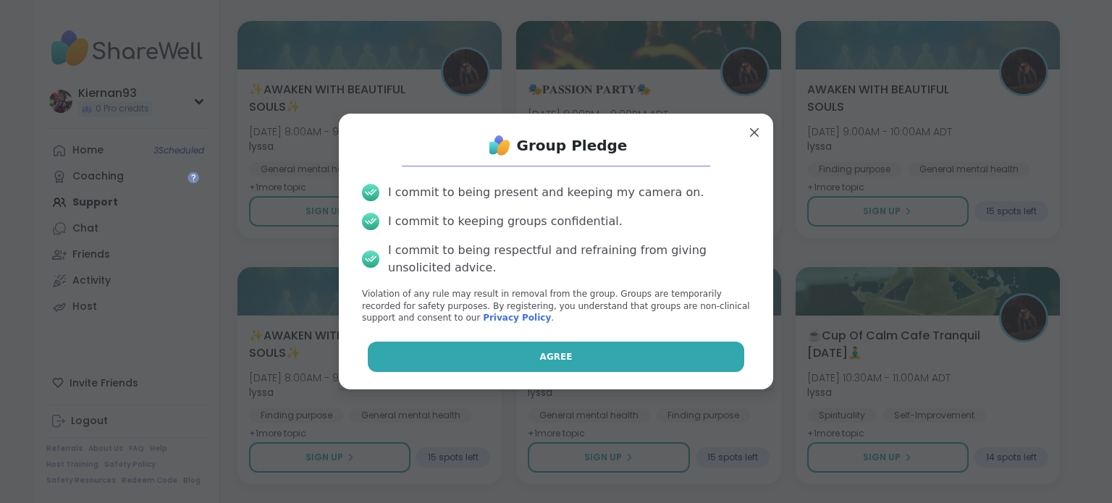
click at [562, 358] on button "Agree" at bounding box center [556, 357] width 377 height 30
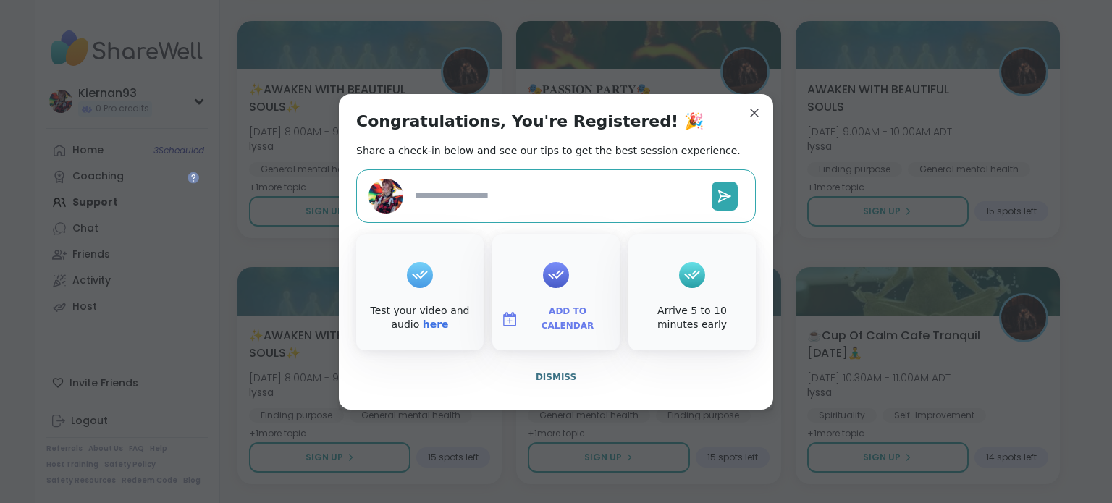
type textarea "*"
click at [562, 316] on span "Add to Calendar" at bounding box center [567, 319] width 87 height 28
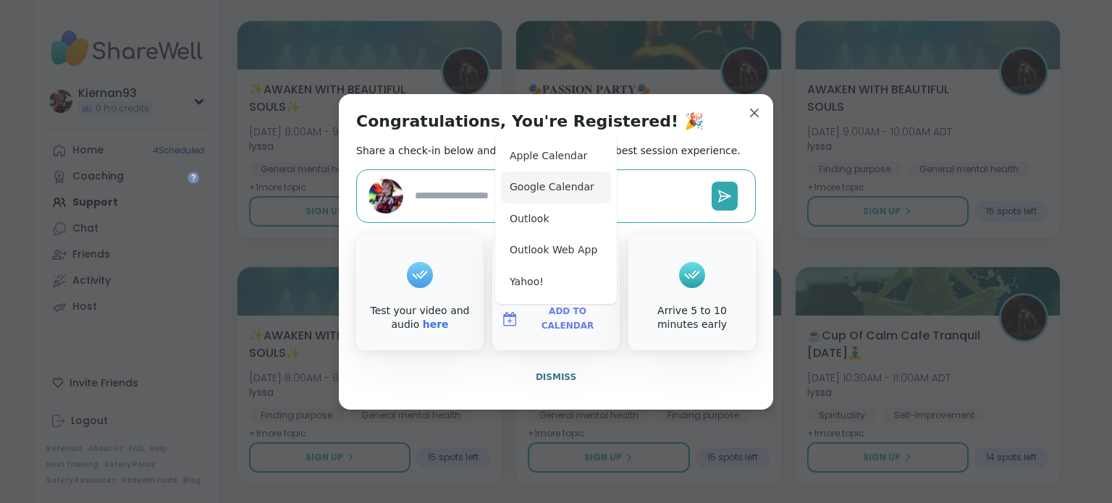
click at [573, 191] on button "Google Calendar" at bounding box center [556, 188] width 110 height 32
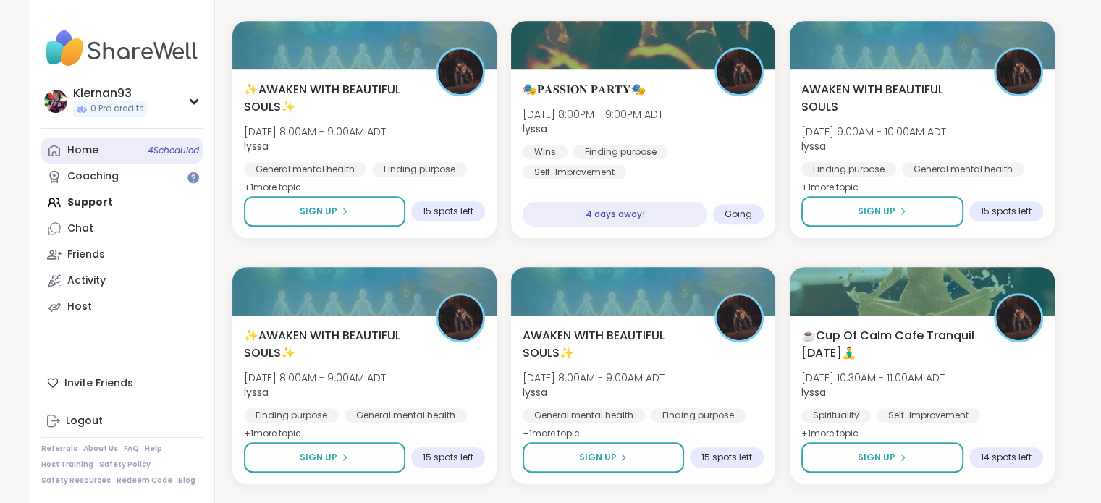
click at [136, 148] on link "Home 4 Scheduled" at bounding box center [121, 150] width 161 height 26
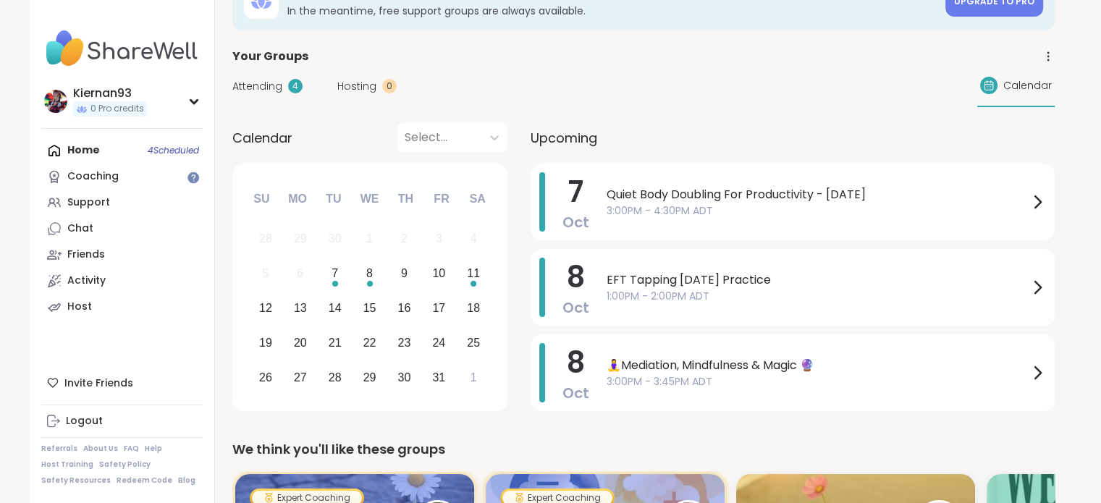
scroll to position [98, 0]
